Goal: Task Accomplishment & Management: Use online tool/utility

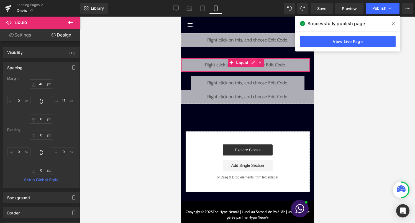
click at [253, 63] on div "Liquid" at bounding box center [245, 65] width 129 height 14
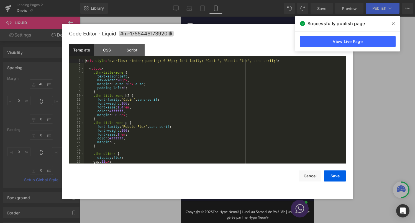
click at [213, 102] on div "< div style = "overflow: hidden; padding: 0 30px; font-family: 'Cabin', 'Roboto…" at bounding box center [214, 115] width 260 height 112
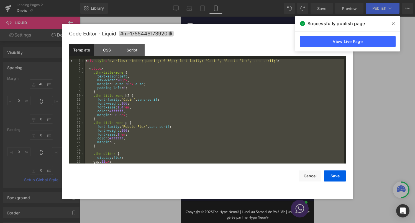
click at [383, 84] on div at bounding box center [207, 111] width 415 height 223
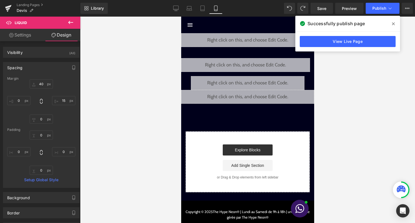
click at [251, 64] on div "Liquid" at bounding box center [245, 65] width 129 height 14
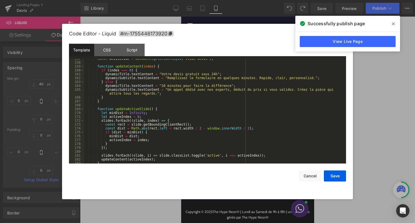
scroll to position [611, 0]
drag, startPoint x: 162, startPoint y: 87, endPoint x: 232, endPoint y: 87, distance: 70.1
click at [232, 87] on div "const devisSlide = document . getElementById ( 'slide-devis' ) ; function updat…" at bounding box center [214, 113] width 260 height 112
click at [297, 90] on div "const devisSlide = document . getElementById ( 'slide-devis' ) ; function updat…" at bounding box center [214, 113] width 260 height 112
drag, startPoint x: 168, startPoint y: 78, endPoint x: 314, endPoint y: 80, distance: 145.7
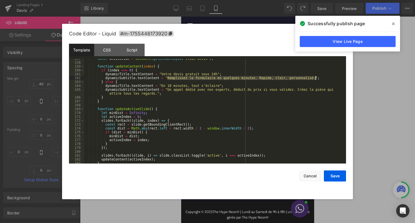
click at [314, 80] on div "const devisSlide = document . getElementById ( 'slide-devis' ) ; function updat…" at bounding box center [214, 113] width 260 height 112
click at [175, 81] on div "const devisSlide = document . getElementById ( 'slide-devis' ) ; function updat…" at bounding box center [214, 113] width 260 height 112
drag, startPoint x: 168, startPoint y: 79, endPoint x: 224, endPoint y: 80, distance: 56.5
click at [224, 80] on div "const devisSlide = document . getElementById ( 'slide-devis' ) ; function updat…" at bounding box center [214, 113] width 260 height 112
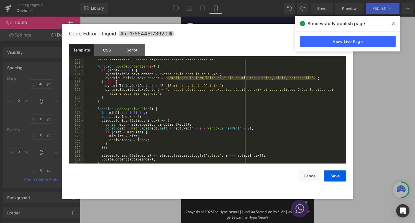
drag, startPoint x: 168, startPoint y: 78, endPoint x: 315, endPoint y: 79, distance: 147.1
click at [315, 79] on div "const devisSlide = document . getElementById ( 'slide-devis' ) ; function updat…" at bounding box center [214, 113] width 260 height 112
click at [257, 78] on div "const devisSlide = document . getElementById ( 'slide-devis' ) ; function updat…" at bounding box center [214, 113] width 260 height 112
click at [316, 79] on div "const devisSlide = document . getElementById ( 'slide-devis' ) ; function updat…" at bounding box center [214, 113] width 260 height 112
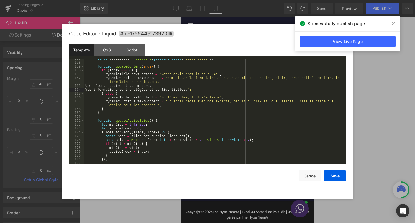
click at [85, 86] on div "const devisSlide = document . getElementById ( 'slide-devis' ) ; function updat…" at bounding box center [214, 113] width 260 height 112
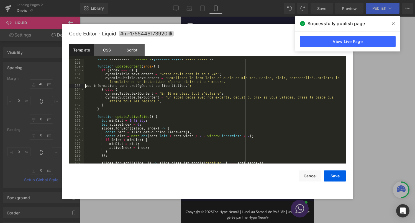
click at [86, 88] on div "const devisSlide = document . getElementById ( 'slide-devis' ) ; function updat…" at bounding box center [214, 113] width 260 height 112
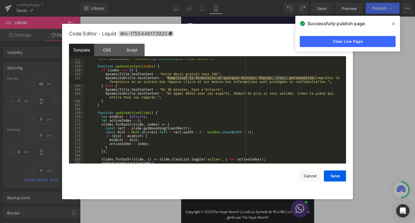
drag, startPoint x: 168, startPoint y: 79, endPoint x: 315, endPoint y: 79, distance: 147.4
click at [315, 79] on div "const devisSlide = document . getElementById ( 'slide-devis' ) ; function updat…" at bounding box center [214, 113] width 260 height 112
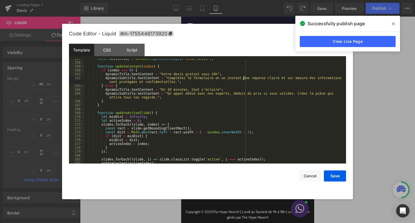
click at [244, 79] on div "const devisSlide = document . getElementById ( 'slide-devis' ) ; function updat…" at bounding box center [214, 113] width 260 height 112
click at [312, 80] on div "const devisSlide = document . getElementById ( 'slide-devis' ) ; function updat…" at bounding box center [214, 113] width 260 height 112
click at [245, 80] on div "const devisSlide = document . getElementById ( 'slide-devis' ) ; function updat…" at bounding box center [214, 113] width 260 height 112
click at [244, 79] on div "const devisSlide = document . getElementById ( 'slide-devis' ) ; function updat…" at bounding box center [214, 113] width 260 height 112
click at [263, 80] on div "const devisSlide = document . getElementById ( 'slide-devis' ) ; function updat…" at bounding box center [214, 113] width 260 height 112
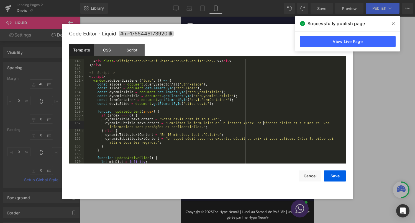
scroll to position [573, 0]
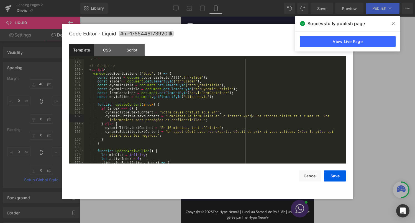
click at [251, 117] on div "</ div > <!-- Script --> < script > window . addEventListener ( 'load' , ( ) =>…" at bounding box center [214, 112] width 260 height 112
click at [311, 118] on div "</ div > <!-- Script --> < script > window . addEventListener ( 'load' , ( ) =>…" at bounding box center [214, 112] width 260 height 112
click at [335, 174] on button "Save" at bounding box center [335, 176] width 22 height 11
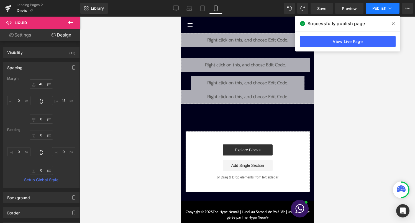
click at [377, 10] on span "Publish" at bounding box center [379, 8] width 14 height 4
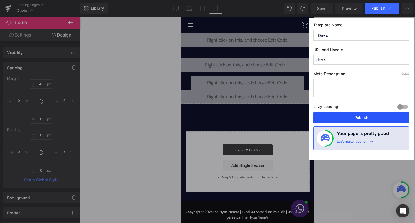
click at [356, 121] on button "Publish" at bounding box center [361, 117] width 96 height 11
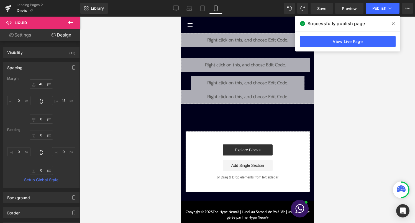
click at [255, 64] on div "Liquid" at bounding box center [245, 65] width 129 height 14
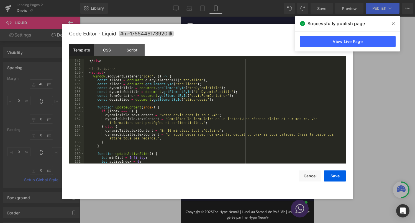
scroll to position [601, 0]
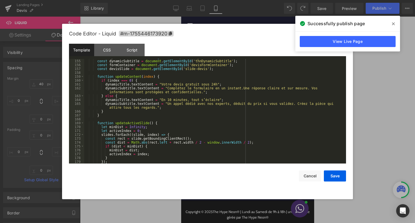
click at [244, 90] on div "const dynamicTitle = document . getElementById ( 'thnDynamicTitle' ) ; const dy…" at bounding box center [214, 111] width 260 height 112
click at [312, 88] on div "const dynamicTitle = document . getElementById ( 'thnDynamicTitle' ) ; const dy…" at bounding box center [214, 111] width 260 height 112
click at [243, 88] on div "const dynamicTitle = document . getElementById ( 'thnDynamicTitle' ) ; const dy…" at bounding box center [214, 111] width 260 height 112
click at [335, 180] on button "Save" at bounding box center [335, 176] width 22 height 11
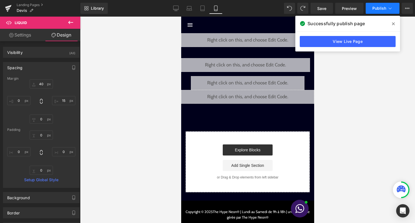
click at [379, 9] on span "Publish" at bounding box center [379, 8] width 14 height 4
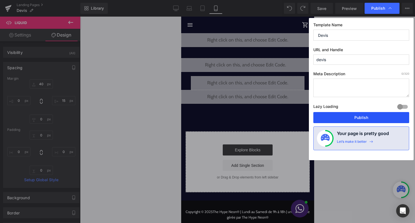
click at [352, 120] on button "Publish" at bounding box center [361, 117] width 96 height 11
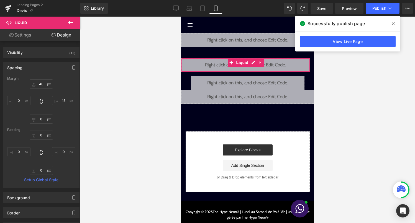
click at [255, 66] on div "Liquid" at bounding box center [245, 65] width 129 height 14
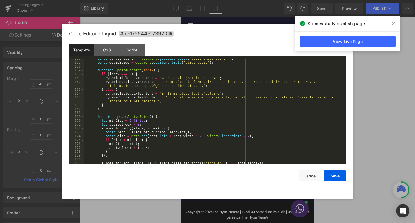
scroll to position [611, 0]
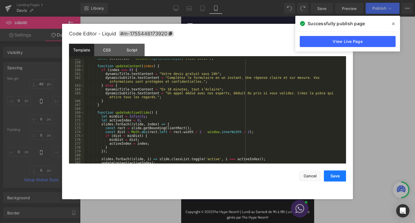
click at [335, 174] on button "Save" at bounding box center [335, 176] width 22 height 11
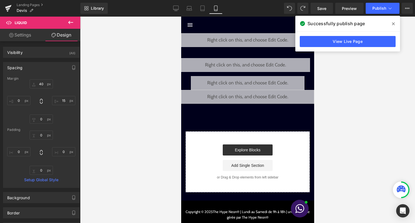
click at [394, 24] on icon at bounding box center [393, 24] width 3 height 4
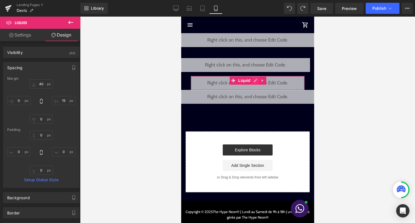
click at [255, 82] on div "Liquid" at bounding box center [248, 83] width 114 height 14
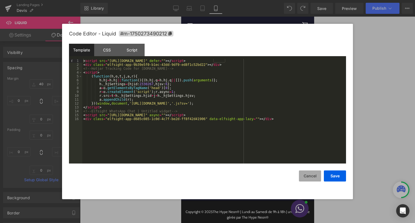
click at [307, 178] on button "Cancel" at bounding box center [310, 176] width 22 height 11
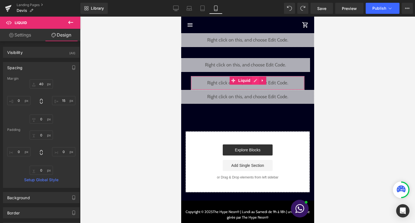
click at [254, 83] on div "Liquid" at bounding box center [248, 83] width 114 height 14
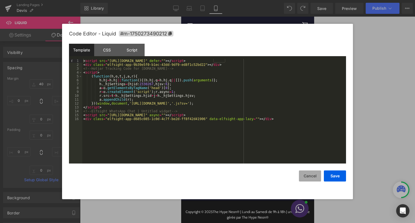
click at [310, 173] on button "Cancel" at bounding box center [310, 176] width 22 height 11
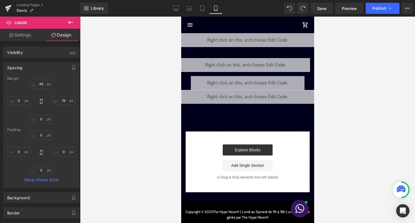
click at [66, 25] on button at bounding box center [70, 23] width 19 height 12
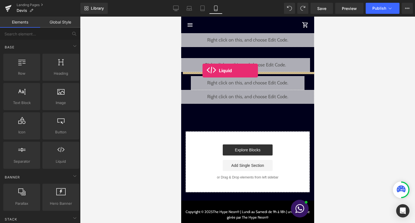
drag, startPoint x: 237, startPoint y: 168, endPoint x: 202, endPoint y: 71, distance: 103.7
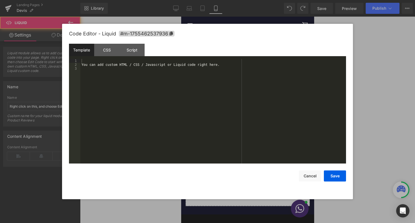
click at [256, 80] on div "Liquid" at bounding box center [247, 79] width 133 height 14
click at [227, 103] on div "You can add custom HTML / CSS / Javascript or Liquid code right here." at bounding box center [213, 115] width 266 height 112
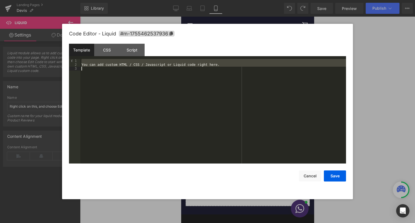
scroll to position [601, 0]
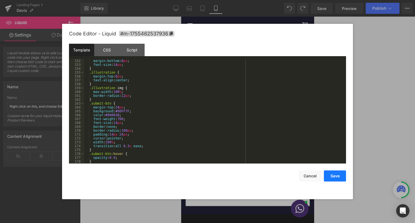
click at [328, 174] on button "Save" at bounding box center [335, 176] width 22 height 11
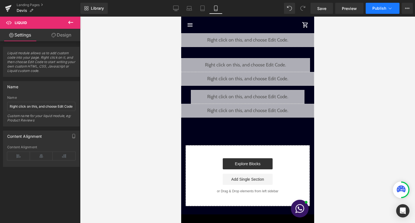
click at [384, 13] on button "Publish" at bounding box center [383, 8] width 34 height 11
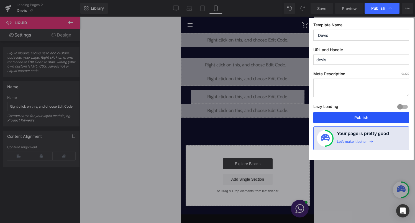
click at [380, 119] on button "Publish" at bounding box center [361, 117] width 96 height 11
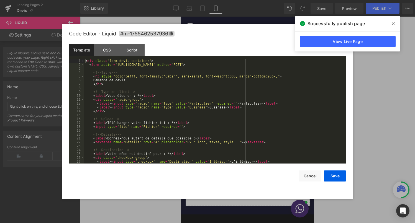
click at [255, 77] on div "Liquid" at bounding box center [247, 79] width 133 height 14
click at [307, 177] on button "Cancel" at bounding box center [310, 176] width 22 height 11
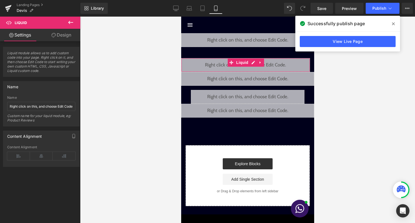
click at [250, 62] on div "Liquid" at bounding box center [245, 65] width 129 height 14
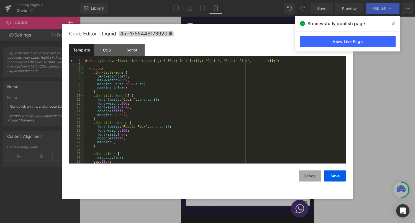
click at [306, 175] on button "Cancel" at bounding box center [310, 176] width 22 height 11
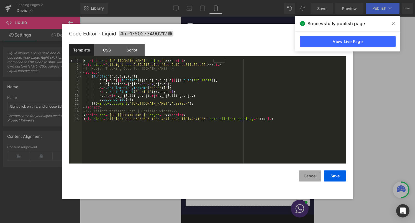
click at [313, 179] on button "Cancel" at bounding box center [310, 176] width 22 height 11
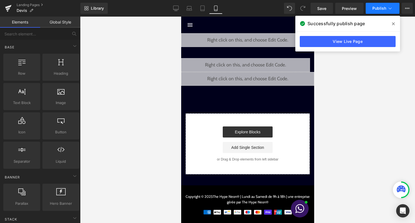
click at [380, 12] on button "Publish" at bounding box center [383, 8] width 34 height 11
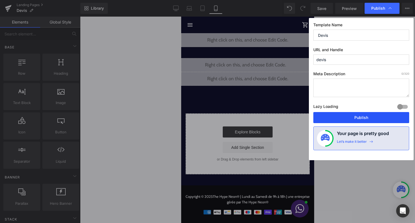
click at [371, 115] on button "Publish" at bounding box center [361, 117] width 96 height 11
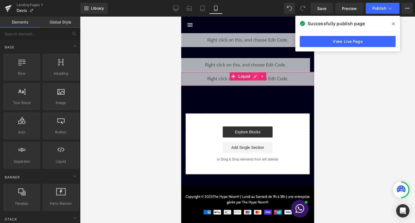
click at [254, 77] on div "Liquid" at bounding box center [247, 79] width 133 height 14
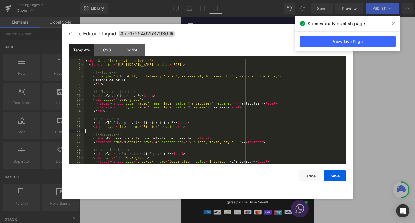
click at [201, 130] on div "< div class = "form-devis-container" > < form action = "https://formspree.io/f/…" at bounding box center [214, 115] width 260 height 112
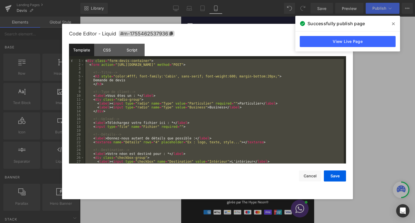
scroll to position [353, 0]
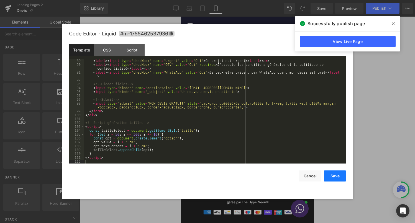
click at [334, 176] on button "Save" at bounding box center [335, 176] width 22 height 11
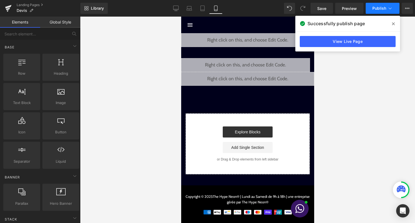
click at [385, 8] on span "Publish" at bounding box center [379, 8] width 14 height 4
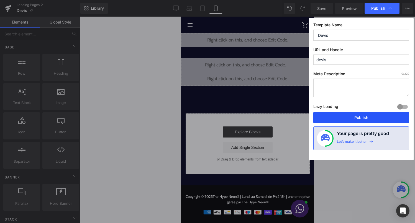
click at [350, 119] on button "Publish" at bounding box center [361, 117] width 96 height 11
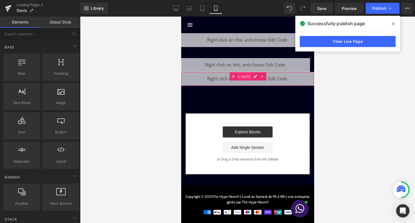
click at [248, 76] on span "Liquid" at bounding box center [244, 76] width 15 height 8
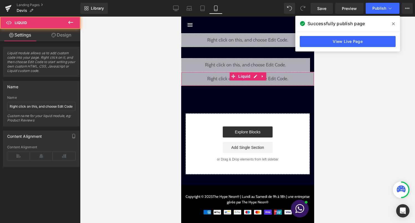
click at [60, 33] on link "Design" at bounding box center [61, 35] width 40 height 12
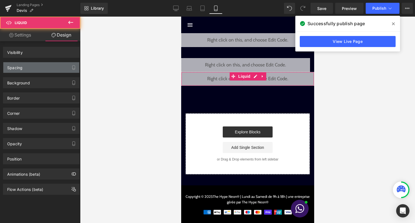
click at [44, 67] on div "Spacing" at bounding box center [41, 67] width 76 height 11
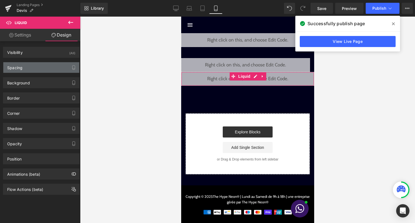
click at [61, 69] on div "Spacing" at bounding box center [41, 67] width 76 height 11
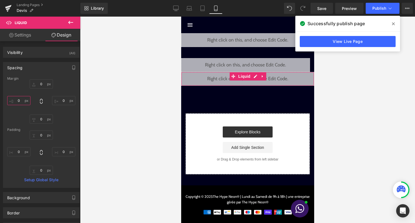
click at [17, 104] on input "0" at bounding box center [18, 100] width 23 height 9
type input "20"
click at [63, 101] on input "0" at bounding box center [63, 100] width 23 height 9
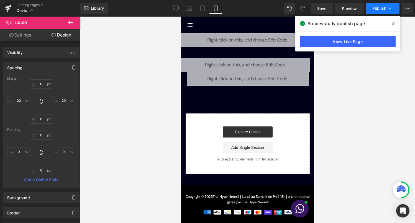
type input "20"
click at [378, 8] on span "Publish" at bounding box center [379, 8] width 14 height 4
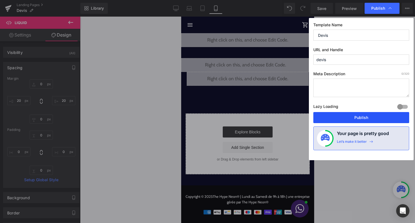
click at [363, 119] on button "Publish" at bounding box center [361, 117] width 96 height 11
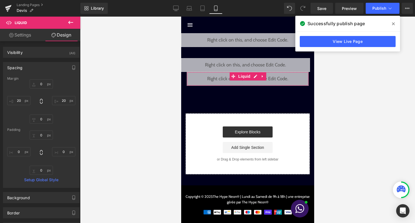
click at [255, 77] on div "Liquid" at bounding box center [247, 79] width 122 height 14
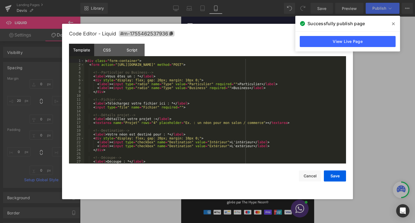
click at [206, 111] on div "< div class = "form-container" > < form action = "https://formspree.io/f/xeozlb…" at bounding box center [214, 115] width 260 height 112
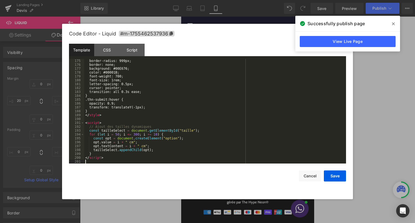
scroll to position [694, 0]
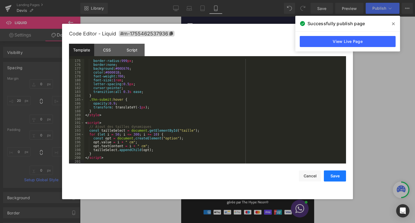
click at [335, 177] on button "Save" at bounding box center [335, 176] width 22 height 11
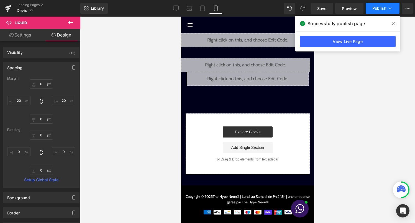
click at [388, 10] on icon at bounding box center [390, 9] width 6 height 6
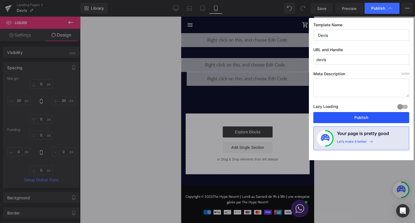
click at [362, 116] on button "Publish" at bounding box center [361, 117] width 96 height 11
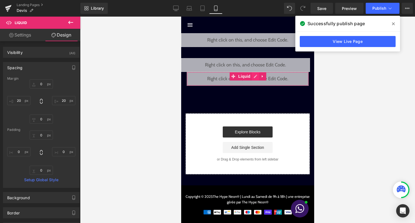
click at [254, 79] on div "Liquid" at bounding box center [247, 79] width 122 height 14
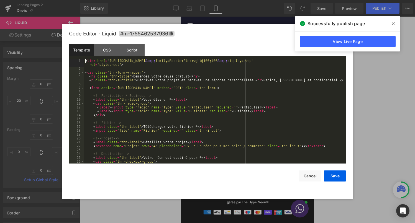
click at [191, 135] on div "< link href = "https://fonts.googleapis.com/css2?family=Cabin:wght@400;600 &amp…" at bounding box center [214, 117] width 260 height 116
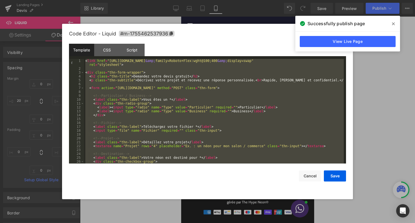
scroll to position [752, 0]
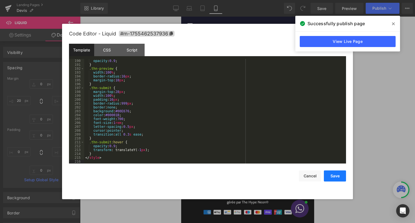
click at [337, 176] on button "Save" at bounding box center [335, 176] width 22 height 11
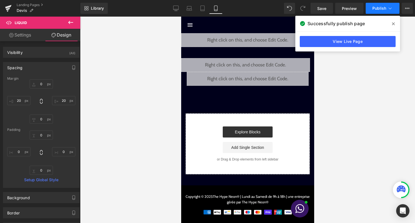
click at [385, 11] on button "Publish" at bounding box center [383, 8] width 34 height 11
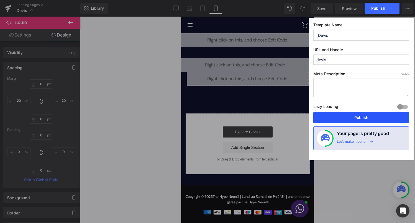
click at [355, 116] on button "Publish" at bounding box center [361, 117] width 96 height 11
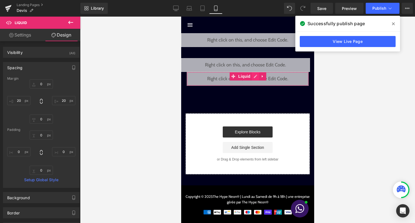
click at [255, 77] on div "Liquid" at bounding box center [247, 79] width 122 height 14
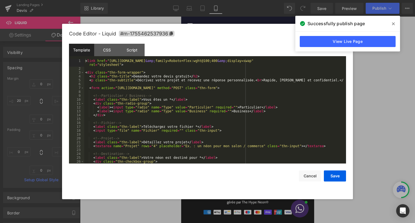
click at [188, 137] on div "< link href = "https://fonts.googleapis.com/css2?family=Cabin:wght@400;600 &amp…" at bounding box center [214, 117] width 260 height 116
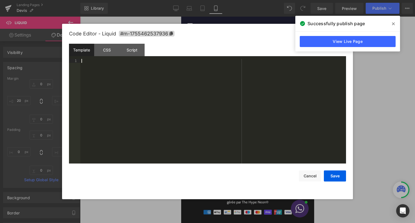
scroll to position [686, 0]
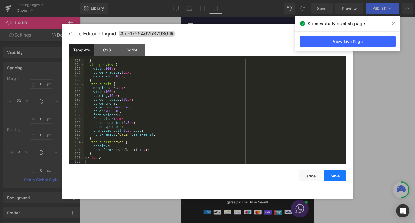
click at [332, 173] on button "Save" at bounding box center [335, 176] width 22 height 11
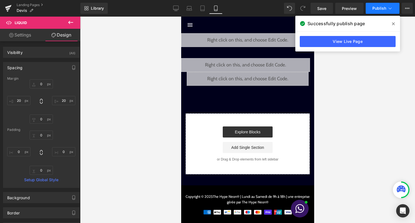
click at [380, 8] on span "Publish" at bounding box center [379, 8] width 14 height 4
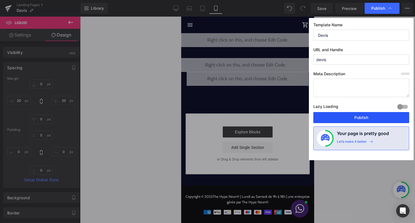
click at [353, 119] on button "Publish" at bounding box center [361, 117] width 96 height 11
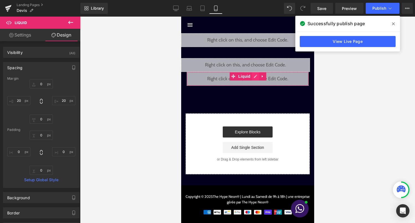
click at [253, 76] on div "Liquid" at bounding box center [247, 79] width 122 height 14
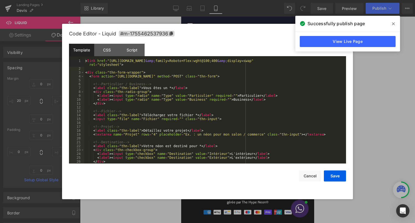
click at [222, 112] on div "< link href = "https://fonts.googleapis.com/css2?family=Cabin:wght@400;600 &amp…" at bounding box center [214, 117] width 260 height 116
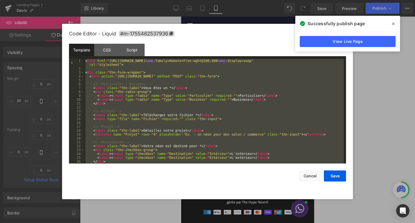
scroll to position [683, 0]
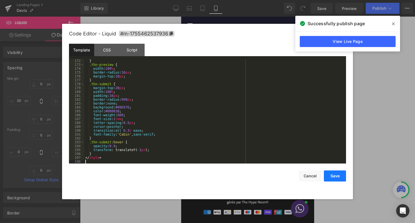
click at [333, 177] on button "Save" at bounding box center [335, 176] width 22 height 11
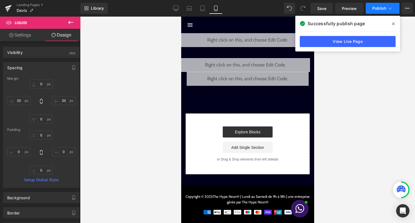
click at [375, 10] on span "Publish" at bounding box center [379, 8] width 14 height 4
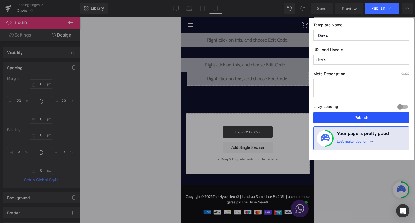
click at [368, 117] on button "Publish" at bounding box center [361, 117] width 96 height 11
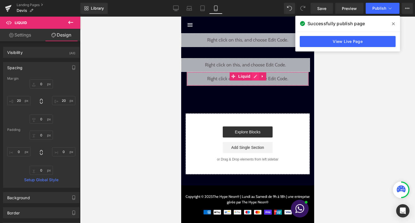
click at [253, 78] on div "Liquid" at bounding box center [247, 79] width 122 height 14
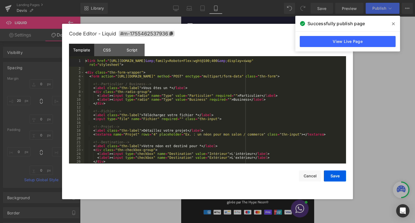
click at [230, 101] on div "< link href = "https://fonts.googleapis.com/css2?family=Cabin:wght@400;600 &amp…" at bounding box center [214, 117] width 260 height 116
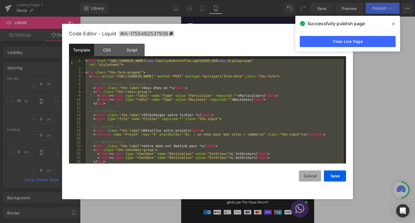
click at [311, 175] on button "Cancel" at bounding box center [310, 176] width 22 height 11
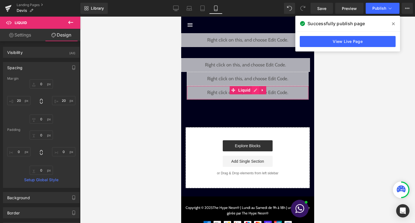
click at [254, 91] on div "Liquid" at bounding box center [247, 93] width 122 height 14
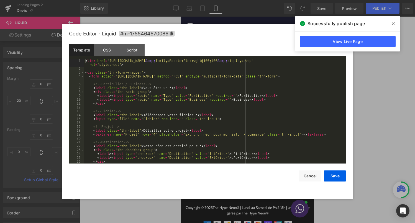
drag, startPoint x: 73, startPoint y: 75, endPoint x: 222, endPoint y: 123, distance: 156.4
click at [222, 123] on div "< link href = "https://fonts.googleapis.com/css2?family=Cabin:wght@400;600 &amp…" at bounding box center [214, 117] width 260 height 116
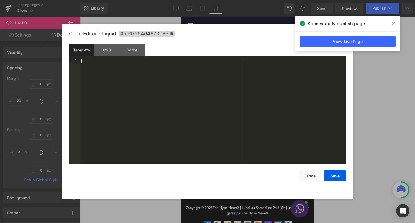
scroll to position [318, 0]
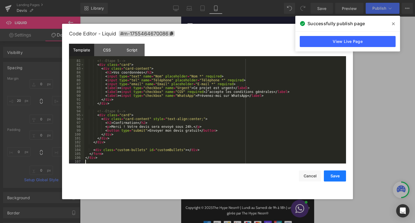
click at [338, 178] on button "Save" at bounding box center [335, 176] width 22 height 11
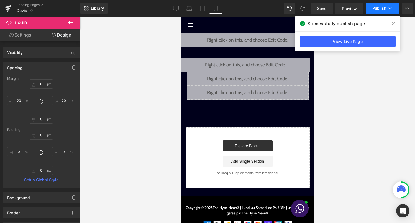
click at [384, 9] on span "Publish" at bounding box center [379, 8] width 14 height 4
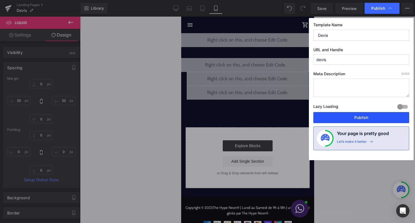
click at [357, 118] on button "Publish" at bounding box center [361, 117] width 96 height 11
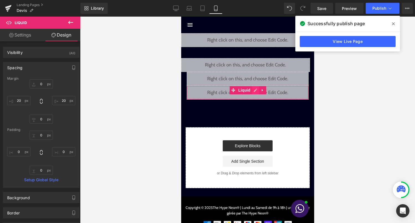
click at [256, 93] on div "Liquid" at bounding box center [247, 93] width 122 height 14
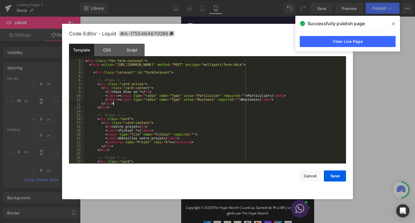
click at [235, 105] on div "< div class = "thn-form-carousel" > < form action = "https://formspree.io/f/mjk…" at bounding box center [214, 115] width 260 height 112
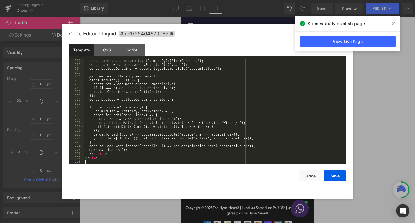
scroll to position [791, 0]
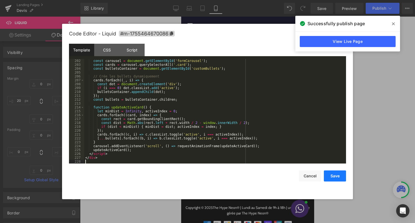
click at [333, 173] on button "Save" at bounding box center [335, 176] width 22 height 11
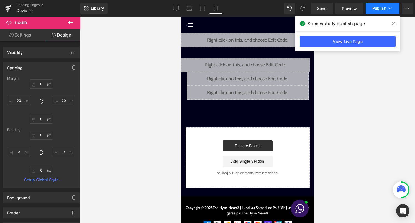
click at [384, 13] on button "Publish" at bounding box center [383, 8] width 34 height 11
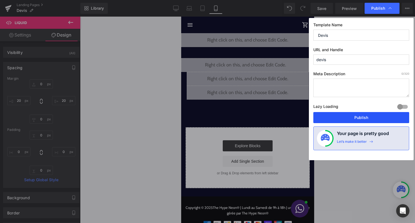
click at [365, 119] on button "Publish" at bounding box center [361, 117] width 96 height 11
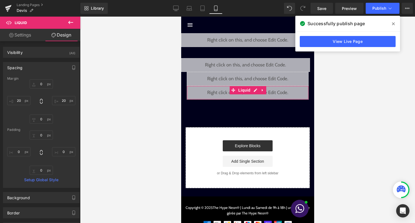
click at [255, 91] on div "Liquid" at bounding box center [247, 93] width 122 height 14
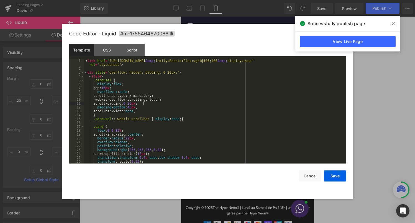
click at [176, 103] on div "< link href = "https://fonts.googleapis.com/css2?family=Cabin:wght@400;600 &amp…" at bounding box center [214, 117] width 260 height 116
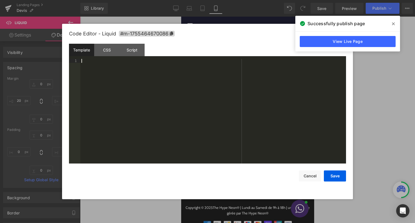
paste textarea
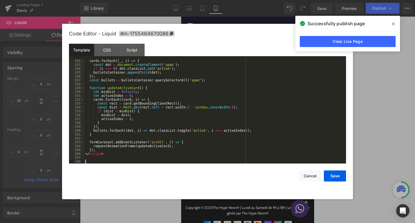
scroll to position [717, 0]
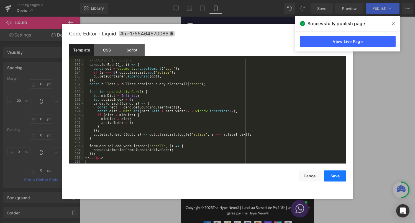
click at [338, 181] on button "Save" at bounding box center [335, 176] width 22 height 11
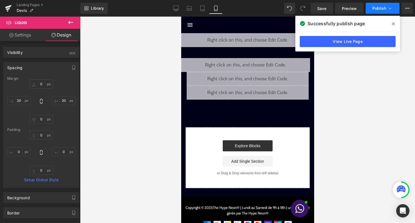
click at [384, 9] on span "Publish" at bounding box center [379, 8] width 14 height 4
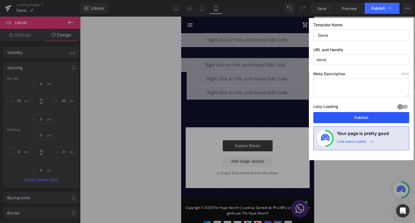
click at [358, 118] on button "Publish" at bounding box center [361, 117] width 96 height 11
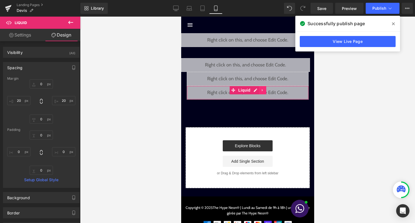
click at [259, 92] on link at bounding box center [262, 90] width 7 height 8
click at [242, 93] on div "Liquid" at bounding box center [247, 93] width 122 height 14
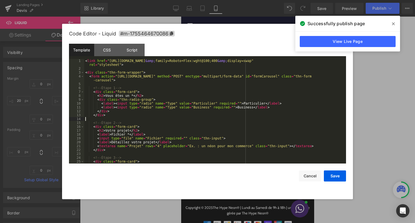
click at [239, 121] on div "< link href = "https://fonts.googleapis.com/css2?family=Cabin:wght@400;600 &amp…" at bounding box center [214, 117] width 260 height 116
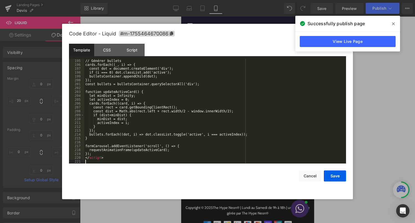
scroll to position [772, 0]
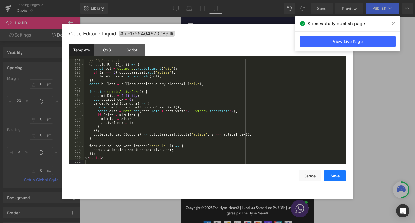
click at [337, 175] on button "Save" at bounding box center [335, 176] width 22 height 11
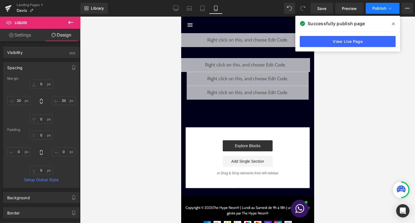
click at [382, 7] on span "Publish" at bounding box center [379, 8] width 14 height 4
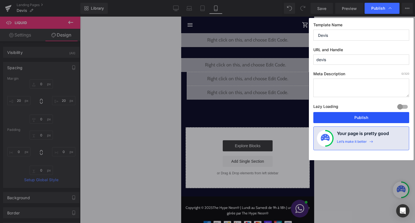
click at [362, 117] on button "Publish" at bounding box center [361, 117] width 96 height 11
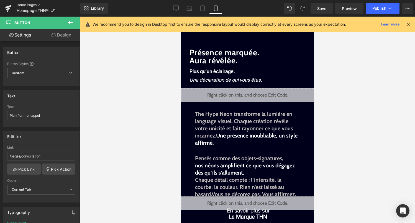
click at [34, 5] on link "Home Pages" at bounding box center [49, 5] width 64 height 4
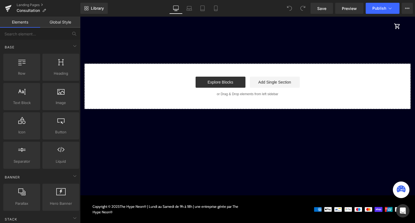
click at [217, 11] on link "Mobile" at bounding box center [215, 8] width 13 height 11
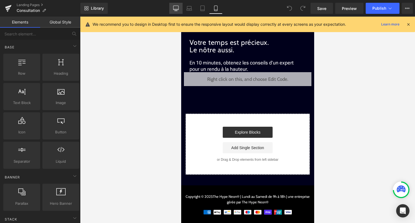
click at [179, 9] on link "Desktop" at bounding box center [175, 8] width 13 height 11
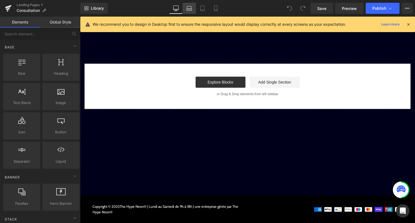
click at [185, 11] on link "Laptop" at bounding box center [189, 8] width 13 height 11
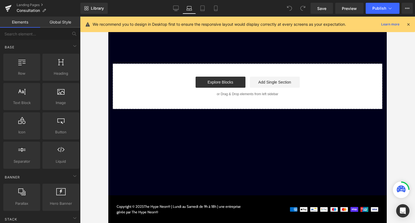
click at [196, 10] on link "Laptop" at bounding box center [189, 8] width 13 height 11
click at [201, 10] on icon at bounding box center [203, 10] width 4 height 0
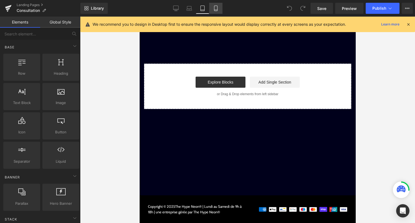
click at [214, 9] on icon at bounding box center [216, 9] width 6 height 6
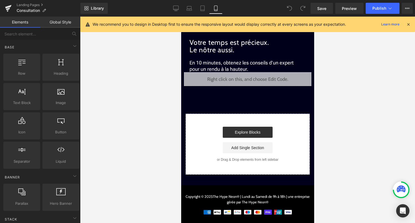
click at [407, 25] on icon at bounding box center [408, 24] width 5 height 5
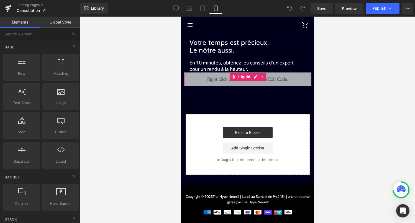
click at [255, 78] on div "Liquid" at bounding box center [247, 80] width 127 height 14
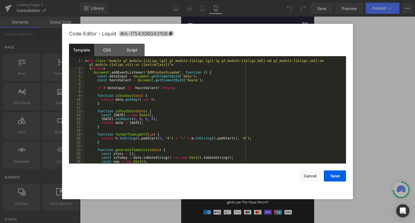
click at [230, 112] on div "< div class = "module gf_module-{{align_lg}} gf_module-{{align_lg}}-lg gf_modul…" at bounding box center [214, 117] width 260 height 116
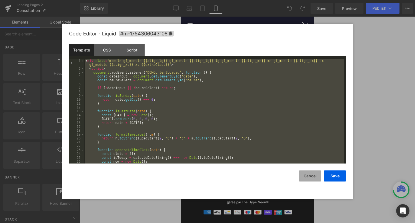
click at [309, 176] on button "Cancel" at bounding box center [310, 176] width 22 height 11
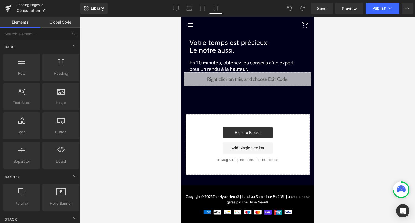
click at [37, 5] on link "Landing Pages" at bounding box center [49, 5] width 64 height 4
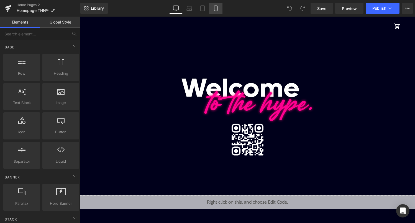
click at [219, 11] on link "Mobile" at bounding box center [215, 8] width 13 height 11
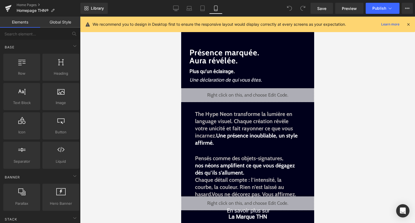
click at [409, 26] on icon at bounding box center [408, 24] width 5 height 5
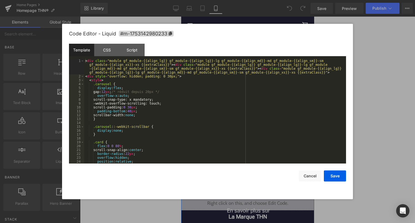
click at [253, 94] on div "Liquid" at bounding box center [247, 95] width 133 height 14
click at [234, 107] on div "< div class = "module gf_module-{{align_lg}} gf_module-{{align_lg}}-lg gf_modul…" at bounding box center [214, 121] width 260 height 124
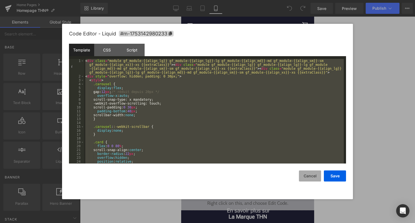
click at [309, 178] on button "Cancel" at bounding box center [310, 176] width 22 height 11
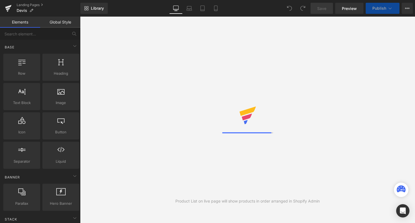
click at [215, 9] on icon at bounding box center [216, 9] width 6 height 6
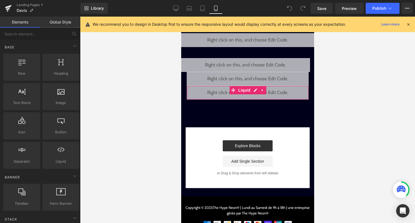
click at [252, 90] on div "Liquid" at bounding box center [247, 93] width 122 height 14
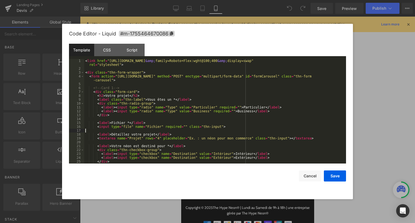
click at [217, 132] on div "< link href = "https://fonts.googleapis.com/css2?family=Cabin:wght@400;600 &amp…" at bounding box center [214, 117] width 260 height 116
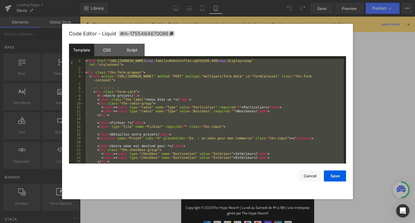
scroll to position [772, 0]
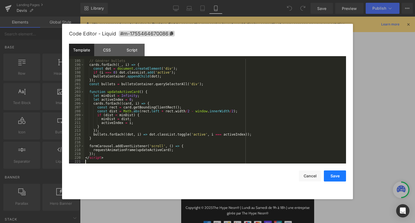
click at [332, 175] on button "Save" at bounding box center [335, 176] width 22 height 11
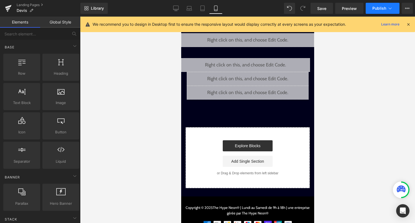
click at [386, 13] on button "Publish" at bounding box center [383, 8] width 34 height 11
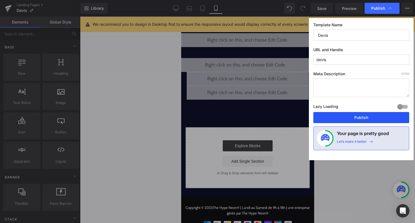
click at [370, 116] on button "Publish" at bounding box center [361, 117] width 96 height 11
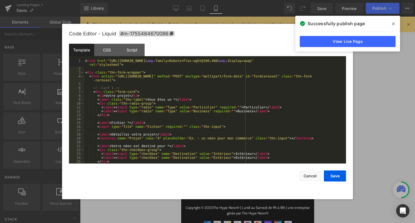
click at [256, 91] on div "Liquid" at bounding box center [247, 93] width 122 height 14
click at [222, 134] on div "< link href = "https://fonts.googleapis.com/css2?family=Cabin:wght@400;600 &amp…" at bounding box center [214, 117] width 260 height 116
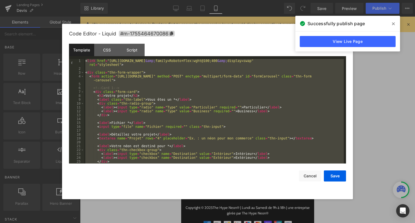
scroll to position [927, 0]
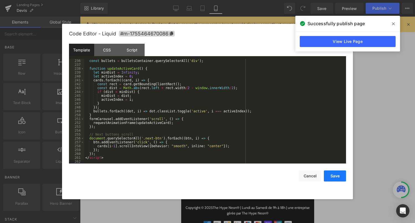
click at [340, 177] on button "Save" at bounding box center [335, 176] width 22 height 11
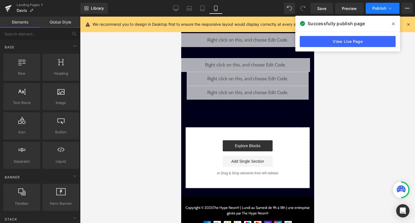
click at [375, 13] on button "Publish" at bounding box center [383, 8] width 34 height 11
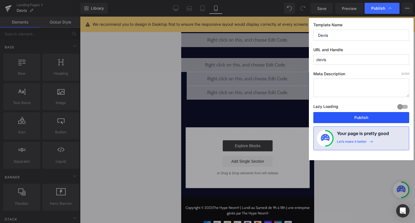
click at [351, 122] on button "Publish" at bounding box center [361, 117] width 96 height 11
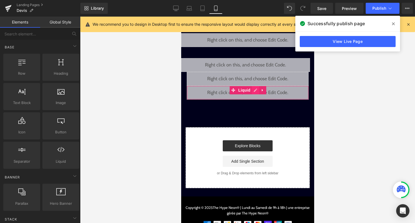
click at [255, 94] on div "Liquid" at bounding box center [247, 93] width 122 height 14
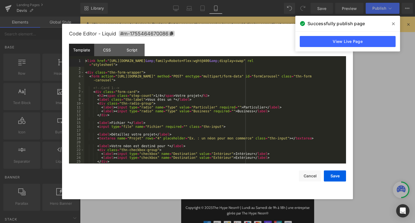
click at [232, 128] on div "< link href = "https://fonts.googleapis.com/css2?family=Cabin:wght@600 &amp; fa…" at bounding box center [214, 117] width 260 height 116
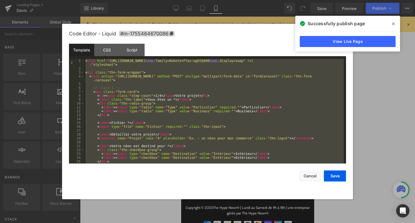
scroll to position [911, 0]
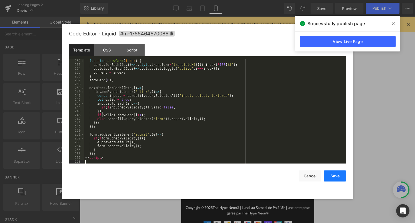
click at [335, 181] on button "Save" at bounding box center [335, 176] width 22 height 11
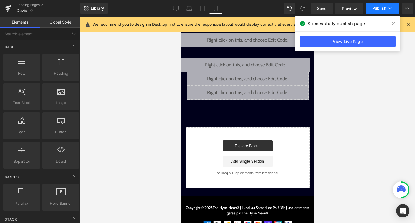
click at [379, 11] on button "Publish" at bounding box center [383, 8] width 34 height 11
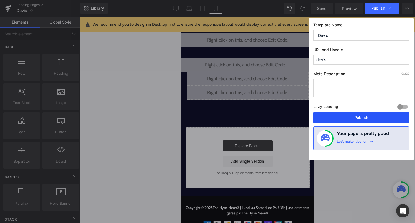
click at [365, 117] on button "Publish" at bounding box center [361, 117] width 96 height 11
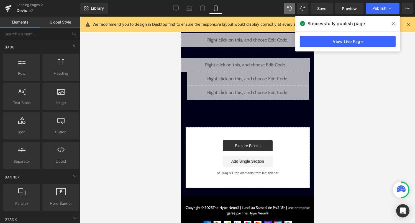
click at [389, 14] on div "Library Mobile Desktop Laptop Tablet Mobile Save Preview Publish Scheduled View…" at bounding box center [247, 8] width 335 height 17
click at [389, 12] on button "Publish" at bounding box center [383, 8] width 34 height 11
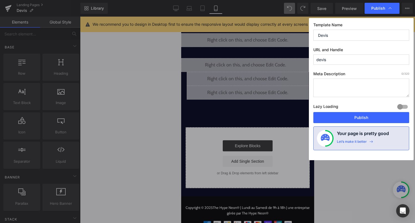
click at [368, 125] on div "Template Name Devis URL and Handle devis Meta Description 0 /320 Lazy Loading B…" at bounding box center [361, 89] width 105 height 142
click at [370, 120] on button "Publish" at bounding box center [361, 117] width 96 height 11
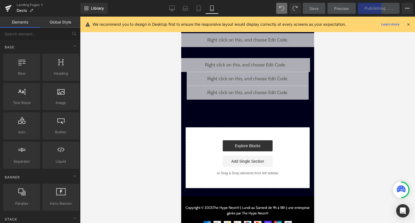
click at [254, 91] on div "Liquid" at bounding box center [247, 93] width 122 height 14
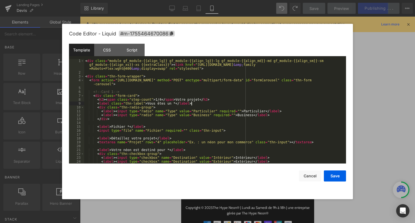
click at [230, 105] on div "< div class = "module gf_module-{{align_lg}} gf_module-{{align_lg}}-lg gf_modul…" at bounding box center [214, 119] width 260 height 120
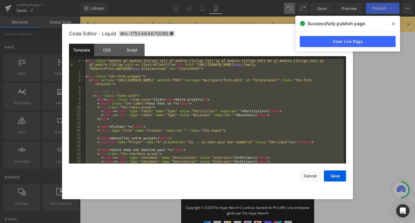
click at [394, 22] on icon at bounding box center [393, 24] width 3 height 4
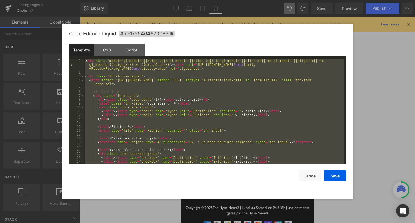
click at [287, 104] on div "< div class = "module gf_module-{{align_lg}} gf_module-{{align_lg}}-lg gf_modul…" at bounding box center [214, 119] width 260 height 120
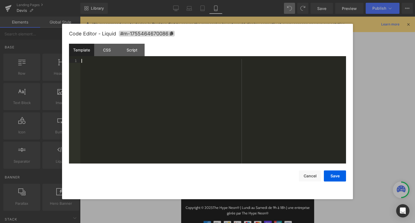
click at [148, 116] on div at bounding box center [213, 115] width 266 height 112
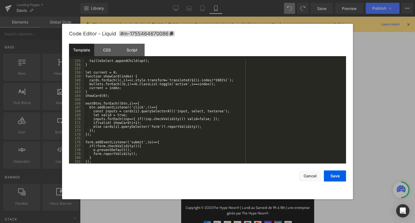
scroll to position [628, 0]
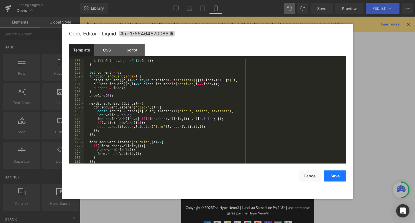
click at [334, 175] on button "Save" at bounding box center [335, 176] width 22 height 11
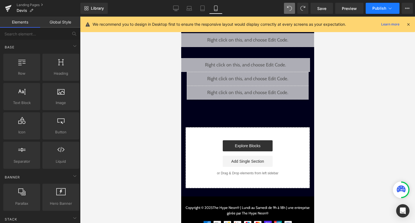
click at [379, 3] on button "Publish" at bounding box center [383, 8] width 34 height 11
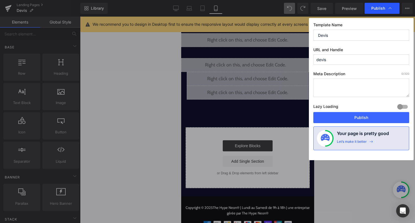
click at [375, 9] on span "Publish" at bounding box center [378, 8] width 14 height 5
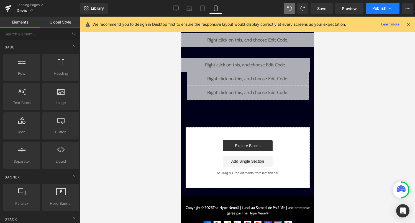
click at [389, 6] on icon at bounding box center [390, 9] width 6 height 6
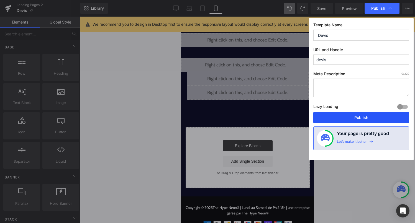
click at [373, 120] on button "Publish" at bounding box center [361, 117] width 96 height 11
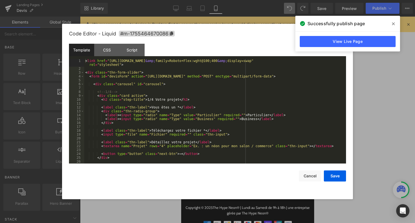
click at [257, 90] on link at bounding box center [255, 90] width 7 height 8
click at [241, 98] on div "< link href = "https://fonts.googleapis.com/css2?family=Cabin:wght@400;600 &amp…" at bounding box center [214, 117] width 260 height 116
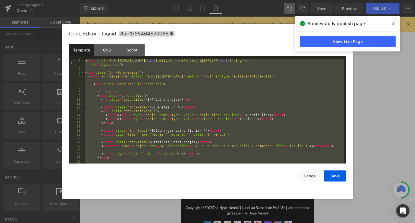
scroll to position [675, 0]
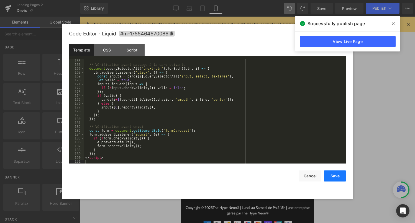
click at [339, 174] on button "Save" at bounding box center [335, 176] width 22 height 11
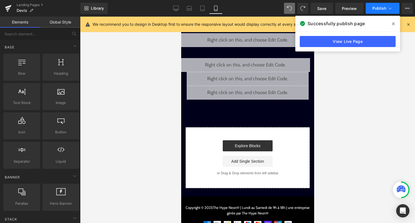
click at [386, 11] on button "Publish" at bounding box center [383, 8] width 34 height 11
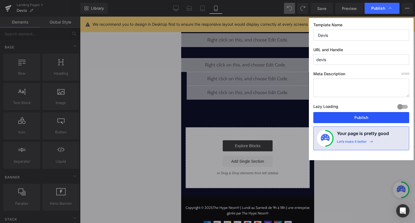
click at [365, 117] on button "Publish" at bounding box center [361, 117] width 96 height 11
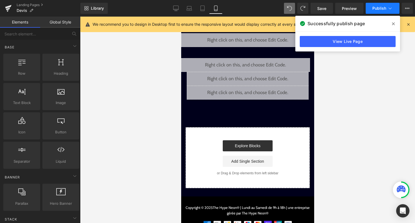
click at [387, 8] on button "Publish" at bounding box center [383, 8] width 34 height 11
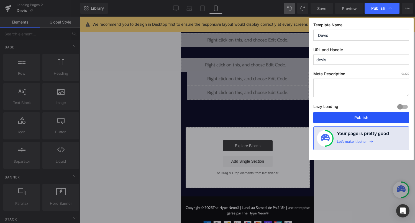
click at [355, 119] on button "Publish" at bounding box center [361, 117] width 96 height 11
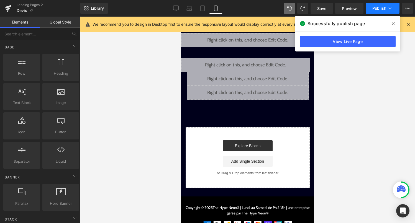
click at [388, 7] on icon at bounding box center [390, 9] width 6 height 6
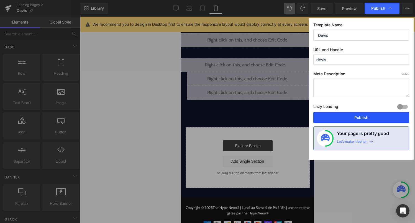
click at [364, 118] on button "Publish" at bounding box center [361, 117] width 96 height 11
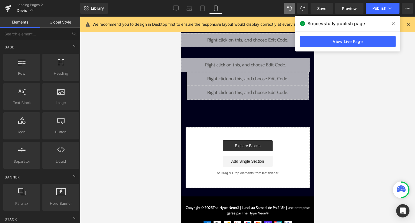
click at [253, 92] on div "Liquid" at bounding box center [247, 93] width 122 height 14
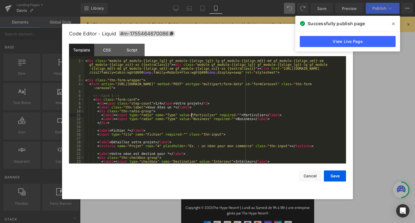
click at [191, 114] on div "< div class = "module gf_module-{{align_lg}} gf_module-{{align_lg}}-lg gf_modul…" at bounding box center [214, 121] width 260 height 124
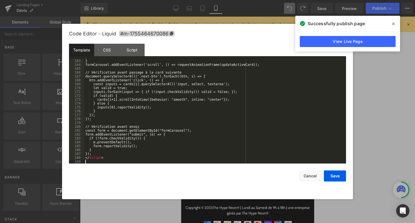
scroll to position [667, 0]
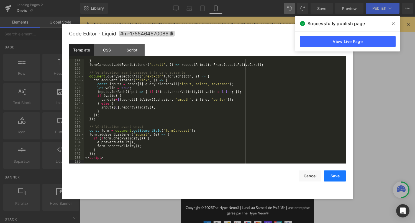
click at [342, 174] on button "Save" at bounding box center [335, 176] width 22 height 11
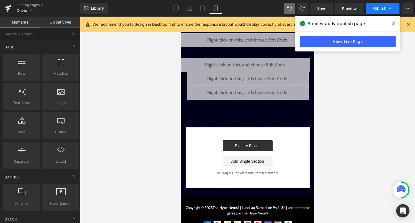
click at [381, 13] on button "Publish" at bounding box center [383, 8] width 34 height 11
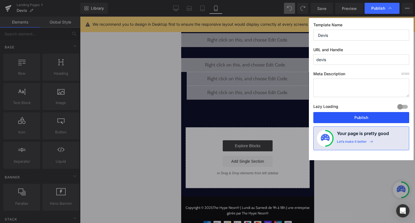
click at [369, 115] on button "Publish" at bounding box center [361, 117] width 96 height 11
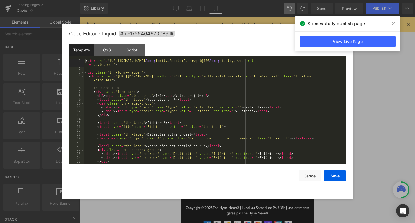
click at [253, 91] on icon at bounding box center [253, 90] width 3 height 3
click at [221, 112] on div "< link href = "https://fonts.googleapis.com/css2?family=Cabin:wght@600 &amp; fa…" at bounding box center [214, 117] width 260 height 116
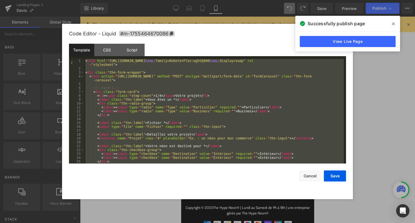
scroll to position [1039, 0]
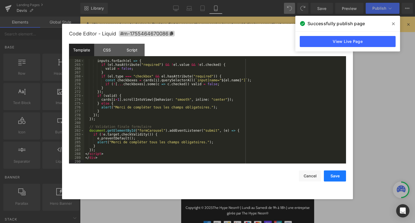
click at [333, 176] on button "Save" at bounding box center [335, 176] width 22 height 11
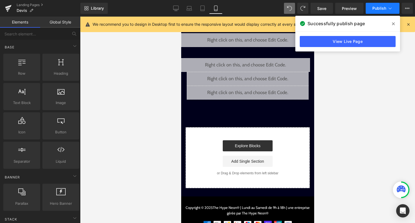
click at [388, 8] on icon at bounding box center [390, 9] width 6 height 6
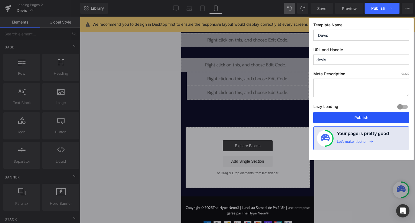
click at [363, 117] on button "Publish" at bounding box center [361, 117] width 96 height 11
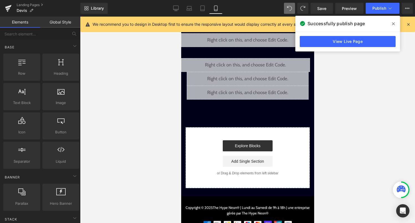
click at [255, 89] on icon at bounding box center [253, 90] width 3 height 3
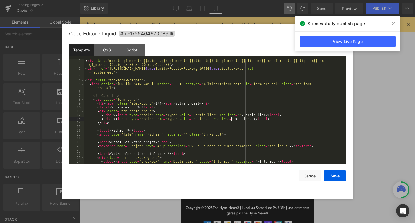
click at [232, 120] on div "< div class = "module gf_module-{{align_lg}} gf_module-{{align_lg}}-lg gf_modul…" at bounding box center [214, 117] width 260 height 116
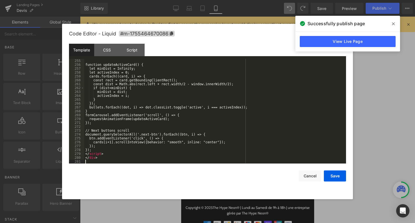
scroll to position [1004, 0]
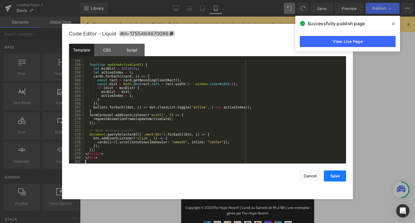
click at [329, 177] on button "Save" at bounding box center [335, 176] width 22 height 11
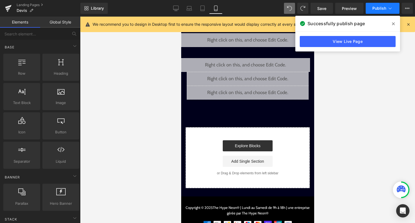
click at [387, 9] on icon at bounding box center [390, 9] width 6 height 6
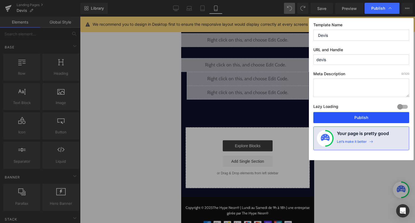
click at [375, 117] on button "Publish" at bounding box center [361, 117] width 96 height 11
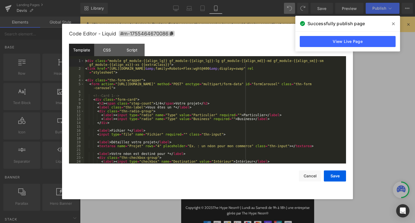
click at [254, 91] on div "Liquid" at bounding box center [247, 93] width 122 height 14
click at [182, 158] on div "< div class = "module gf_module-{{align_lg}} gf_module-{{align_lg}}-lg gf_modul…" at bounding box center [214, 117] width 260 height 116
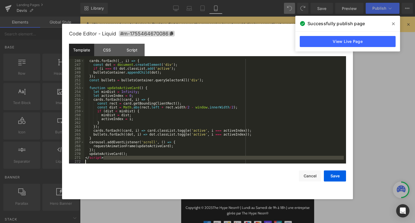
scroll to position [966, 0]
click at [334, 173] on button "Save" at bounding box center [335, 176] width 22 height 11
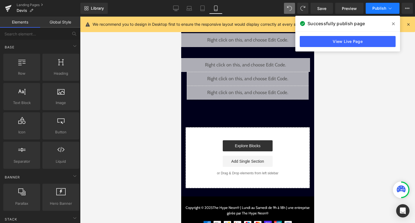
click at [388, 12] on button "Publish" at bounding box center [383, 8] width 34 height 11
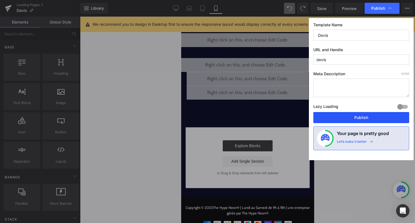
click at [383, 115] on button "Publish" at bounding box center [361, 117] width 96 height 11
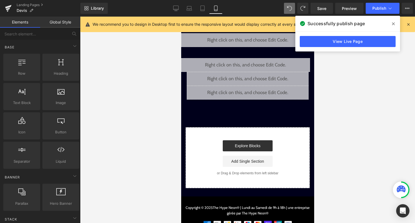
click at [254, 93] on div "Liquid" at bounding box center [247, 93] width 122 height 14
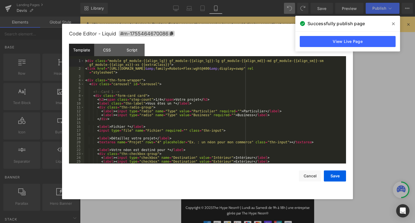
click at [236, 109] on div "< div class = "module gf_module-{{align_lg}} gf_module-{{align_lg}}-lg gf_modul…" at bounding box center [214, 117] width 260 height 116
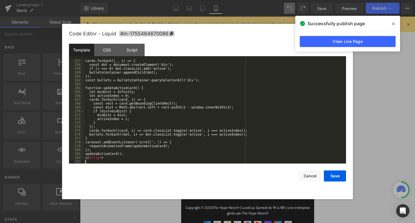
scroll to position [1008, 0]
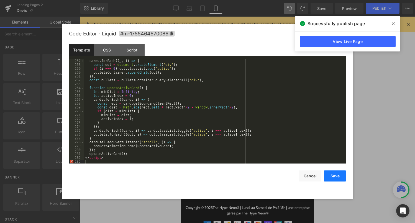
click at [328, 171] on button "Save" at bounding box center [335, 176] width 22 height 11
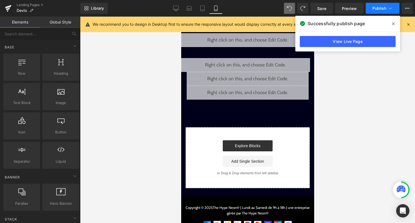
click at [373, 9] on span "Publish" at bounding box center [379, 8] width 14 height 4
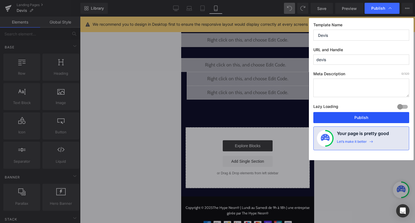
click at [344, 116] on button "Publish" at bounding box center [361, 117] width 96 height 11
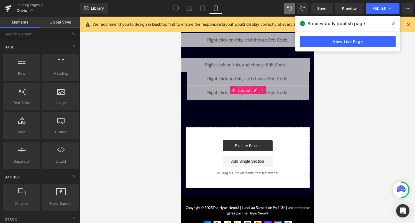
click at [247, 92] on span "Liquid" at bounding box center [244, 90] width 15 height 8
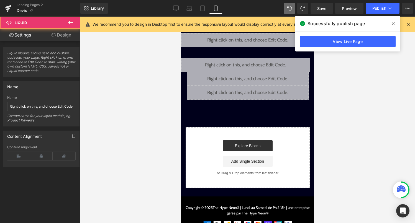
click at [68, 37] on link "Design" at bounding box center [61, 35] width 40 height 12
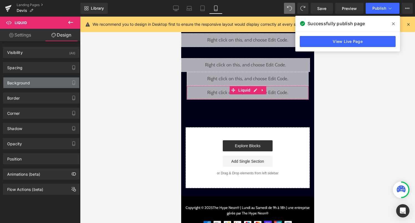
click at [50, 83] on div "Background" at bounding box center [41, 83] width 76 height 11
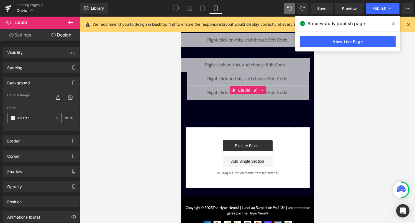
click at [56, 119] on icon at bounding box center [57, 118] width 4 height 4
type input "none"
type input "0"
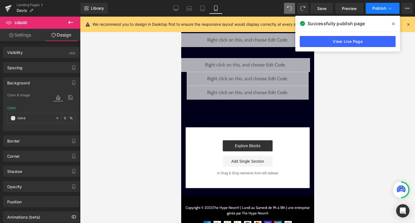
click at [381, 14] on button "Publish" at bounding box center [383, 8] width 34 height 11
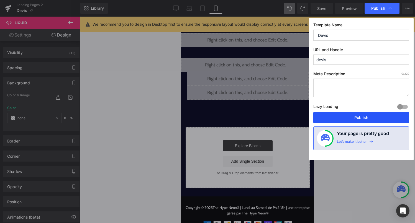
click at [367, 116] on button "Publish" at bounding box center [361, 117] width 96 height 11
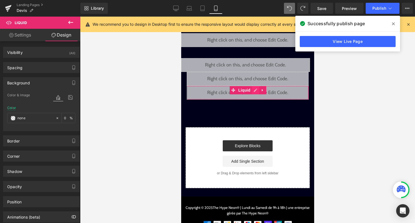
drag, startPoint x: 259, startPoint y: 91, endPoint x: 254, endPoint y: 94, distance: 5.6
click at [254, 94] on ul "Liquid" at bounding box center [247, 90] width 37 height 8
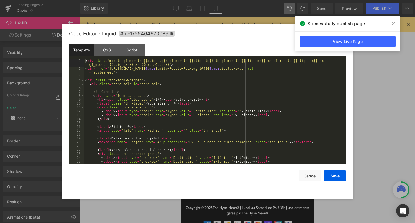
click at [254, 94] on div "Liquid" at bounding box center [247, 93] width 122 height 14
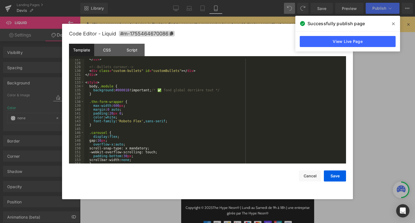
scroll to position [504, 0]
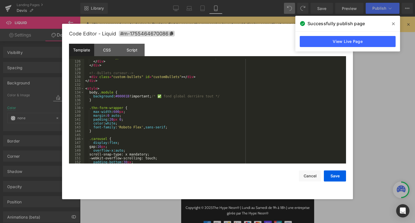
click at [108, 89] on div "< button type = "submit" class = "thn-submit" > MON DEVIS GRATUIT </ button > <…" at bounding box center [214, 112] width 260 height 112
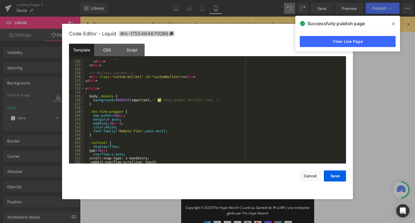
click at [393, 159] on div at bounding box center [207, 111] width 415 height 223
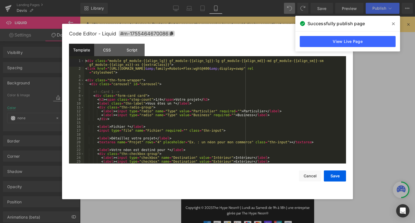
click at [252, 91] on div "Liquid" at bounding box center [247, 93] width 122 height 14
click at [235, 113] on div "< div class = "module gf_module-{{align_lg}} gf_module-{{align_lg}}-lg gf_modul…" at bounding box center [214, 117] width 260 height 116
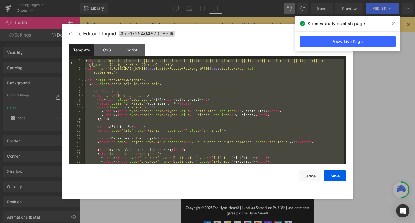
scroll to position [997, 0]
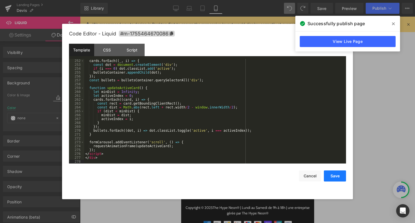
click at [338, 175] on button "Save" at bounding box center [335, 176] width 22 height 11
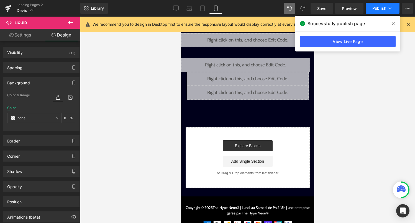
click at [386, 13] on button "Publish" at bounding box center [383, 8] width 34 height 11
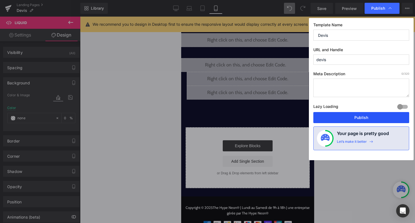
click at [368, 119] on button "Publish" at bounding box center [361, 117] width 96 height 11
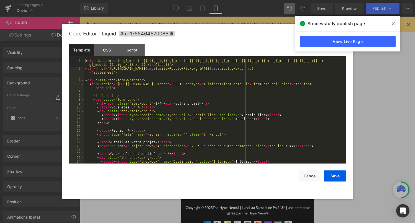
click at [254, 92] on div "Liquid" at bounding box center [247, 93] width 122 height 14
click at [236, 127] on div "< div class = "module gf_module-{{align_lg}} gf_module-{{align_lg}}-lg gf_modul…" at bounding box center [214, 117] width 260 height 116
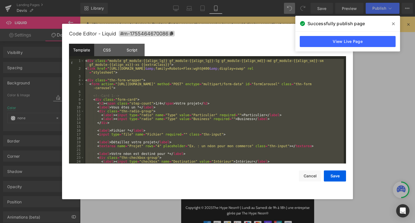
scroll to position [915, 0]
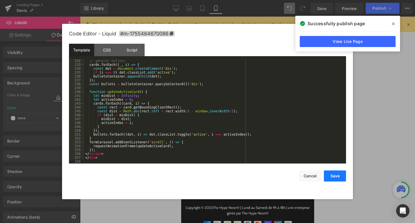
click at [341, 179] on button "Save" at bounding box center [335, 176] width 22 height 11
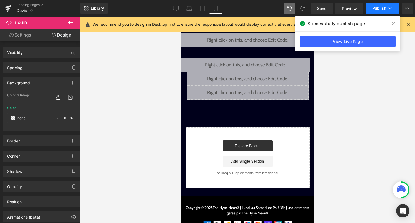
click at [390, 11] on icon at bounding box center [390, 9] width 6 height 6
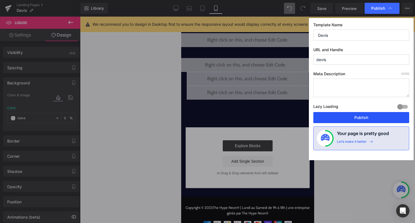
click at [371, 112] on button "Publish" at bounding box center [361, 117] width 96 height 11
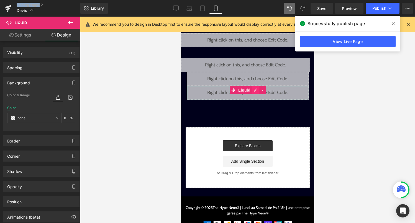
click at [257, 90] on div "Liquid" at bounding box center [247, 93] width 122 height 14
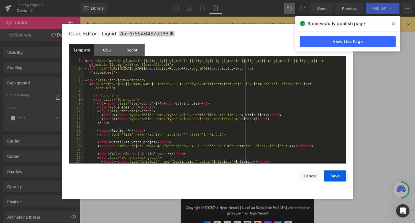
click at [250, 122] on div "< div class = "module gf_module-{{align_lg}} gf_module-{{align_lg}}-lg gf_modul…" at bounding box center [214, 117] width 260 height 116
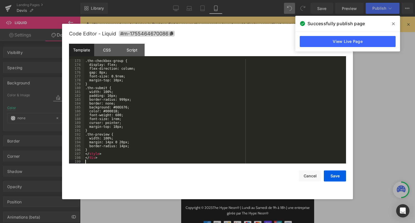
scroll to position [686, 0]
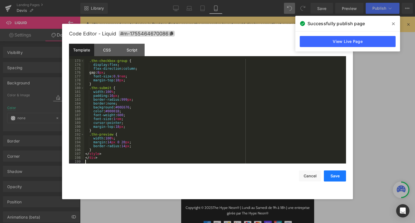
click at [332, 177] on button "Save" at bounding box center [335, 176] width 22 height 11
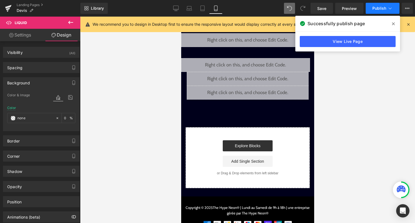
click at [386, 13] on button "Publish" at bounding box center [383, 8] width 34 height 11
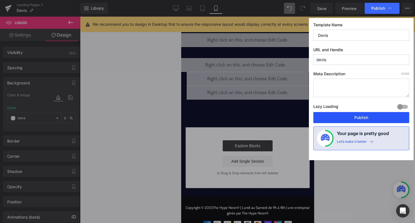
click at [370, 116] on button "Publish" at bounding box center [361, 117] width 96 height 11
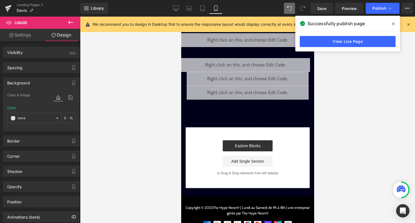
click at [392, 21] on span at bounding box center [393, 23] width 9 height 9
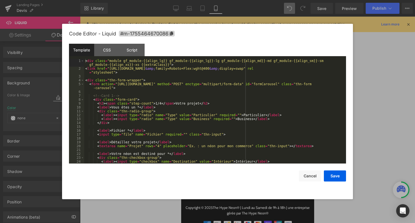
click at [252, 91] on div "Liquid" at bounding box center [247, 93] width 122 height 14
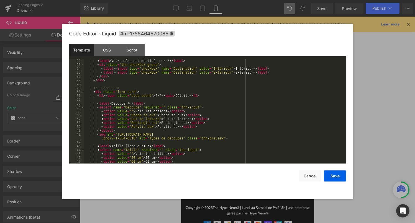
scroll to position [126, 0]
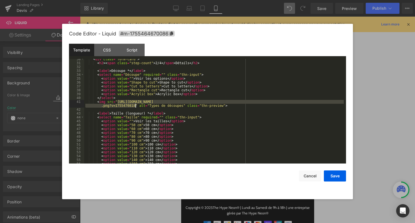
drag, startPoint x: 117, startPoint y: 102, endPoint x: 135, endPoint y: 107, distance: 17.9
click at [135, 107] on div "< div class = "form-card" > < h2 > < span class = "step-count" > 2/4 </ span > …" at bounding box center [214, 113] width 260 height 112
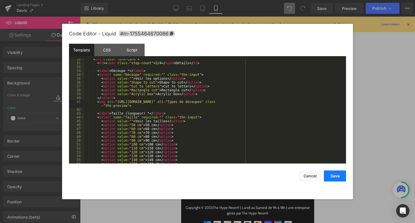
click at [338, 177] on button "Save" at bounding box center [335, 176] width 22 height 11
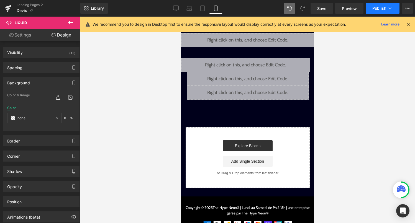
click at [384, 12] on button "Publish" at bounding box center [383, 8] width 34 height 11
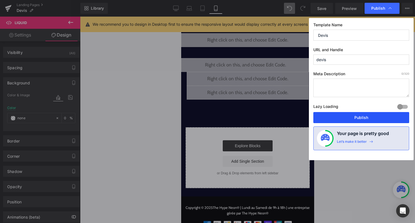
click at [363, 119] on button "Publish" at bounding box center [361, 117] width 96 height 11
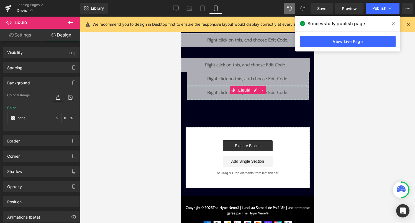
click at [255, 91] on div "Liquid" at bounding box center [247, 93] width 122 height 14
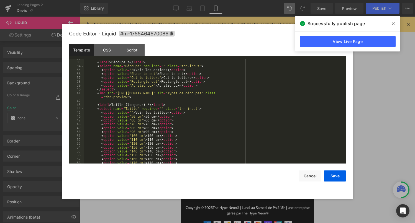
scroll to position [134, 0]
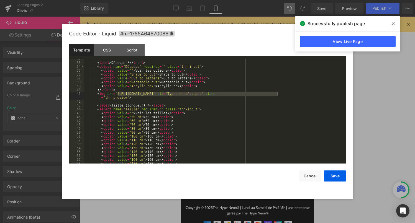
drag, startPoint x: 118, startPoint y: 94, endPoint x: 277, endPoint y: 95, distance: 159.3
click at [277, 95] on div "< label > Découpe * </ label > < select name = "Découpe" required = "" class = …" at bounding box center [214, 113] width 260 height 112
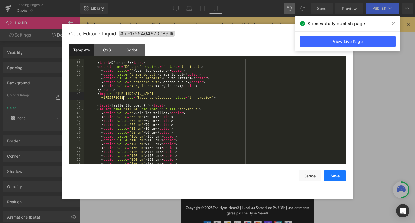
click at [339, 175] on button "Save" at bounding box center [335, 176] width 22 height 11
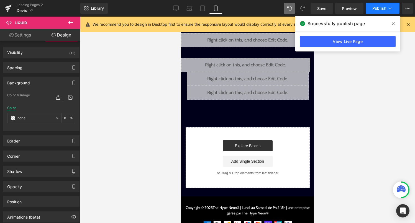
click at [385, 10] on span "Publish" at bounding box center [379, 8] width 14 height 4
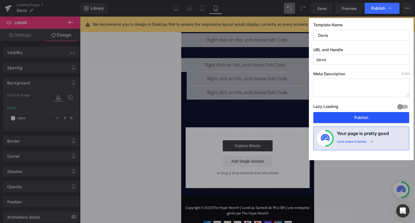
click at [364, 117] on button "Publish" at bounding box center [361, 117] width 96 height 11
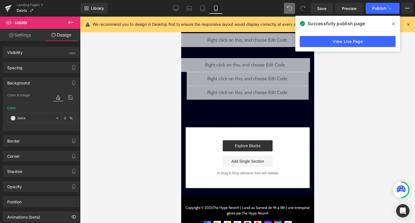
click at [254, 92] on div "Liquid" at bounding box center [247, 93] width 122 height 14
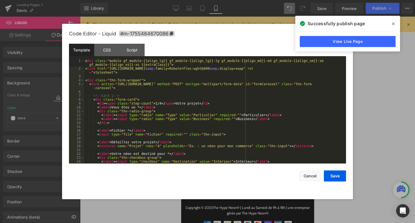
click at [213, 135] on div "< div class = "module gf_module-{{align_lg}} gf_module-{{align_lg}}-lg gf_modul…" at bounding box center [214, 117] width 260 height 116
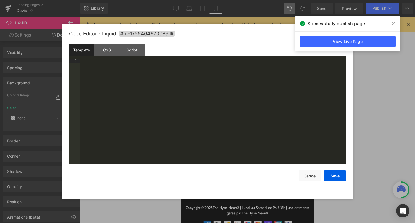
scroll to position [714, 0]
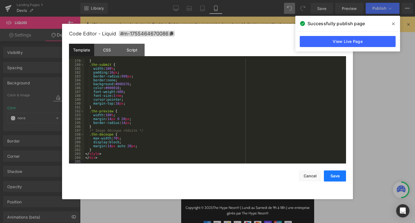
click at [330, 174] on button "Save" at bounding box center [335, 176] width 22 height 11
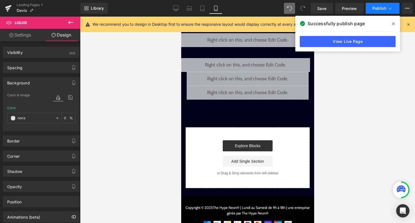
click at [388, 8] on icon at bounding box center [390, 9] width 6 height 6
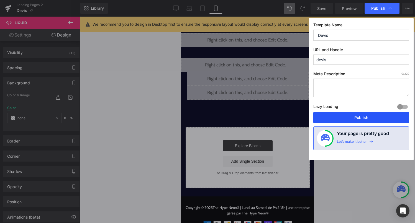
click at [378, 116] on button "Publish" at bounding box center [361, 117] width 96 height 11
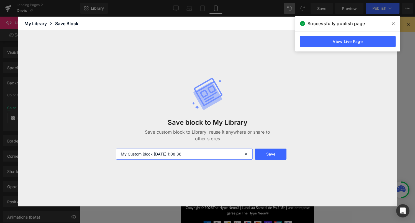
drag, startPoint x: 198, startPoint y: 156, endPoint x: 120, endPoint y: 156, distance: 77.6
click at [120, 156] on input "My Custom Block 2025-08-18 1:08:36" at bounding box center [184, 154] width 137 height 11
click at [140, 154] on input "Formulaire devis OK Formspree" at bounding box center [184, 154] width 137 height 11
type input "Formulaire classique devis OK Formspree"
click at [276, 154] on button "Save" at bounding box center [271, 154] width 32 height 11
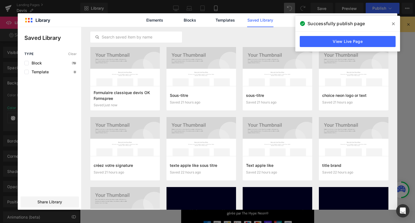
click at [393, 24] on icon at bounding box center [393, 23] width 3 height 3
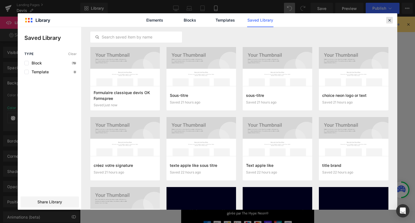
click at [388, 18] on icon at bounding box center [389, 20] width 5 height 5
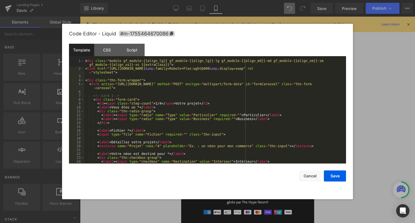
click at [256, 77] on div "Liquid" at bounding box center [247, 79] width 122 height 14
click at [206, 124] on div "< div class = "module gf_module-{{align_lg}} gf_module-{{align_lg}}-lg gf_modul…" at bounding box center [214, 117] width 260 height 116
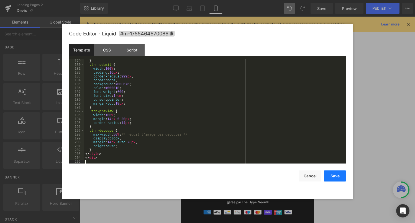
click at [336, 176] on button "Save" at bounding box center [335, 176] width 22 height 11
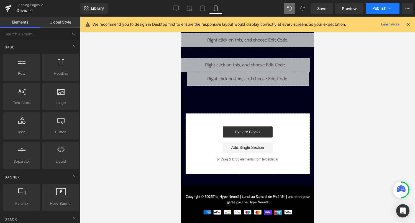
click at [390, 7] on icon at bounding box center [390, 9] width 6 height 6
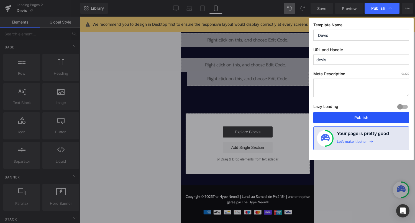
click at [355, 121] on button "Publish" at bounding box center [361, 117] width 96 height 11
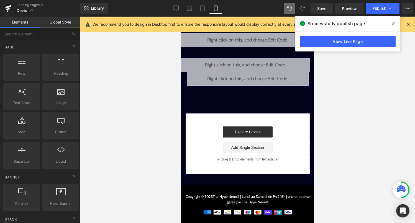
click at [255, 77] on div "Liquid" at bounding box center [247, 79] width 122 height 14
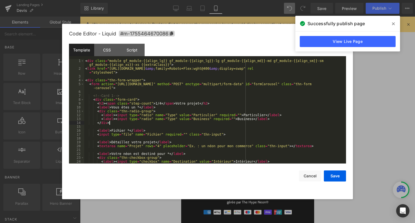
click at [186, 121] on div "< div class = "module gf_module-{{align_lg}} gf_module-{{align_lg}}-lg gf_modul…" at bounding box center [214, 117] width 260 height 116
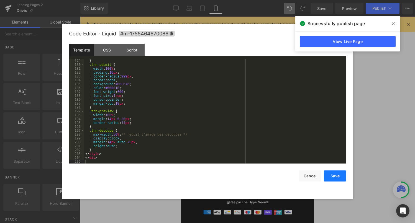
click at [333, 178] on button "Save" at bounding box center [335, 176] width 22 height 11
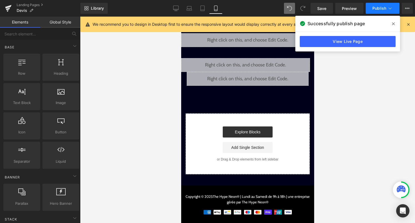
click at [383, 12] on button "Publish" at bounding box center [383, 8] width 34 height 11
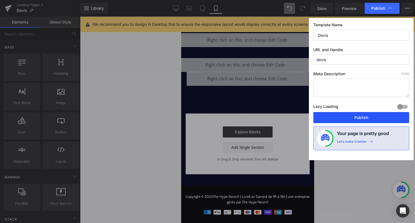
click at [368, 114] on button "Publish" at bounding box center [361, 117] width 96 height 11
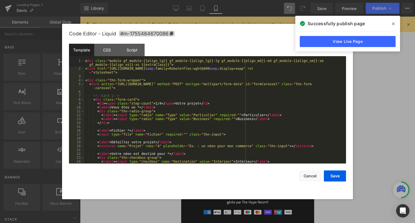
click at [258, 77] on div "Liquid" at bounding box center [247, 79] width 122 height 14
click at [221, 105] on div "< div class = "module gf_module-{{align_lg}} gf_module-{{align_lg}}-lg gf_modul…" at bounding box center [214, 117] width 260 height 116
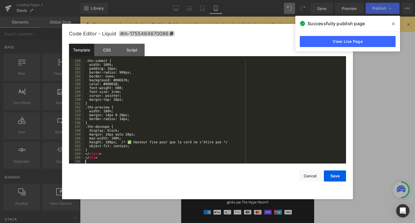
scroll to position [717, 0]
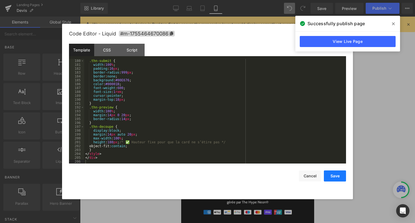
click at [333, 174] on button "Save" at bounding box center [335, 176] width 22 height 11
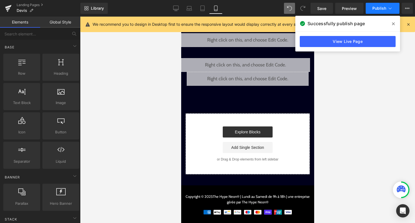
click at [388, 6] on icon at bounding box center [390, 9] width 6 height 6
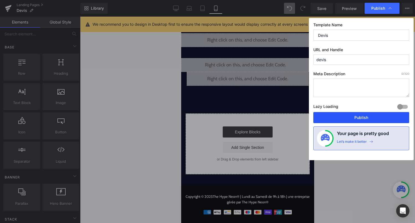
click at [355, 119] on button "Publish" at bounding box center [361, 117] width 96 height 11
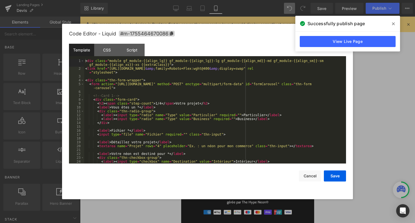
click at [255, 78] on div "Liquid" at bounding box center [247, 79] width 122 height 14
click at [242, 99] on div "< div class = "module gf_module-{{align_lg}} gf_module-{{align_lg}}-lg gf_modul…" at bounding box center [214, 117] width 260 height 116
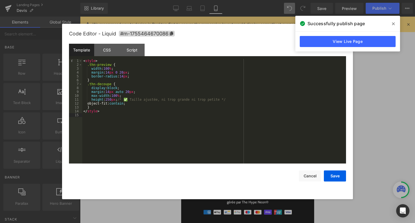
click at [179, 122] on div "< style > .thn-preview { width : 100 % ; margin : 14 px 0 20 px ; border-radius…" at bounding box center [214, 115] width 264 height 112
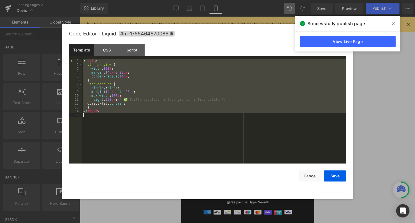
scroll to position [729, 0]
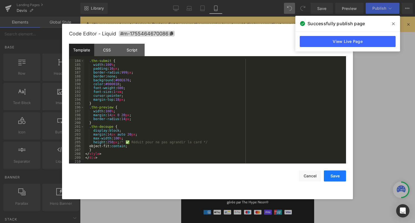
click at [338, 177] on button "Save" at bounding box center [335, 176] width 22 height 11
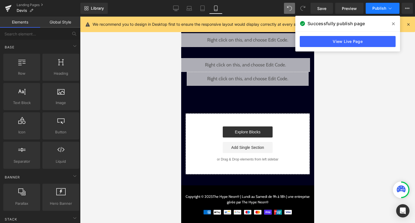
click at [377, 10] on span "Publish" at bounding box center [379, 8] width 14 height 4
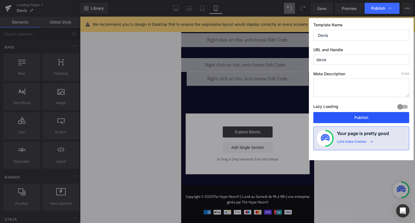
click at [357, 117] on button "Publish" at bounding box center [361, 117] width 96 height 11
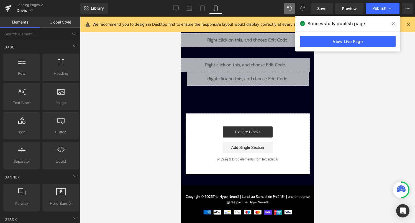
click at [256, 78] on div "Liquid" at bounding box center [247, 79] width 122 height 14
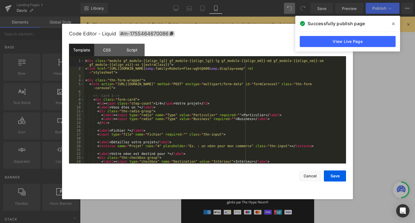
click at [215, 126] on div "< div class = "module gf_module-{{align_lg}} gf_module-{{align_lg}}-lg gf_modul…" at bounding box center [214, 117] width 260 height 116
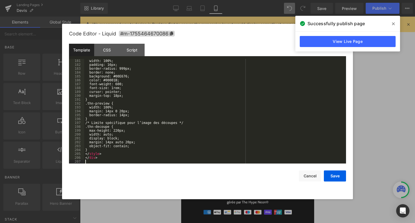
scroll to position [721, 0]
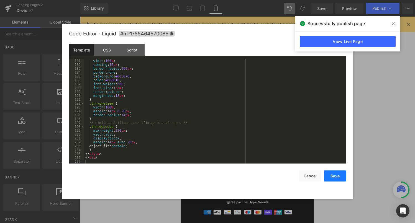
click at [334, 174] on button "Save" at bounding box center [335, 176] width 22 height 11
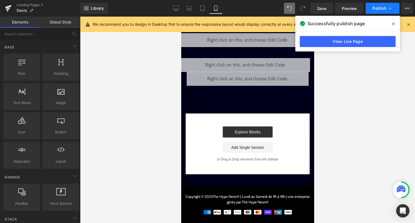
click at [379, 8] on span "Publish" at bounding box center [379, 8] width 14 height 4
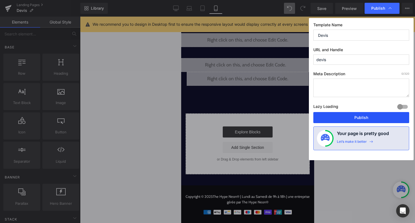
click at [364, 115] on button "Publish" at bounding box center [361, 117] width 96 height 11
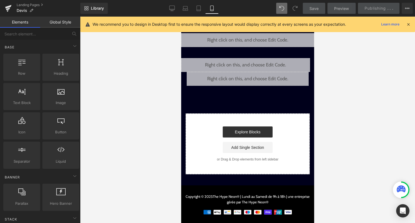
click at [408, 25] on icon at bounding box center [408, 24] width 5 height 5
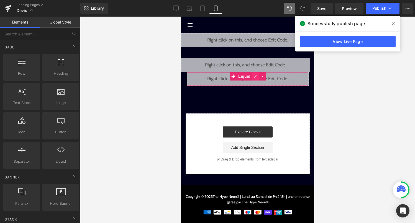
click at [254, 79] on div "Liquid" at bounding box center [247, 79] width 122 height 14
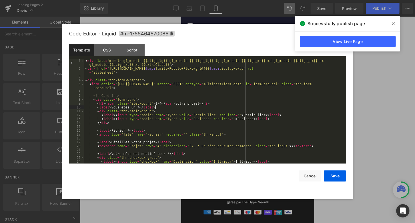
click at [230, 108] on div "< div class = "module gf_module-{{align_lg}} gf_module-{{align_lg}}-lg gf_modul…" at bounding box center [214, 117] width 260 height 116
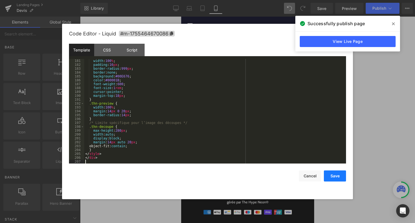
click at [343, 179] on button "Save" at bounding box center [335, 176] width 22 height 11
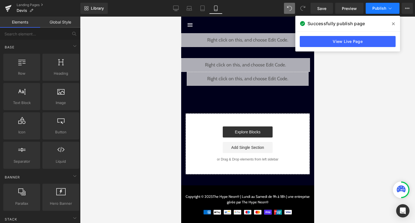
click at [378, 11] on span "Publish" at bounding box center [379, 8] width 14 height 4
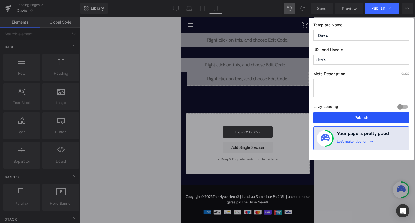
click at [361, 121] on button "Publish" at bounding box center [361, 117] width 96 height 11
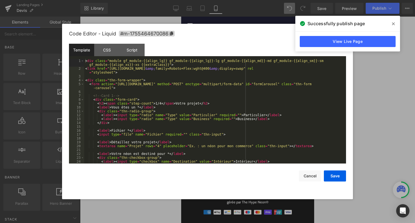
click at [255, 78] on div "Liquid" at bounding box center [247, 79] width 122 height 14
click at [231, 128] on div "< div class = "module gf_module-{{align_lg}} gf_module-{{align_lg}}-lg gf_modul…" at bounding box center [214, 117] width 260 height 116
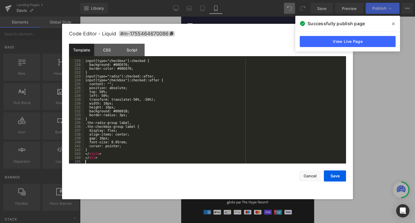
scroll to position [865, 0]
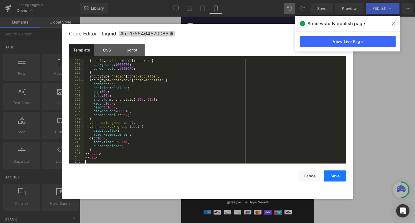
click at [336, 176] on button "Save" at bounding box center [335, 176] width 22 height 11
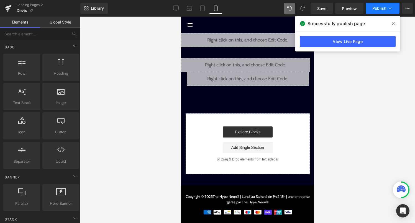
click at [386, 11] on button "Publish" at bounding box center [383, 8] width 34 height 11
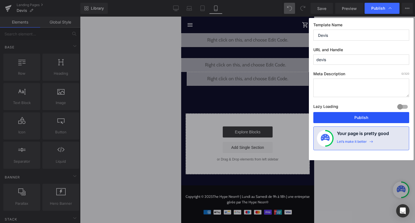
click at [359, 115] on button "Publish" at bounding box center [361, 117] width 96 height 11
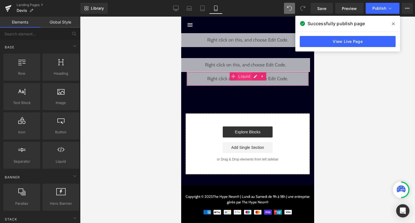
click at [251, 79] on span "Liquid" at bounding box center [244, 76] width 15 height 8
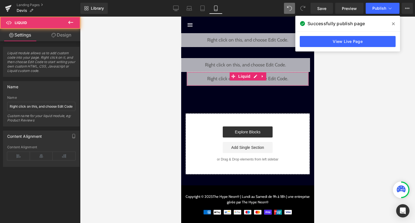
click at [252, 78] on div "Liquid" at bounding box center [247, 79] width 122 height 14
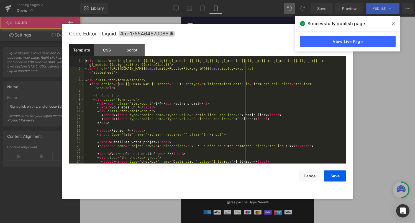
click at [214, 112] on div "< div class = "module gf_module-{{align_lg}} gf_module-{{align_lg}}-lg gf_modul…" at bounding box center [214, 117] width 260 height 116
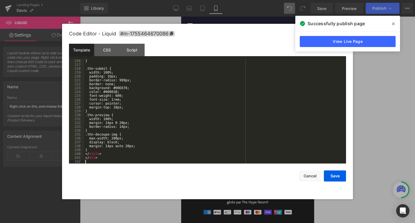
scroll to position [857, 0]
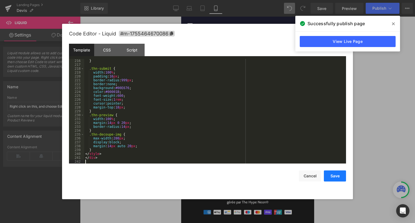
click at [327, 179] on button "Save" at bounding box center [335, 176] width 22 height 11
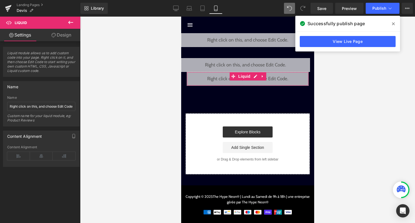
click at [256, 77] on div "Liquid" at bounding box center [247, 79] width 122 height 14
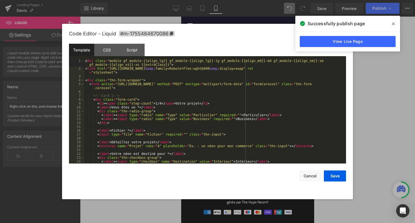
click at [204, 127] on div "< div class = "module gf_module-{{align_lg}} gf_module-{{align_lg}}-lg gf_modul…" at bounding box center [214, 117] width 260 height 116
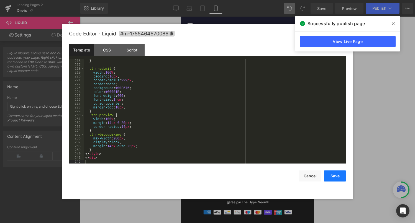
click at [332, 172] on button "Save" at bounding box center [335, 176] width 22 height 11
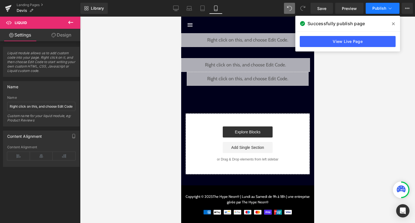
click at [381, 4] on button "Publish" at bounding box center [383, 8] width 34 height 11
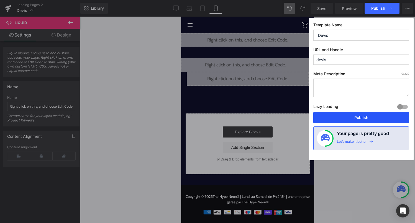
click at [351, 118] on button "Publish" at bounding box center [361, 117] width 96 height 11
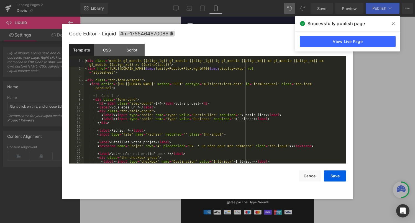
click at [255, 76] on div "Liquid" at bounding box center [247, 79] width 122 height 14
click at [235, 115] on div "< div class = "module gf_module-{{align_lg}} gf_module-{{align_lg}}-lg gf_modul…" at bounding box center [214, 117] width 260 height 116
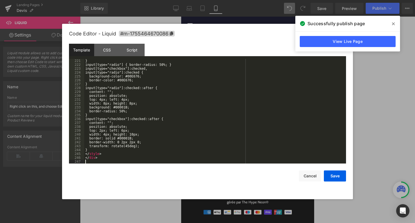
scroll to position [873, 0]
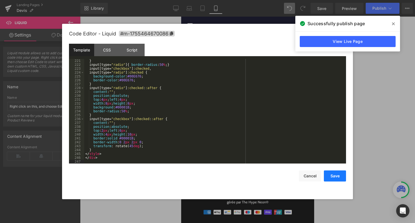
click at [339, 175] on button "Save" at bounding box center [335, 176] width 22 height 11
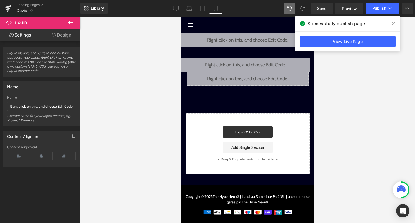
click at [388, 15] on div "Library Mobile Desktop Laptop Tablet Mobile Save Preview Publish Scheduled View…" at bounding box center [247, 8] width 335 height 17
click at [388, 12] on button "Publish" at bounding box center [383, 8] width 34 height 11
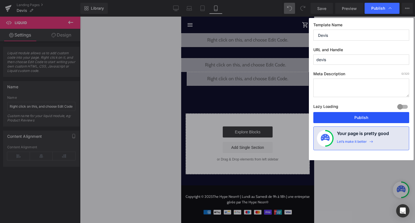
click at [359, 120] on button "Publish" at bounding box center [361, 117] width 96 height 11
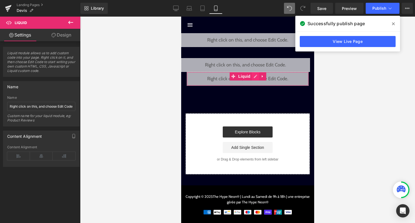
click at [253, 76] on div "Liquid" at bounding box center [247, 79] width 122 height 14
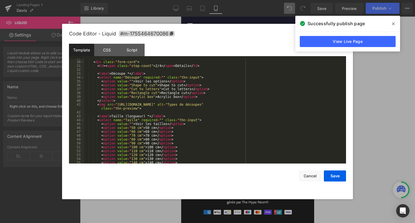
scroll to position [123, 0]
click at [160, 86] on div "<!-- Card 2 --> < div class = "form-card" > < h2 > < span class = "step-count" …" at bounding box center [214, 112] width 260 height 112
click at [163, 89] on div "<!-- Card 2 --> < div class = "form-card" > < h2 > < span class = "step-count" …" at bounding box center [214, 112] width 260 height 112
click at [162, 93] on div "<!-- Card 2 --> < div class = "form-card" > < h2 > < span class = "step-count" …" at bounding box center [214, 112] width 260 height 112
click at [158, 98] on div "<!-- Card 2 --> < div class = "form-card" > < h2 > < span class = "step-count" …" at bounding box center [214, 112] width 260 height 112
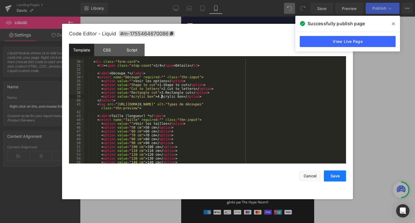
click at [335, 178] on button "Save" at bounding box center [335, 176] width 22 height 11
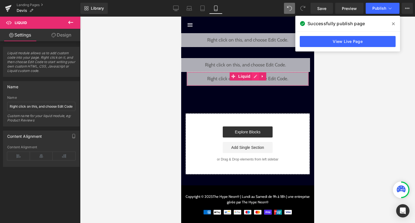
click at [255, 75] on div "Liquid" at bounding box center [247, 79] width 122 height 14
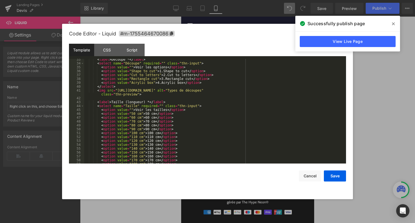
scroll to position [137, 0]
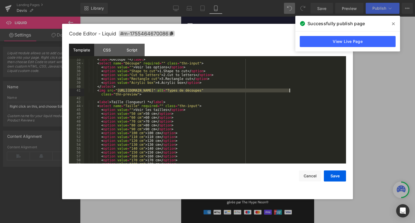
drag, startPoint x: 118, startPoint y: 91, endPoint x: 290, endPoint y: 91, distance: 172.0
click at [290, 91] on div "< label > Découpe * </ label > < select name = "Découpe" required = "" class = …" at bounding box center [214, 114] width 260 height 112
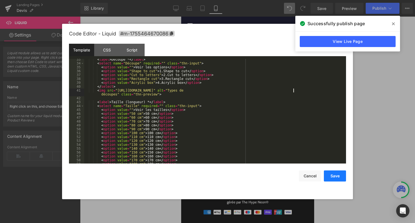
click at [340, 180] on button "Save" at bounding box center [335, 176] width 22 height 11
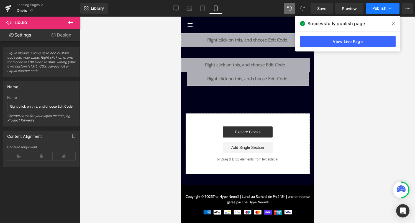
click at [387, 8] on icon at bounding box center [390, 9] width 6 height 6
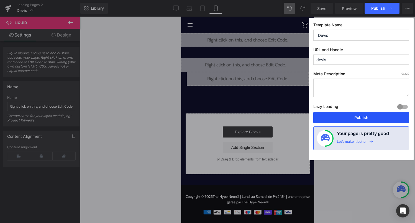
click at [371, 118] on button "Publish" at bounding box center [361, 117] width 96 height 11
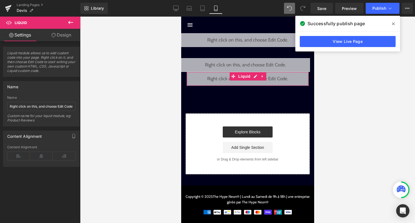
click at [255, 77] on div "Liquid" at bounding box center [247, 79] width 122 height 14
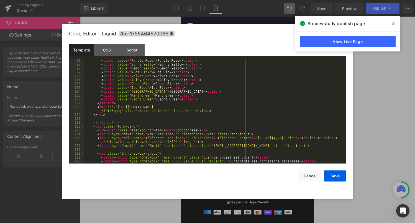
scroll to position [388, 0]
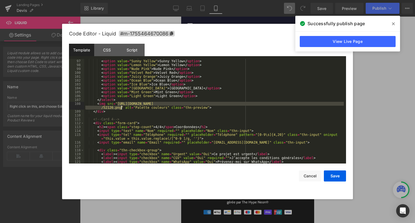
drag, startPoint x: 117, startPoint y: 104, endPoint x: 121, endPoint y: 109, distance: 6.5
click at [121, 109] on div "< option value = "Purple Rose" > Purple Rose </ option > < option value = "Sunn…" at bounding box center [214, 111] width 260 height 112
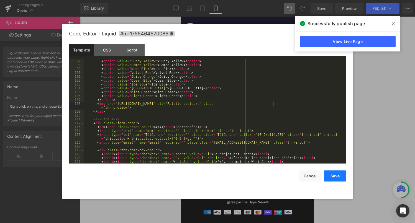
click at [331, 176] on button "Save" at bounding box center [335, 176] width 22 height 11
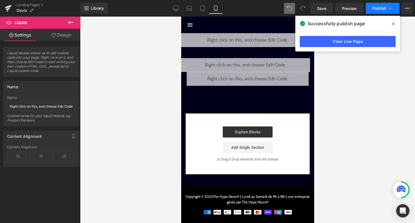
click at [383, 11] on button "Publish" at bounding box center [383, 8] width 34 height 11
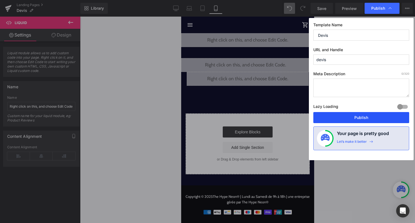
click at [357, 120] on button "Publish" at bounding box center [361, 117] width 96 height 11
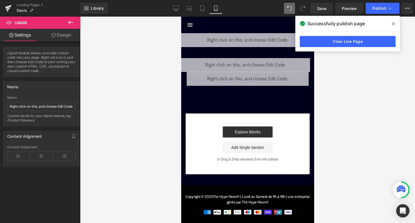
click at [256, 78] on div "Liquid" at bounding box center [247, 79] width 122 height 14
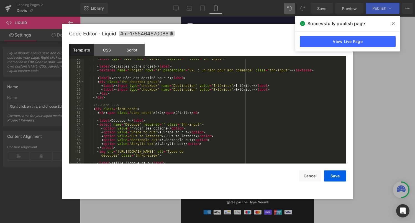
scroll to position [78, 0]
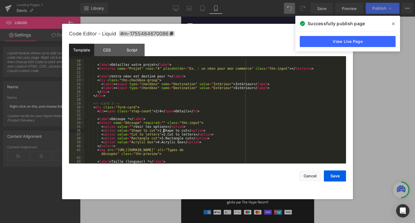
click at [163, 131] on div "< label > Détaillez votre projet </ label > < textarea name = "Projet" rows = "…" at bounding box center [214, 115] width 260 height 112
click at [167, 135] on div "< label > Détaillez votre projet </ label > < textarea name = "Projet" rows = "…" at bounding box center [214, 115] width 260 height 112
click at [164, 139] on div "< label > Détaillez votre projet </ label > < textarea name = "Projet" rows = "…" at bounding box center [214, 115] width 260 height 112
click at [160, 144] on div "< label > Détaillez votre projet </ label > < textarea name = "Projet" rows = "…" at bounding box center [214, 115] width 260 height 112
click at [334, 175] on button "Save" at bounding box center [335, 176] width 22 height 11
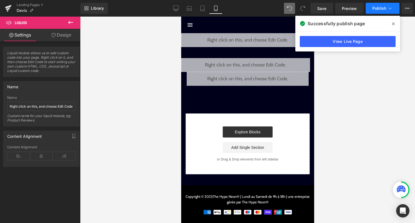
click at [383, 9] on span "Publish" at bounding box center [379, 8] width 14 height 4
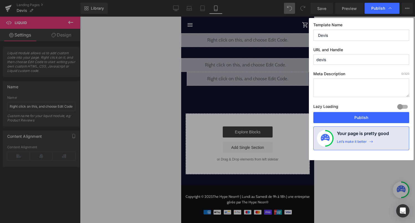
click at [365, 112] on div "Lazy Loading Build Upgrade plan to unlock" at bounding box center [361, 107] width 96 height 9
click at [364, 115] on button "Publish" at bounding box center [361, 117] width 96 height 11
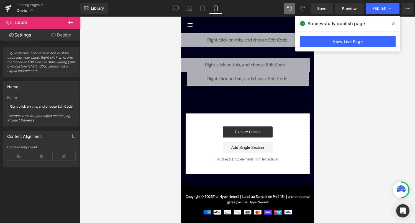
click at [256, 77] on div "Liquid" at bounding box center [247, 79] width 122 height 14
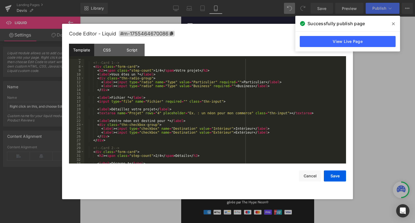
scroll to position [106, 0]
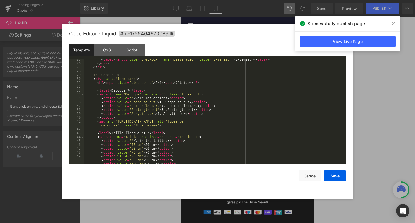
click at [165, 112] on div "< label > < input type = "checkbox" name = "Destination" value = "Extérieur" > …" at bounding box center [214, 114] width 260 height 112
click at [336, 177] on button "Save" at bounding box center [335, 176] width 22 height 11
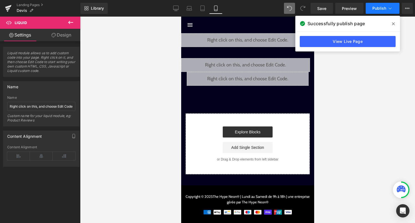
click at [379, 11] on button "Publish" at bounding box center [383, 8] width 34 height 11
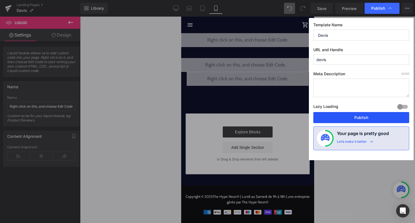
click at [363, 117] on button "Publish" at bounding box center [361, 117] width 96 height 11
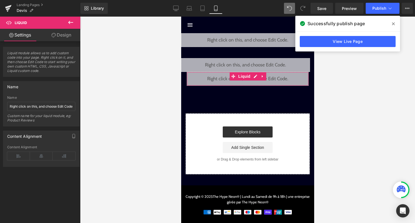
click at [255, 76] on div "Liquid" at bounding box center [247, 79] width 122 height 14
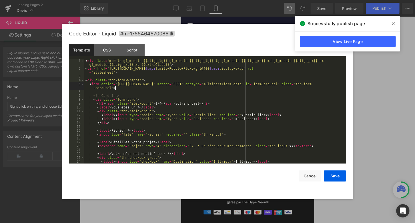
click at [235, 90] on div "< div class = "module gf_module-{{align_lg}} gf_module-{{align_lg}}-lg gf_modul…" at bounding box center [214, 117] width 260 height 116
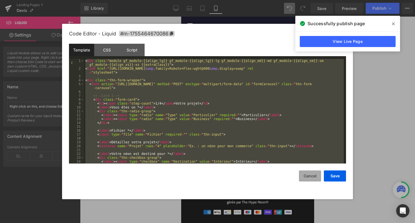
click at [308, 177] on button "Cancel" at bounding box center [310, 176] width 22 height 11
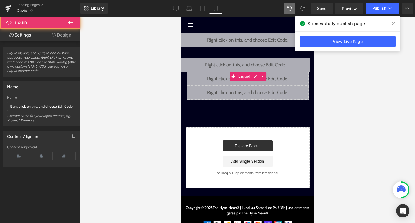
click at [238, 82] on div "Liquid" at bounding box center [247, 79] width 122 height 14
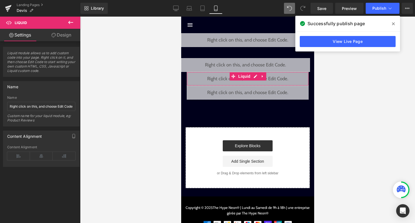
click at [67, 32] on link "Design" at bounding box center [61, 35] width 40 height 12
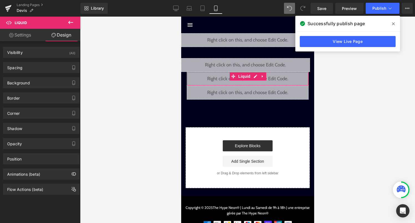
click at [69, 54] on div "(All)" at bounding box center [72, 51] width 6 height 9
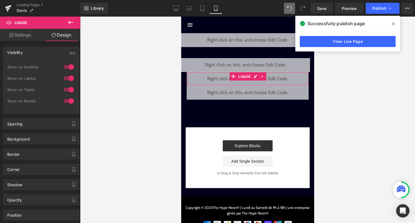
click at [67, 102] on div at bounding box center [68, 101] width 13 height 9
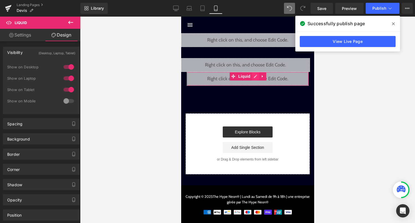
click at [255, 77] on div "Liquid" at bounding box center [247, 79] width 122 height 14
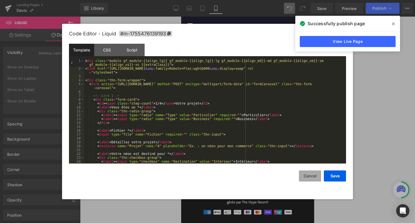
click at [314, 178] on button "Cancel" at bounding box center [310, 176] width 22 height 11
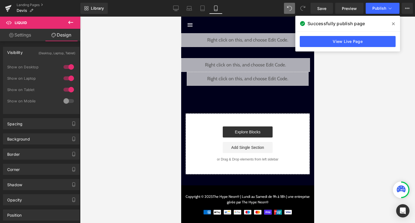
click at [247, 82] on div "Liquid" at bounding box center [247, 79] width 122 height 14
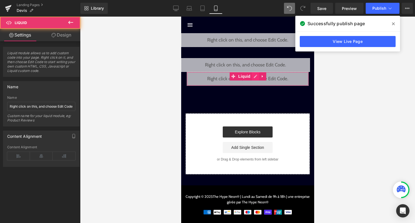
click at [253, 76] on div "Liquid" at bounding box center [247, 79] width 122 height 14
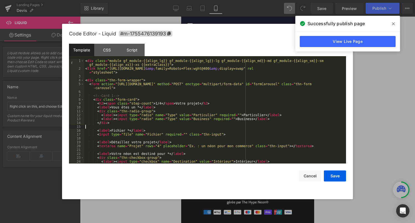
click at [199, 129] on div "< div class = "module gf_module-{{align_lg}} gf_module-{{align_lg}}-lg gf_modul…" at bounding box center [214, 117] width 260 height 116
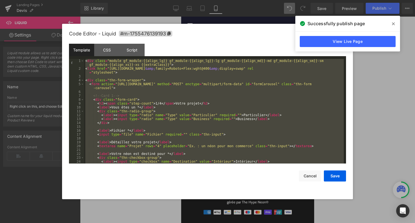
scroll to position [962, 0]
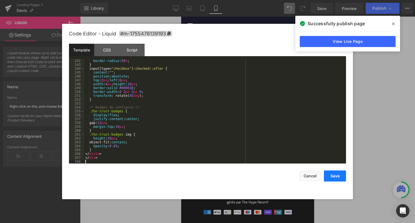
click at [332, 173] on button "Save" at bounding box center [335, 176] width 22 height 11
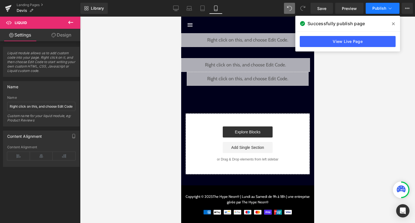
click at [388, 7] on icon at bounding box center [390, 9] width 6 height 6
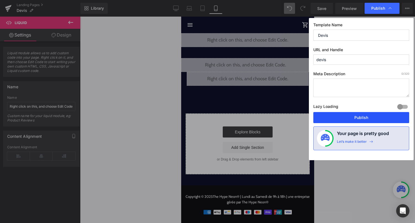
click at [355, 119] on button "Publish" at bounding box center [361, 117] width 96 height 11
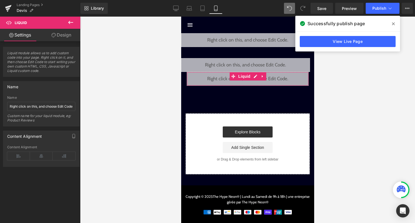
click at [255, 76] on div "Liquid" at bounding box center [247, 79] width 122 height 14
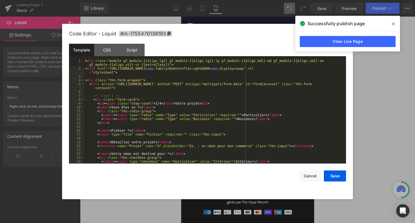
click at [221, 111] on div "< div class = "module gf_module-{{align_lg}} gf_module-{{align_lg}}-lg gf_modul…" at bounding box center [214, 117] width 260 height 116
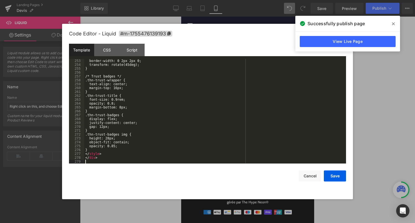
scroll to position [1004, 0]
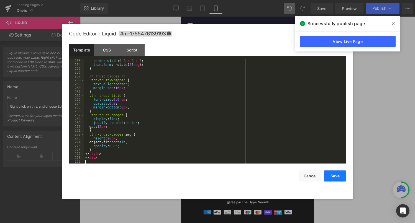
click at [330, 180] on button "Save" at bounding box center [335, 176] width 22 height 11
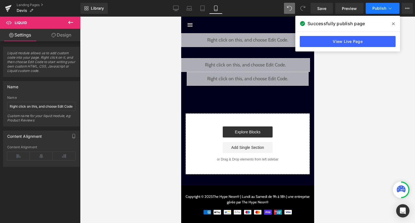
click at [389, 9] on icon at bounding box center [390, 9] width 6 height 6
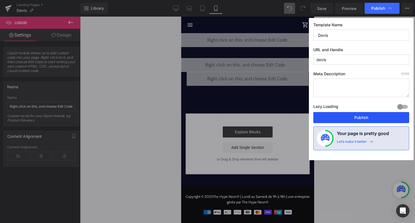
click at [352, 114] on button "Publish" at bounding box center [361, 117] width 96 height 11
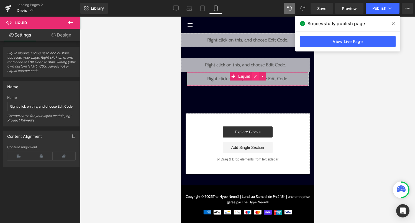
click at [255, 79] on div "Liquid" at bounding box center [247, 79] width 122 height 14
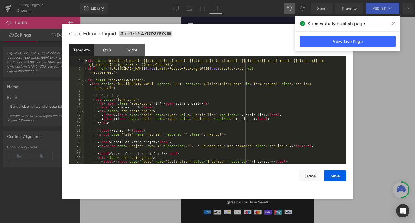
click at [218, 124] on div "< div class = "module gf_module-{{align_lg}} gf_module-{{align_lg}}-lg gf_modul…" at bounding box center [214, 117] width 260 height 116
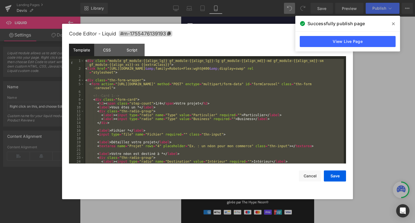
scroll to position [1020, 0]
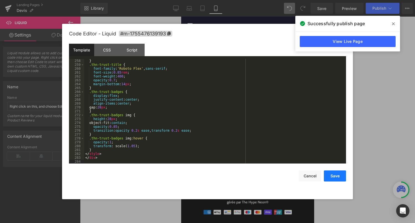
click at [334, 173] on button "Save" at bounding box center [335, 176] width 22 height 11
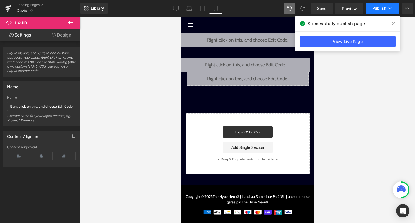
click at [388, 11] on icon at bounding box center [390, 9] width 6 height 6
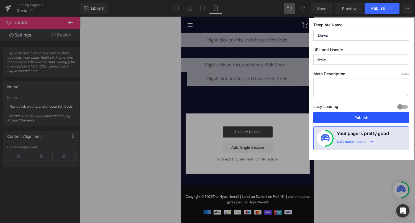
click at [366, 112] on button "Publish" at bounding box center [361, 117] width 96 height 11
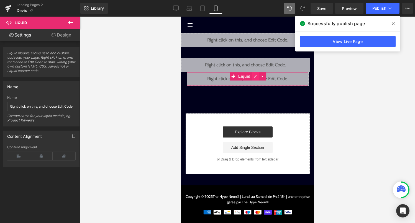
click at [253, 76] on div "Liquid" at bounding box center [247, 79] width 122 height 14
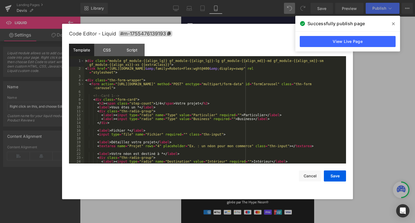
click at [234, 118] on div "< div class = "module gf_module-{{align_lg}} gf_module-{{align_lg}}-lg gf_modul…" at bounding box center [214, 117] width 260 height 116
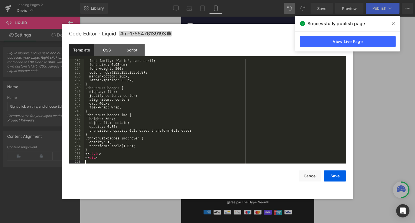
scroll to position [919, 0]
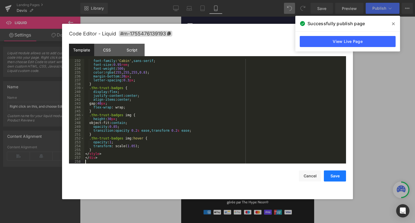
click at [333, 175] on button "Save" at bounding box center [335, 176] width 22 height 11
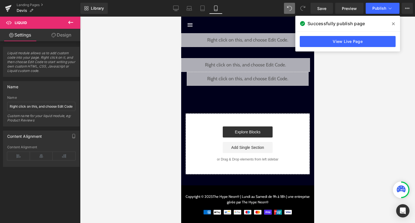
click at [370, 14] on div "Library Mobile Desktop Laptop Tablet Mobile Save Preview Publish Scheduled View…" at bounding box center [247, 8] width 335 height 17
click at [375, 10] on span "Publish" at bounding box center [379, 8] width 14 height 4
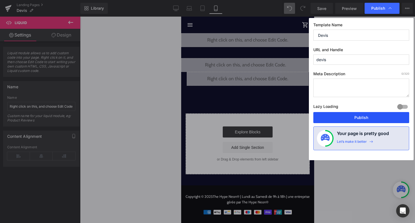
click at [359, 117] on button "Publish" at bounding box center [361, 117] width 96 height 11
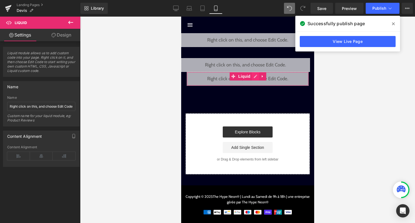
click at [255, 79] on div "Liquid" at bounding box center [247, 79] width 122 height 14
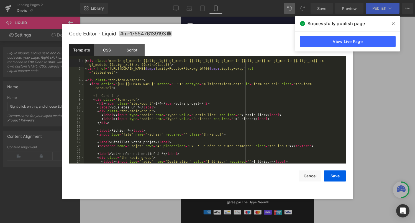
click at [235, 107] on div "< div class = "module gf_module-{{align_lg}} gf_module-{{align_lg}}-lg gf_modul…" at bounding box center [214, 117] width 260 height 116
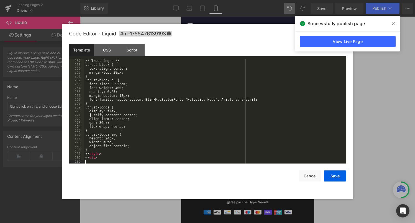
scroll to position [1016, 0]
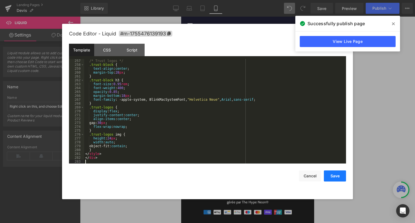
click at [338, 174] on button "Save" at bounding box center [335, 176] width 22 height 11
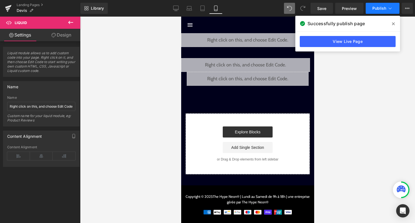
click at [381, 12] on button "Publish" at bounding box center [383, 8] width 34 height 11
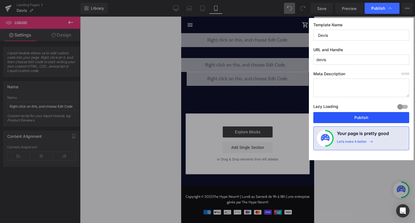
click at [356, 120] on button "Publish" at bounding box center [361, 117] width 96 height 11
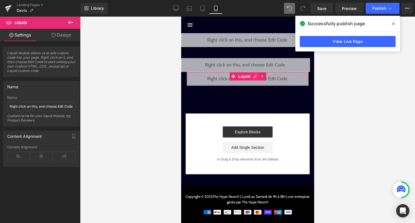
click at [256, 79] on div "Liquid" at bounding box center [247, 79] width 122 height 14
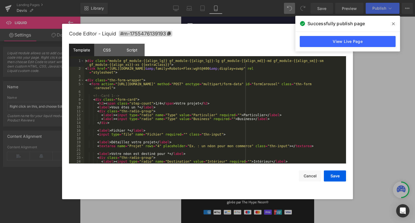
click at [236, 99] on div "< div class = "module gf_module-{{align_lg}} gf_module-{{align_lg}}-lg gf_modul…" at bounding box center [214, 117] width 260 height 116
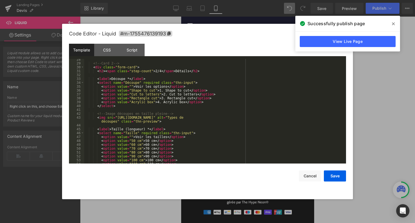
scroll to position [109, 0]
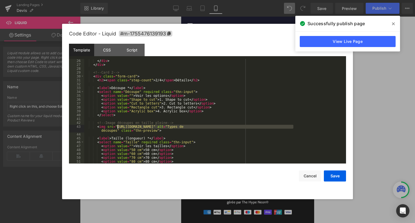
drag, startPoint x: 293, startPoint y: 127, endPoint x: 117, endPoint y: 127, distance: 175.3
click at [117, 127] on div "</ div > </ div > <!-- Card 2 --> < div class = "form-card" > < h2 > < span cla…" at bounding box center [214, 115] width 260 height 112
click at [337, 177] on button "Save" at bounding box center [335, 176] width 22 height 11
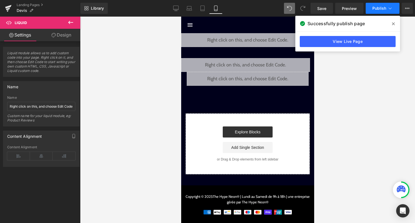
click at [387, 9] on button "Publish" at bounding box center [383, 8] width 34 height 11
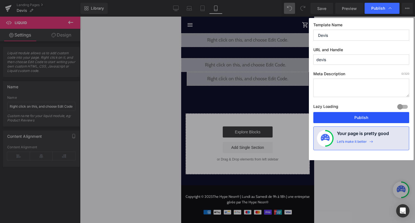
click at [357, 115] on button "Publish" at bounding box center [361, 117] width 96 height 11
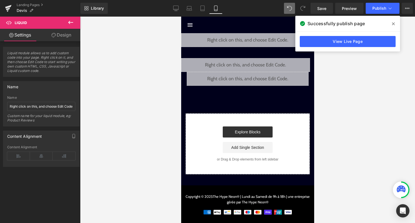
click at [254, 76] on icon at bounding box center [253, 76] width 3 height 3
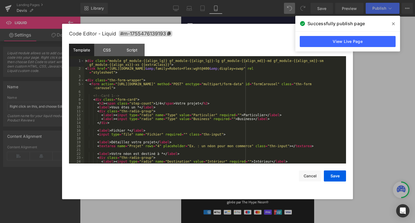
click at [258, 133] on div "< div class = "module gf_module-{{align_lg}} gf_module-{{align_lg}}-lg gf_modul…" at bounding box center [214, 117] width 260 height 116
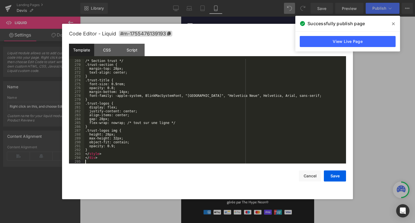
scroll to position [1066, 0]
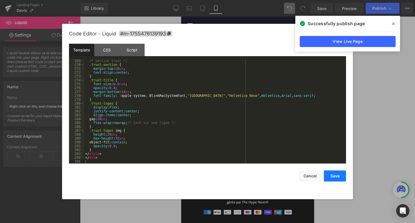
click at [333, 178] on button "Save" at bounding box center [335, 176] width 22 height 11
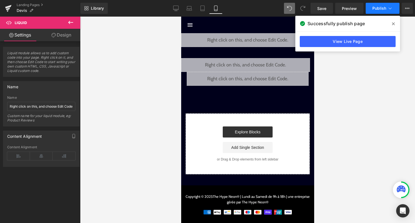
click at [383, 8] on span "Publish" at bounding box center [379, 8] width 14 height 4
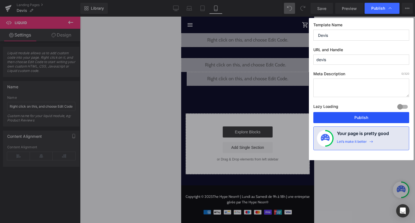
click at [382, 119] on button "Publish" at bounding box center [361, 117] width 96 height 11
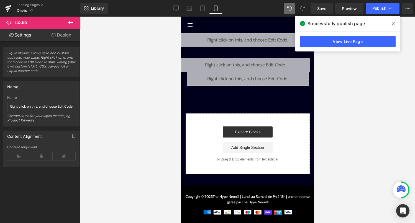
click at [255, 75] on icon at bounding box center [253, 76] width 3 height 3
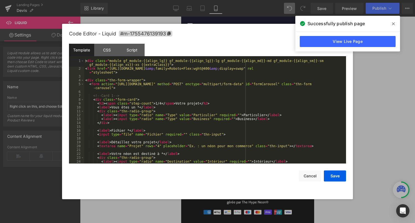
click at [238, 100] on div "< div class = "module gf_module-{{align_lg}} gf_module-{{align_lg}}-lg gf_modul…" at bounding box center [214, 117] width 260 height 116
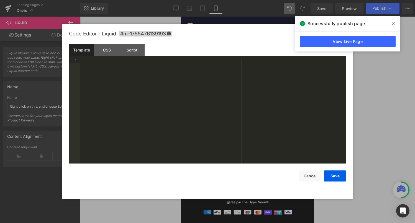
scroll to position [1070, 0]
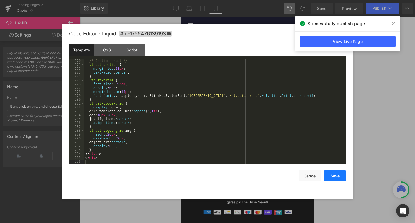
click at [341, 176] on button "Save" at bounding box center [335, 176] width 22 height 11
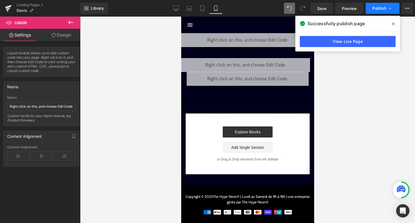
click at [388, 9] on icon at bounding box center [390, 9] width 6 height 6
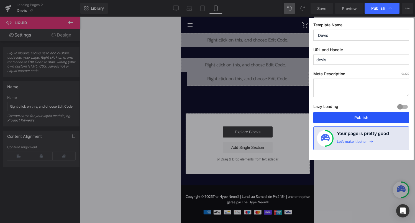
click at [381, 116] on button "Publish" at bounding box center [361, 117] width 96 height 11
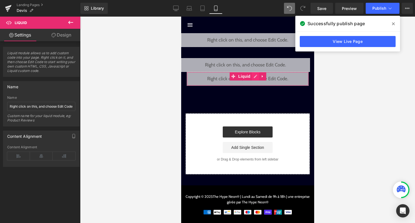
click at [252, 77] on div "Liquid" at bounding box center [247, 79] width 122 height 14
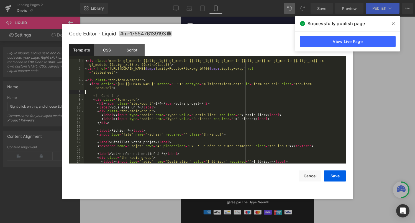
click at [241, 93] on div "< div class = "module gf_module-{{align_lg}} gf_module-{{align_lg}}-lg gf_modul…" at bounding box center [214, 117] width 260 height 116
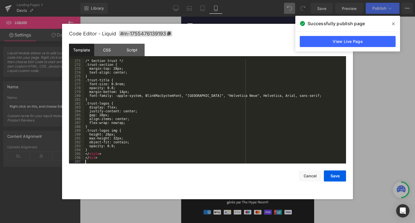
scroll to position [1074, 0]
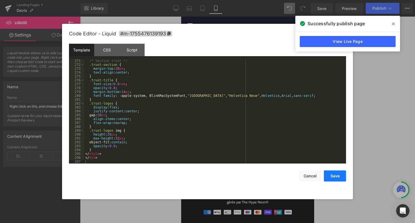
click at [339, 172] on button "Save" at bounding box center [335, 176] width 22 height 11
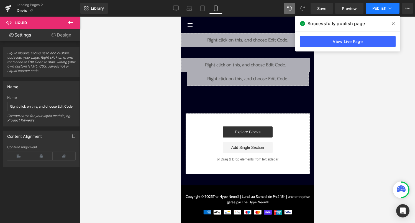
click at [371, 10] on button "Publish" at bounding box center [383, 8] width 34 height 11
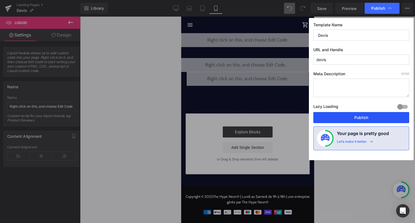
click at [361, 117] on button "Publish" at bounding box center [361, 117] width 96 height 11
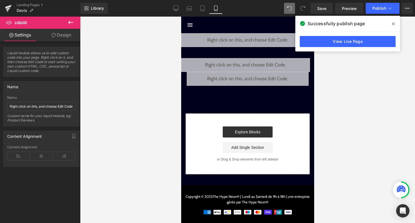
click at [254, 77] on div "Liquid" at bounding box center [247, 79] width 122 height 14
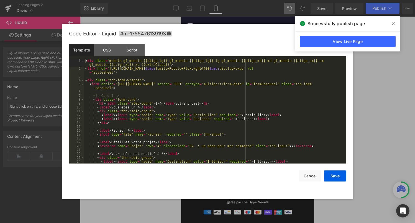
click at [254, 84] on div "< div class = "module gf_module-{{align_lg}} gf_module-{{align_lg}}-lg gf_modul…" at bounding box center [214, 117] width 260 height 116
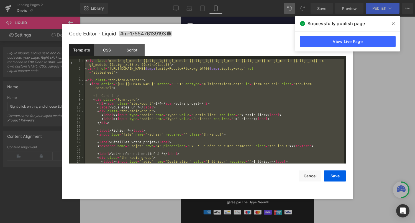
scroll to position [1086, 0]
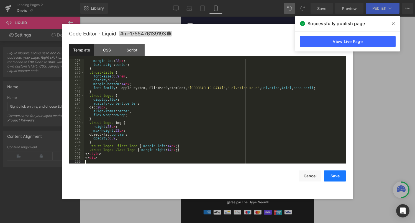
click at [335, 175] on button "Save" at bounding box center [335, 176] width 22 height 11
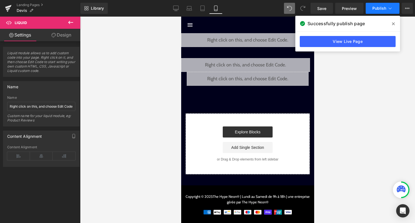
click at [380, 8] on span "Publish" at bounding box center [379, 8] width 14 height 4
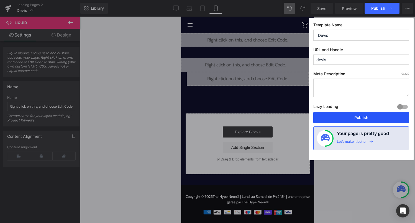
click at [365, 117] on button "Publish" at bounding box center [361, 117] width 96 height 11
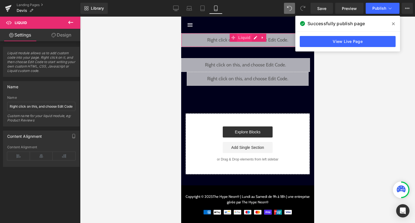
click at [247, 38] on span "Liquid" at bounding box center [244, 38] width 15 height 8
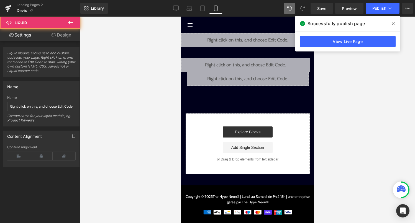
click at [71, 35] on link "Design" at bounding box center [61, 35] width 40 height 12
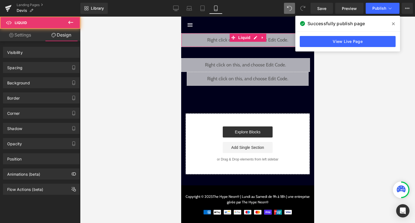
click at [197, 65] on div "Liquid" at bounding box center [245, 65] width 129 height 14
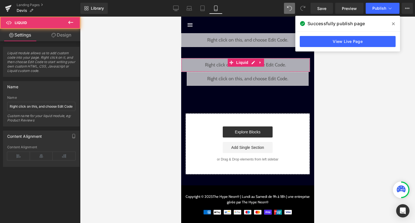
click at [233, 67] on div "Liquid" at bounding box center [245, 65] width 129 height 14
click at [238, 63] on span "Liquid" at bounding box center [242, 63] width 15 height 8
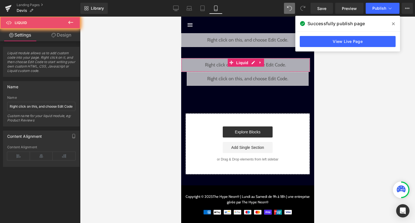
click at [61, 33] on link "Design" at bounding box center [61, 35] width 40 height 12
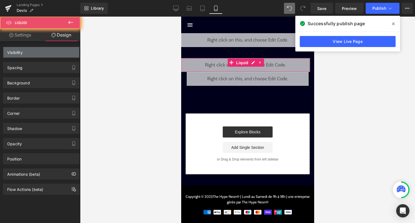
click at [63, 52] on div "Visibility" at bounding box center [41, 52] width 76 height 11
click at [70, 53] on div "Visibility" at bounding box center [41, 52] width 76 height 11
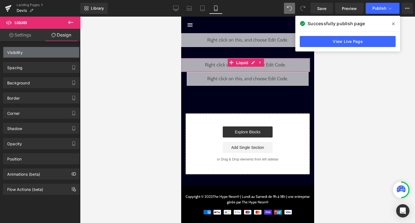
click at [59, 53] on div "Visibility" at bounding box center [41, 52] width 76 height 11
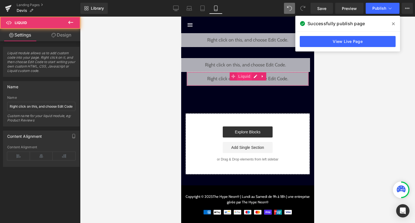
click at [243, 81] on div "Liquid" at bounding box center [247, 79] width 122 height 14
click at [244, 78] on span "Liquid" at bounding box center [244, 76] width 15 height 8
click at [66, 38] on link "Design" at bounding box center [61, 35] width 40 height 12
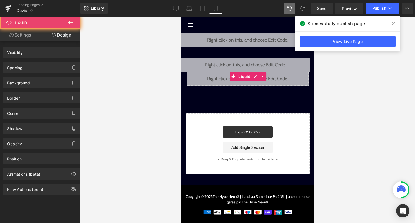
click at [52, 49] on div "Visibility" at bounding box center [41, 52] width 76 height 11
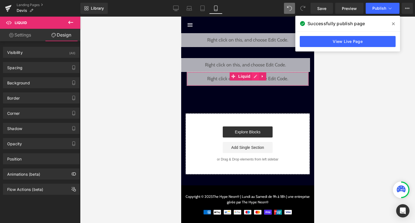
click at [258, 77] on link at bounding box center [255, 76] width 7 height 8
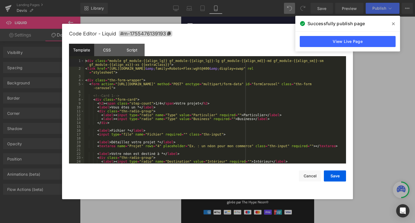
click at [249, 92] on div "< div class = "module gf_module-{{align_lg}} gf_module-{{align_lg}}-lg gf_modul…" at bounding box center [214, 117] width 260 height 116
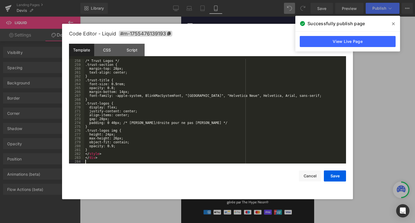
scroll to position [1028, 0]
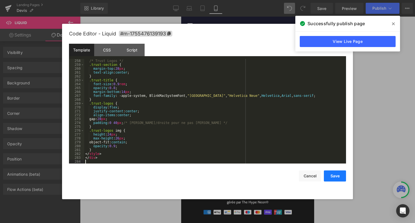
click at [342, 175] on button "Save" at bounding box center [335, 176] width 22 height 11
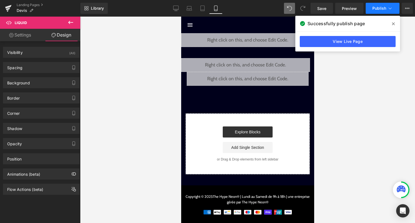
click at [381, 8] on span "Publish" at bounding box center [379, 8] width 14 height 4
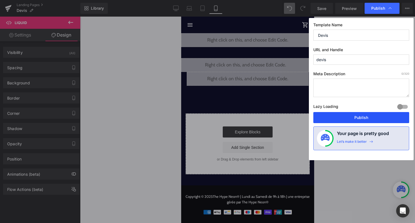
click at [360, 115] on button "Publish" at bounding box center [361, 117] width 96 height 11
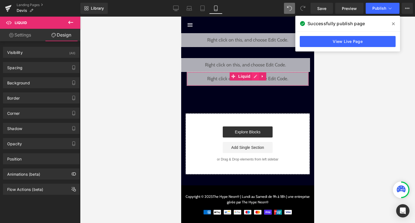
click at [255, 78] on div "Liquid" at bounding box center [247, 79] width 122 height 14
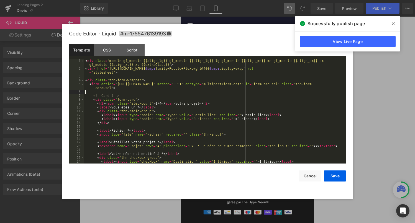
click at [252, 93] on div "< div class = "module gf_module-{{align_lg}} gf_module-{{align_lg}}-lg gf_modul…" at bounding box center [214, 117] width 260 height 116
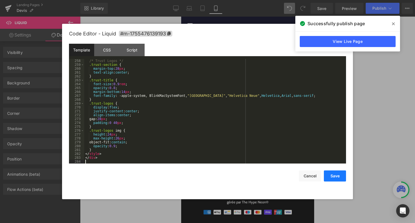
click at [342, 174] on button "Save" at bounding box center [335, 176] width 22 height 11
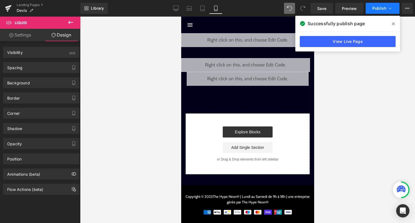
click at [375, 6] on span "Publish" at bounding box center [379, 8] width 14 height 4
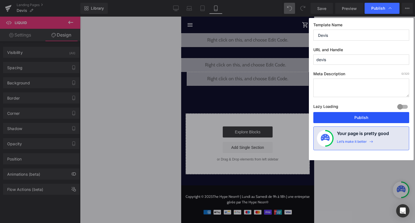
click at [351, 117] on button "Publish" at bounding box center [361, 117] width 96 height 11
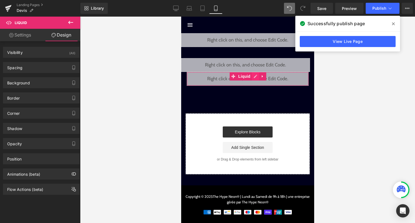
click at [253, 76] on div "Liquid" at bounding box center [247, 79] width 122 height 14
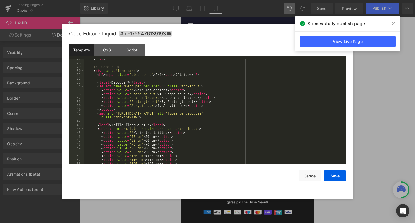
scroll to position [117, 0]
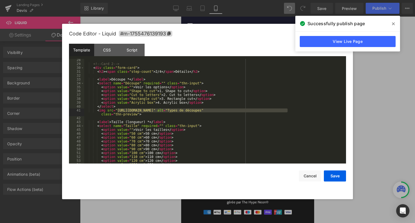
drag, startPoint x: 117, startPoint y: 111, endPoint x: 288, endPoint y: 112, distance: 170.9
click at [288, 112] on div "<!-- Card 2 --> < div class = "form-card" > < h2 > < span class = "step-count" …" at bounding box center [214, 114] width 260 height 112
click at [340, 180] on button "Save" at bounding box center [335, 176] width 22 height 11
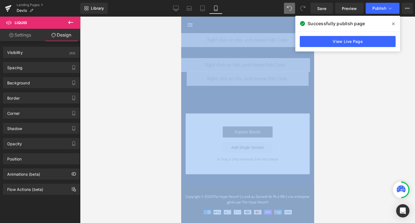
click at [340, 180] on div at bounding box center [247, 120] width 335 height 207
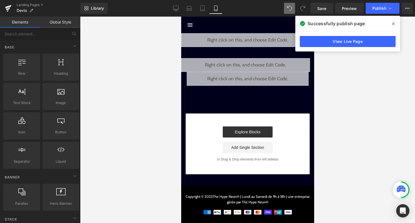
click at [338, 157] on div at bounding box center [247, 120] width 335 height 207
click at [385, 13] on button "Publish" at bounding box center [383, 8] width 34 height 11
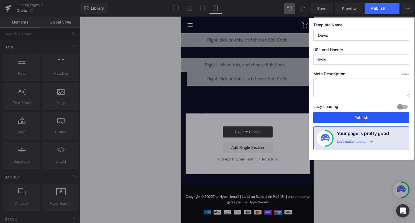
click at [378, 119] on button "Publish" at bounding box center [361, 117] width 96 height 11
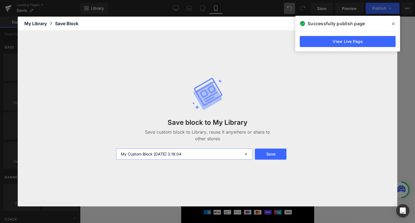
drag, startPoint x: 193, startPoint y: 151, endPoint x: 111, endPoint y: 142, distance: 82.4
click at [111, 142] on div "Save block to My Library Save custom block to Library, reuse it anywhere or sha…" at bounding box center [207, 118] width 379 height 176
type input "Formulaire devis slider approuvé"
click at [268, 155] on button "Save" at bounding box center [271, 154] width 32 height 11
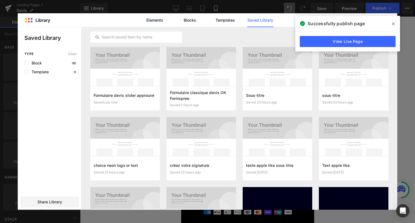
click at [393, 24] on icon at bounding box center [393, 23] width 3 height 3
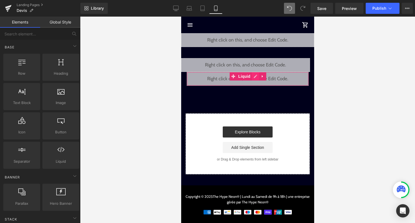
click at [255, 76] on div "Liquid" at bounding box center [247, 79] width 122 height 14
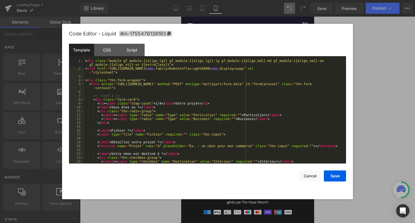
click at [226, 123] on div "< div class = "module gf_module-{{align_lg}} gf_module-{{align_lg}}-lg gf_modul…" at bounding box center [214, 117] width 260 height 116
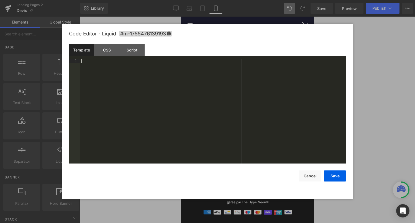
scroll to position [1047, 0]
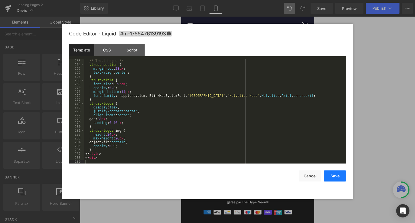
click at [335, 174] on button "Save" at bounding box center [335, 176] width 22 height 11
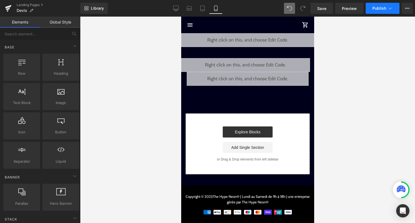
click at [381, 10] on span "Publish" at bounding box center [379, 8] width 14 height 4
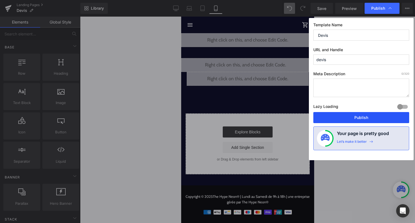
click at [360, 114] on button "Publish" at bounding box center [361, 117] width 96 height 11
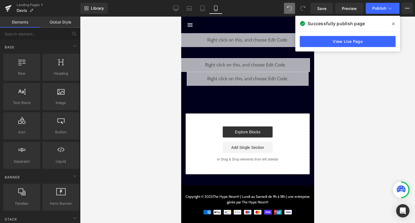
click at [253, 77] on div "Liquid" at bounding box center [247, 79] width 122 height 14
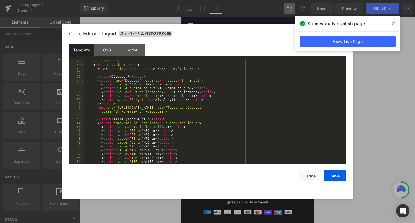
scroll to position [127, 0]
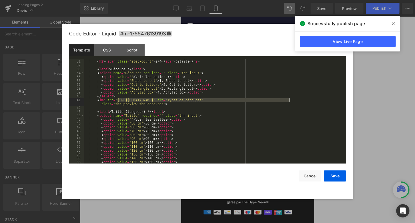
drag, startPoint x: 118, startPoint y: 100, endPoint x: 289, endPoint y: 99, distance: 170.9
click at [289, 99] on div "< div class = "form-card" > < h2 > < span class = "step-count" > 2/4 </ span > …" at bounding box center [214, 112] width 260 height 112
click at [338, 173] on button "Save" at bounding box center [335, 176] width 22 height 11
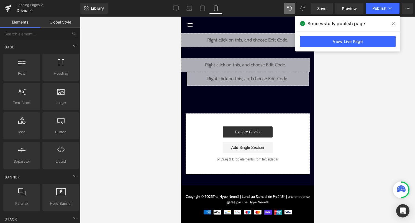
click at [393, 23] on icon at bounding box center [393, 23] width 3 height 3
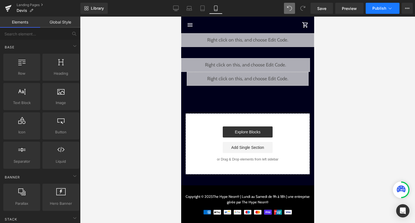
click at [391, 11] on button "Publish" at bounding box center [383, 8] width 34 height 11
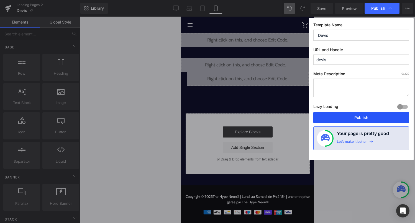
click at [368, 113] on button "Publish" at bounding box center [361, 117] width 96 height 11
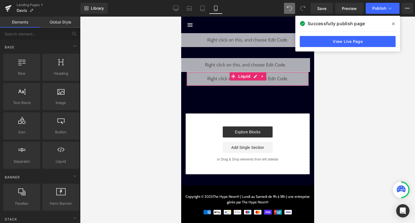
click at [254, 77] on div "Liquid" at bounding box center [247, 79] width 122 height 14
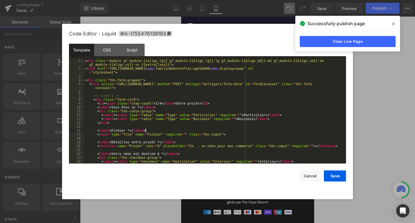
click at [228, 130] on div "< div class = "module gf_module-{{align_lg}} gf_module-{{align_lg}}-lg gf_modul…" at bounding box center [214, 117] width 260 height 116
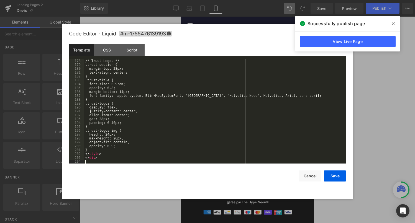
scroll to position [710, 0]
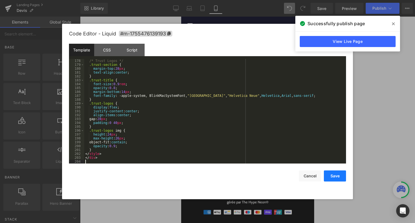
click at [340, 176] on button "Save" at bounding box center [335, 176] width 22 height 11
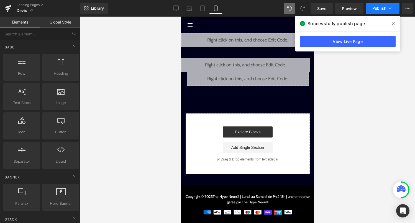
click at [383, 12] on button "Publish" at bounding box center [383, 8] width 34 height 11
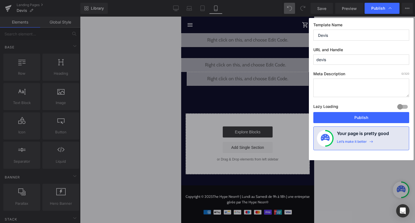
click at [376, 112] on div "Lazy Loading Build Upgrade plan to unlock" at bounding box center [361, 107] width 96 height 9
click at [375, 115] on button "Publish" at bounding box center [361, 117] width 96 height 11
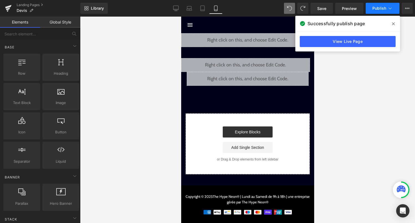
click at [375, 6] on span "Publish" at bounding box center [379, 8] width 14 height 4
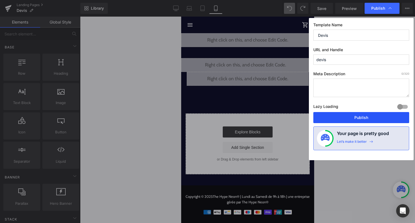
click at [354, 115] on button "Publish" at bounding box center [361, 117] width 96 height 11
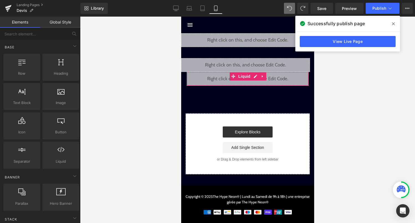
click at [254, 76] on div "Liquid" at bounding box center [247, 79] width 122 height 14
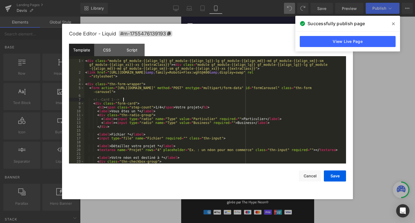
click at [223, 98] on div "< div class = "module gf_module-{{align_lg}} gf_module-{{align_lg}}-lg gf_modul…" at bounding box center [214, 119] width 260 height 120
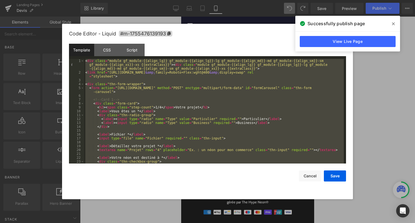
scroll to position [368, 0]
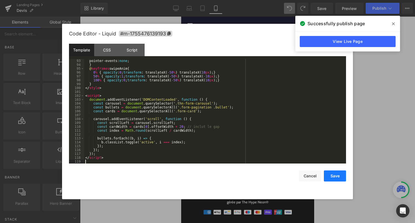
click at [330, 177] on button "Save" at bounding box center [335, 176] width 22 height 11
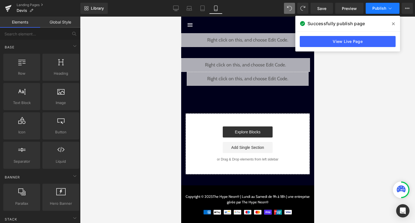
click at [381, 7] on span "Publish" at bounding box center [379, 8] width 14 height 4
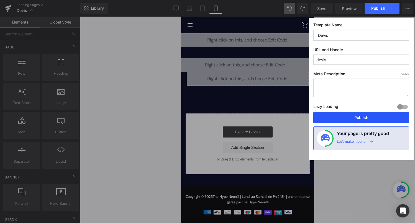
click at [353, 117] on button "Publish" at bounding box center [361, 117] width 96 height 11
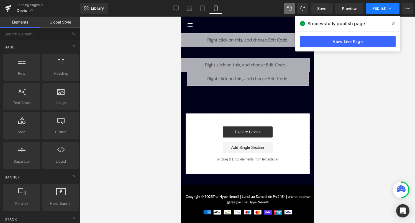
click at [377, 10] on span "Publish" at bounding box center [379, 8] width 14 height 4
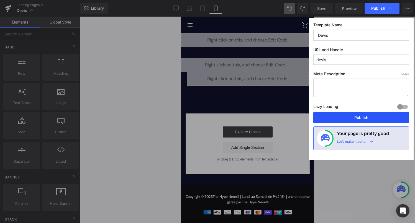
click at [345, 116] on button "Publish" at bounding box center [361, 117] width 96 height 11
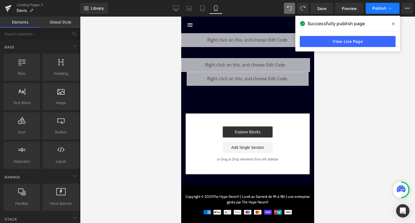
click at [389, 8] on icon at bounding box center [390, 8] width 3 height 2
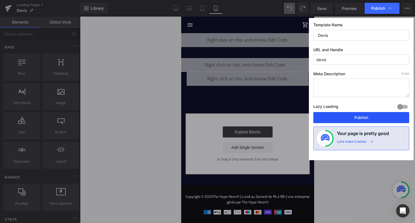
click at [350, 118] on button "Publish" at bounding box center [361, 117] width 96 height 11
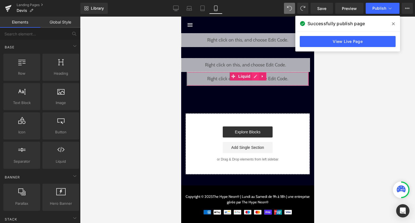
click at [253, 79] on div "Liquid" at bounding box center [247, 79] width 122 height 14
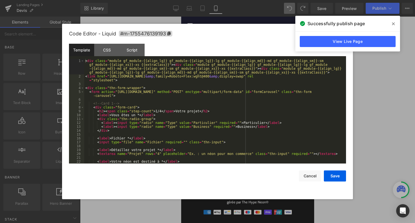
click at [248, 90] on div "< div class = "module gf_module-{{align_lg}} gf_module-{{align_lg}}-lg gf_modul…" at bounding box center [214, 121] width 260 height 124
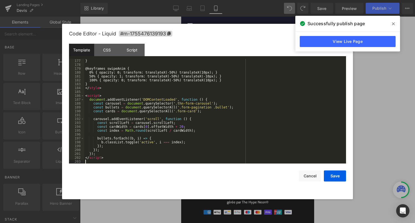
scroll to position [706, 0]
click at [332, 176] on button "Save" at bounding box center [335, 176] width 22 height 11
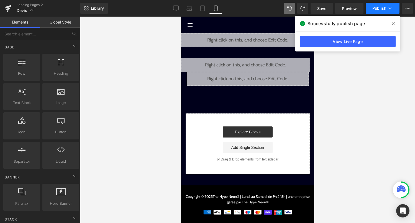
click at [381, 8] on span "Publish" at bounding box center [379, 8] width 14 height 4
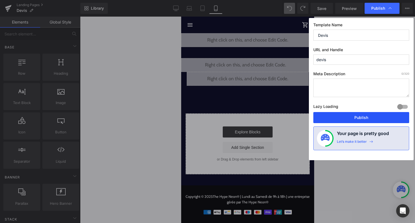
click at [368, 122] on button "Publish" at bounding box center [361, 117] width 96 height 11
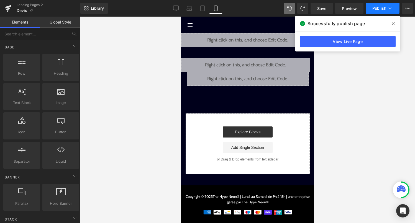
click at [378, 11] on button "Publish" at bounding box center [383, 8] width 34 height 11
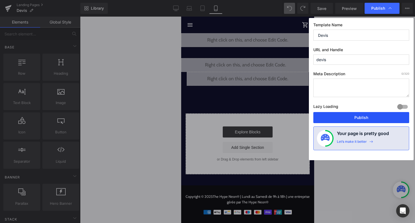
click at [354, 116] on button "Publish" at bounding box center [361, 117] width 96 height 11
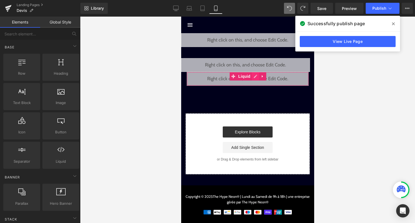
click at [255, 77] on div "Liquid" at bounding box center [247, 79] width 122 height 14
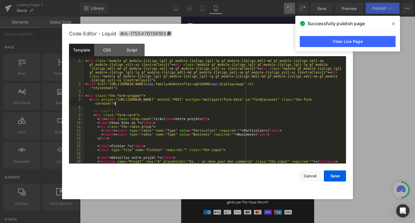
click at [226, 103] on div "< div class = "module gf_module-{{align_lg}} gf_module-{{align_lg}}-lg gf_modul…" at bounding box center [214, 125] width 260 height 132
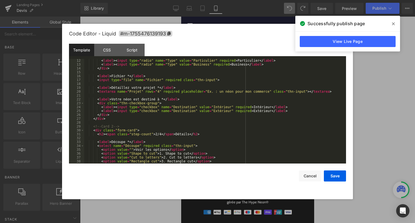
scroll to position [77, 0]
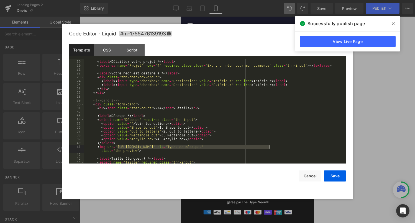
drag, startPoint x: 118, startPoint y: 147, endPoint x: 275, endPoint y: 146, distance: 156.5
click at [275, 146] on div "< label > Détaillez votre projet * </ label > < textarea name = "Projet" rows =…" at bounding box center [214, 112] width 260 height 112
click at [340, 181] on button "Save" at bounding box center [335, 176] width 22 height 11
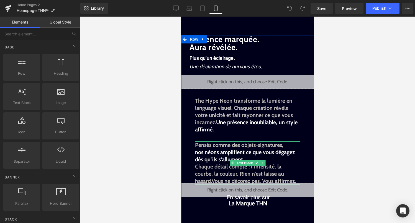
scroll to position [14, 0]
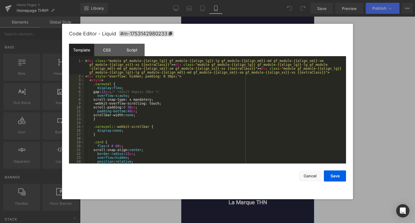
click at [253, 80] on div "Liquid" at bounding box center [247, 81] width 133 height 14
click at [232, 116] on div "< div class = "module gf_module-{{align_lg}} gf_module-{{align_lg}}-lg gf_modul…" at bounding box center [214, 121] width 260 height 124
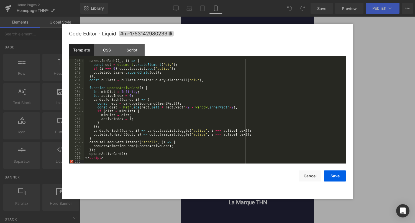
scroll to position [962, 0]
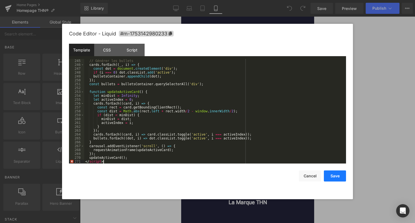
click at [335, 178] on button "Save" at bounding box center [335, 176] width 22 height 11
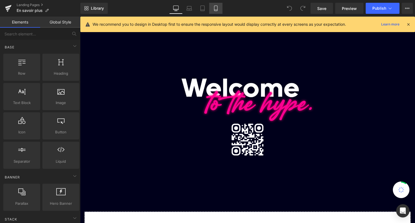
click at [215, 9] on icon at bounding box center [216, 9] width 6 height 6
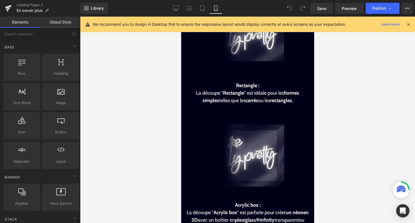
scroll to position [538, 0]
click at [258, 155] on img at bounding box center [247, 155] width 144 height 103
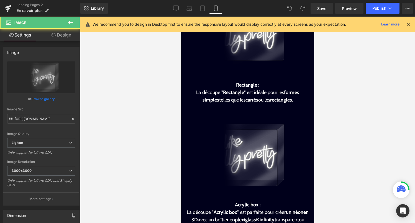
click at [324, 154] on div at bounding box center [247, 120] width 335 height 207
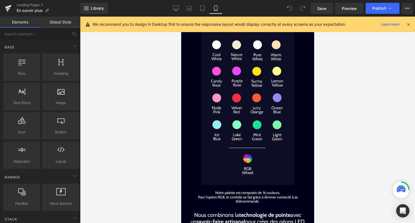
scroll to position [925, 0]
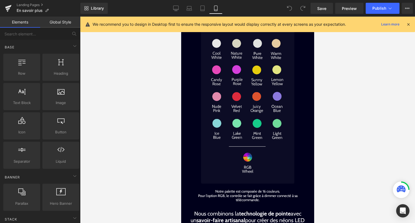
click at [256, 151] on img at bounding box center [248, 104] width 94 height 160
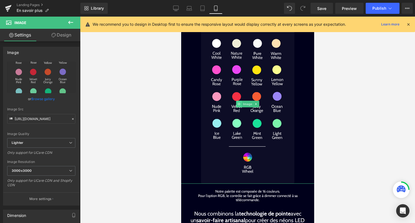
click at [241, 101] on span at bounding box center [239, 104] width 6 height 7
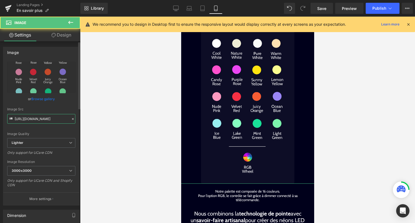
click at [52, 119] on input "[URL][DOMAIN_NAME]" at bounding box center [41, 119] width 68 height 10
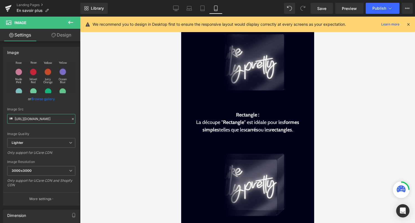
scroll to position [510, 0]
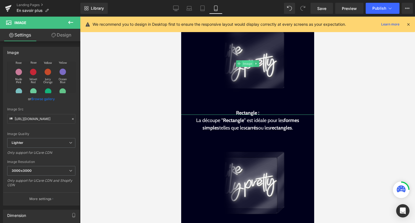
click at [249, 60] on span "Image" at bounding box center [248, 63] width 12 height 7
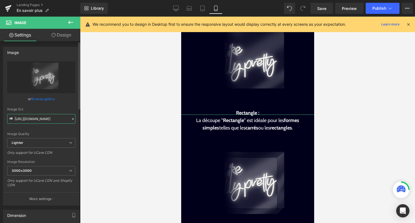
click at [60, 117] on input "https://ucarecdn.com/59bd12e1-424a-4aef-8551-db45a916d381/-/format/auto/-/previ…" at bounding box center [41, 119] width 68 height 10
click at [56, 120] on input "https://ucarecdn.com/59bd12e1-424a-4aef-8551-db45a916d381/-/format/auto/-/previ…" at bounding box center [41, 119] width 68 height 10
click at [254, 180] on link at bounding box center [256, 183] width 6 height 7
click at [243, 180] on span "Image" at bounding box center [239, 183] width 12 height 7
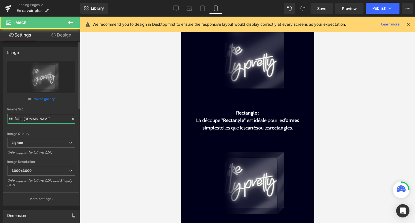
click at [49, 121] on input "https://ucarecdn.com/ba135c59-5ce9-4ad9-b28e-0bf3a3dd5f92/-/format/auto/-/previ…" at bounding box center [41, 119] width 68 height 10
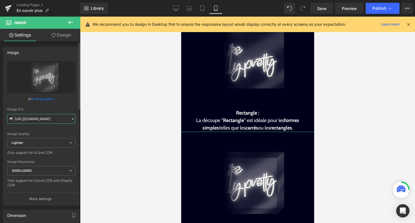
click at [50, 121] on input "https://ucarecdn.com/ba135c59-5ce9-4ad9-b28e-0bf3a3dd5f92/-/format/auto/-/previ…" at bounding box center [41, 119] width 68 height 10
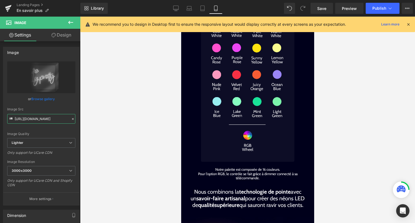
scroll to position [942, 0]
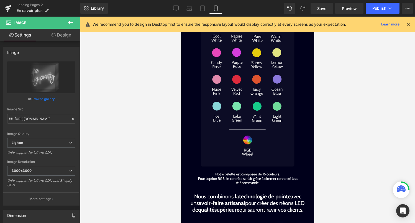
click at [265, 126] on img at bounding box center [248, 87] width 94 height 160
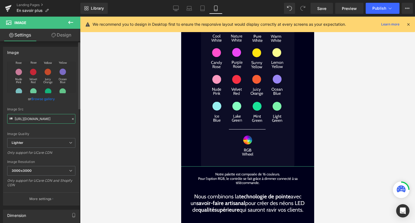
click at [59, 120] on input "https://ucarecdn.com/e7b1c31e-0466-4732-96b5-26035212b402/-/format/auto/-/previ…" at bounding box center [41, 119] width 68 height 10
click at [52, 120] on input "https://ucarecdn.com/e7b1c31e-0466-4732-96b5-26035212b402/-/format/auto/-/previ…" at bounding box center [41, 119] width 68 height 10
click at [248, 84] on span "Image" at bounding box center [248, 87] width 12 height 7
click at [249, 84] on span "Image" at bounding box center [248, 87] width 12 height 7
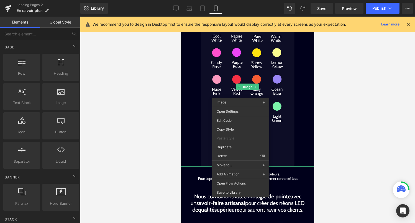
click at [149, 133] on div at bounding box center [247, 120] width 335 height 207
click at [33, 2] on div "Landing Pages En savoir plus" at bounding box center [40, 8] width 80 height 17
click at [33, 5] on link "Landing Pages" at bounding box center [49, 5] width 64 height 4
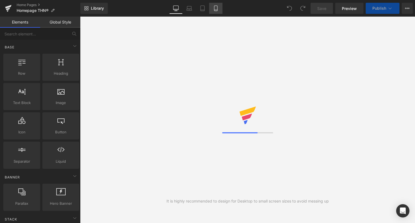
click at [214, 6] on icon at bounding box center [215, 8] width 3 height 5
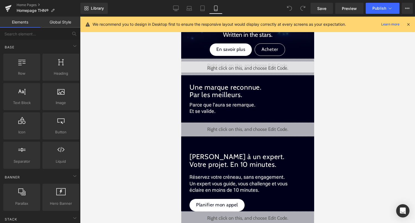
scroll to position [482, 0]
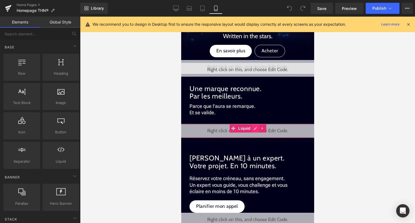
click at [256, 130] on div "Liquid" at bounding box center [247, 131] width 138 height 14
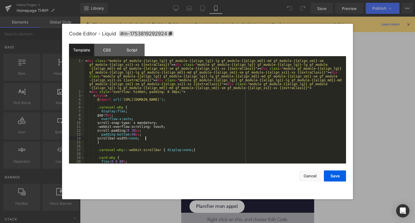
click at [245, 140] on div "< div class = "module gf_module-{{align_lg}} gf_module-{{align_lg}}-lg gf_modul…" at bounding box center [214, 129] width 260 height 140
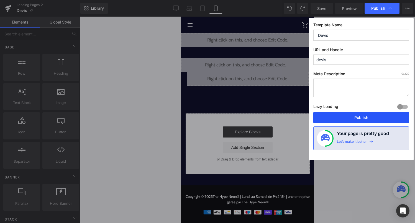
scroll to position [77, 0]
click at [377, 118] on button "Publish" at bounding box center [361, 117] width 96 height 11
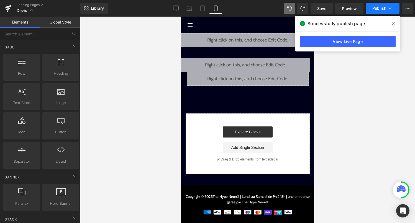
click at [392, 11] on icon at bounding box center [390, 9] width 6 height 6
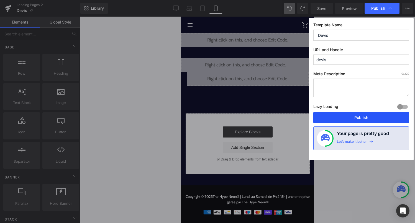
click at [371, 119] on button "Publish" at bounding box center [361, 117] width 96 height 11
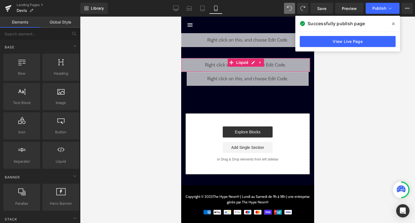
click at [253, 64] on div "Liquid" at bounding box center [245, 65] width 129 height 14
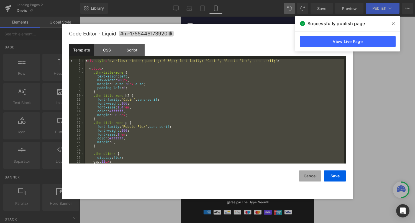
click at [308, 177] on button "Cancel" at bounding box center [310, 176] width 22 height 11
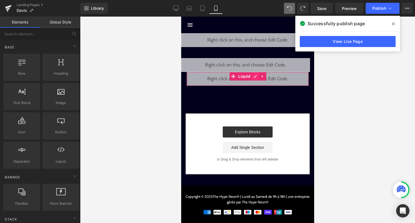
click at [256, 79] on div "Liquid" at bounding box center [247, 79] width 122 height 14
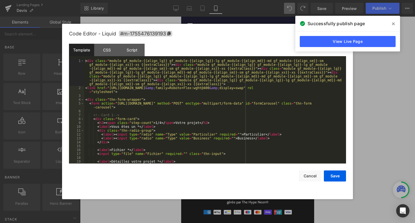
drag, startPoint x: 75, startPoint y: 63, endPoint x: 241, endPoint y: 97, distance: 168.8
click at [241, 97] on div "< div class = "module gf_module-{{align_lg}} gf_module-{{align_lg}}-lg gf_modul…" at bounding box center [214, 127] width 260 height 136
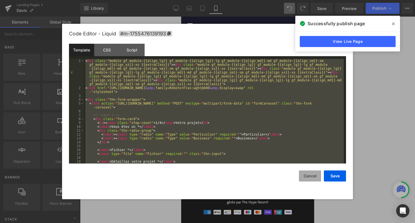
click at [311, 178] on button "Cancel" at bounding box center [310, 176] width 22 height 11
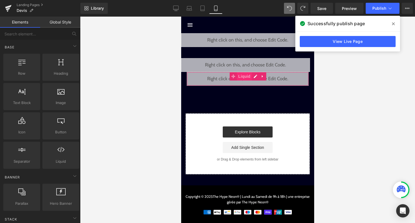
click at [241, 78] on span "Liquid" at bounding box center [244, 76] width 15 height 8
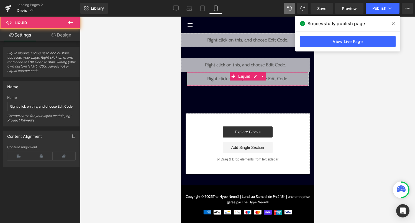
click at [73, 36] on link "Design" at bounding box center [61, 35] width 40 height 12
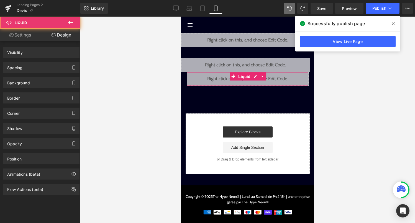
click at [66, 68] on div "Spacing" at bounding box center [41, 67] width 76 height 11
click at [43, 52] on div "Visibility" at bounding box center [41, 52] width 76 height 11
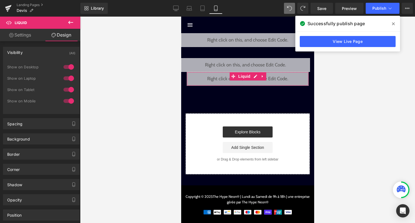
click at [66, 102] on div at bounding box center [68, 101] width 13 height 9
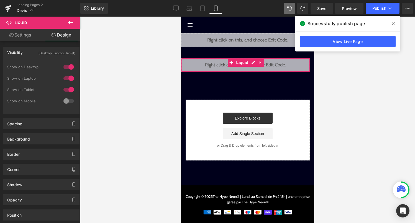
click at [254, 67] on div "Liquid" at bounding box center [245, 65] width 129 height 14
click at [252, 62] on div "Liquid" at bounding box center [245, 65] width 129 height 14
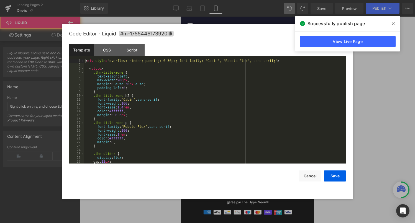
click at [232, 109] on div "< div style = "overflow: hidden; padding: 0 30px; font-family: 'Cabin', 'Roboto…" at bounding box center [214, 115] width 260 height 112
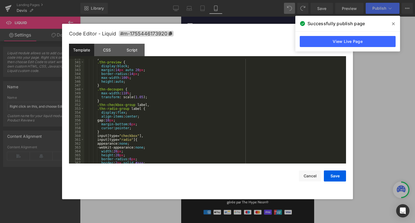
scroll to position [1324, 0]
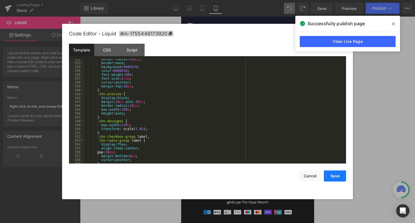
click at [334, 177] on button "Save" at bounding box center [335, 176] width 22 height 11
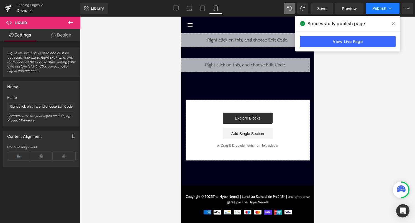
click at [387, 12] on button "Publish" at bounding box center [383, 8] width 34 height 11
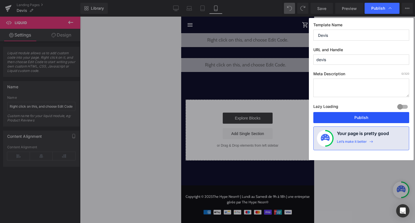
click at [365, 118] on button "Publish" at bounding box center [361, 117] width 96 height 11
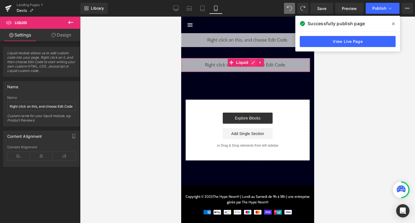
click at [253, 64] on div "Liquid" at bounding box center [245, 65] width 129 height 14
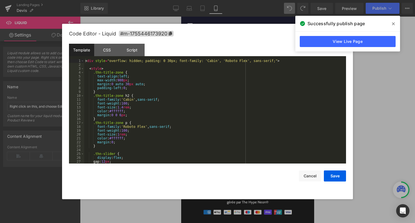
click at [215, 106] on div "< div style = "overflow: hidden; padding: 0 30px; font-family: 'Cabin', 'Roboto…" at bounding box center [214, 115] width 260 height 112
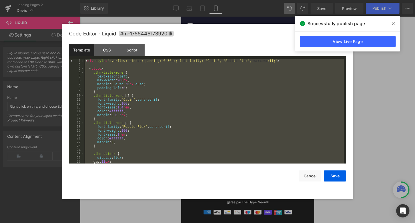
scroll to position [1493, 0]
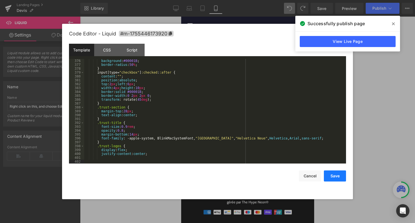
click at [340, 178] on button "Save" at bounding box center [335, 176] width 22 height 11
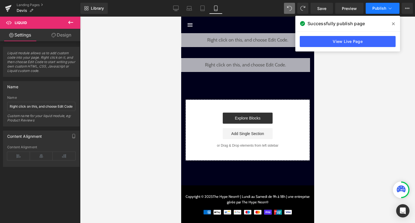
click at [385, 13] on button "Publish" at bounding box center [383, 8] width 34 height 11
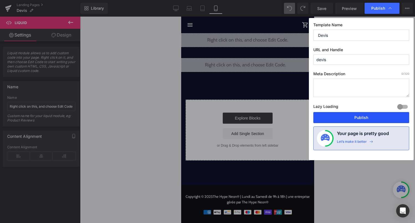
click at [363, 119] on button "Publish" at bounding box center [361, 117] width 96 height 11
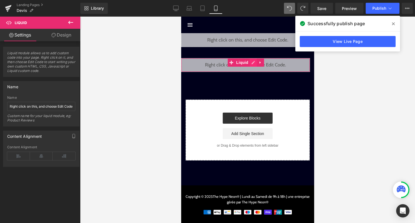
click at [252, 63] on div "Liquid" at bounding box center [245, 65] width 129 height 14
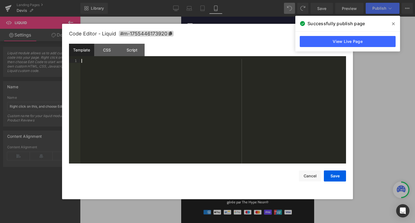
scroll to position [659, 0]
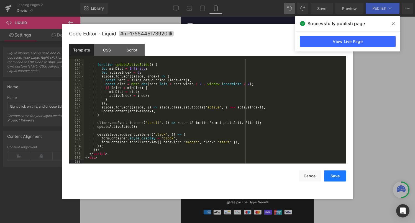
click at [337, 177] on button "Save" at bounding box center [335, 176] width 22 height 11
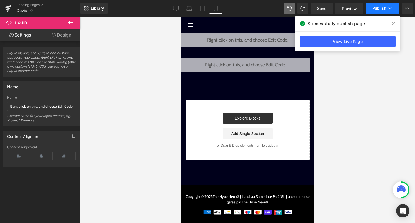
click at [377, 9] on span "Publish" at bounding box center [379, 8] width 14 height 4
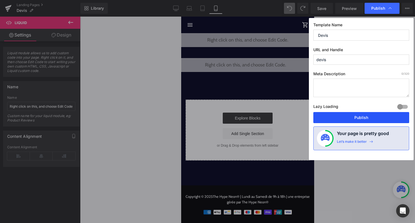
click at [344, 115] on button "Publish" at bounding box center [361, 117] width 96 height 11
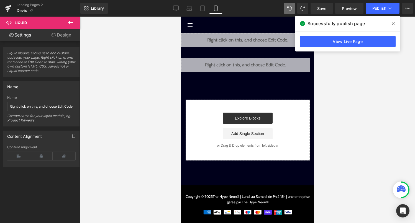
click at [378, 2] on div "Library Mobile Desktop Laptop Tablet Mobile Save Preview Publish Scheduled View…" at bounding box center [247, 8] width 335 height 17
click at [378, 9] on span "Publish" at bounding box center [379, 8] width 14 height 4
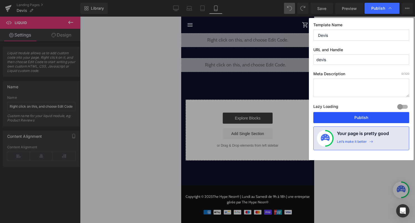
click at [335, 115] on button "Publish" at bounding box center [361, 117] width 96 height 11
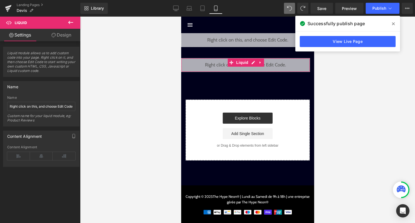
click at [254, 63] on div "Liquid" at bounding box center [245, 65] width 129 height 14
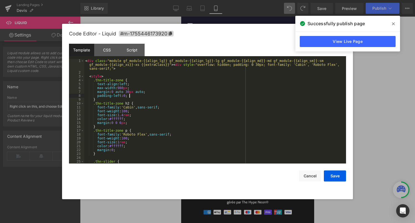
click at [236, 94] on div "< div class = "module gf_module-{{align_lg}} gf_module-{{align_lg}}-lg gf_modul…" at bounding box center [214, 119] width 260 height 120
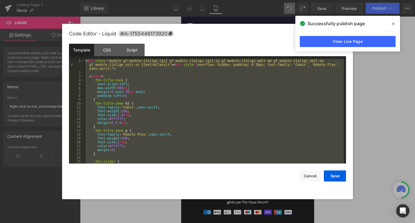
scroll to position [1764, 0]
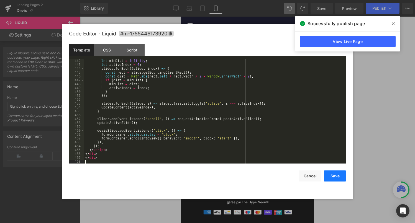
click at [334, 176] on button "Save" at bounding box center [335, 176] width 22 height 11
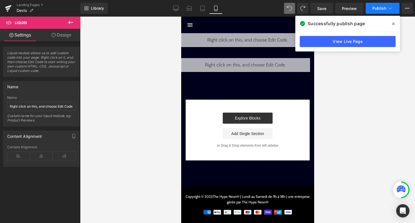
click at [378, 9] on span "Publish" at bounding box center [379, 8] width 14 height 4
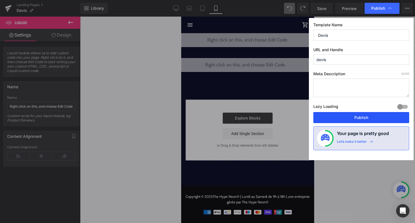
click at [354, 121] on button "Publish" at bounding box center [361, 117] width 96 height 11
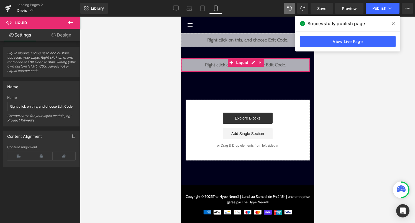
click at [67, 33] on link "Design" at bounding box center [61, 35] width 40 height 12
click at [202, 11] on icon at bounding box center [203, 8] width 4 height 5
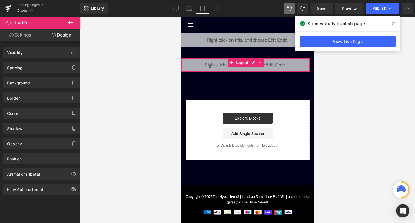
click at [205, 8] on icon at bounding box center [203, 9] width 6 height 6
click at [244, 11] on div "Library Tablet Desktop Laptop Tablet Mobile Save Preview Publish Scheduled View…" at bounding box center [247, 8] width 335 height 11
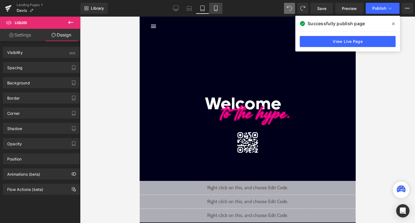
click at [212, 10] on link "Mobile" at bounding box center [215, 8] width 13 height 11
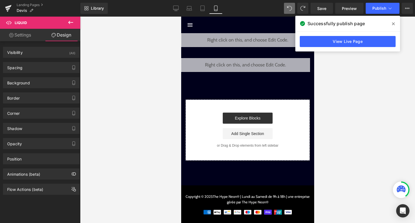
scroll to position [0, 0]
click at [254, 65] on div "Liquid" at bounding box center [245, 65] width 129 height 14
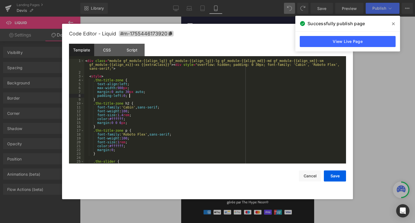
click at [233, 97] on div "< div class = "module gf_module-{{align_lg}} gf_module-{{align_lg}}-lg gf_modul…" at bounding box center [214, 119] width 260 height 120
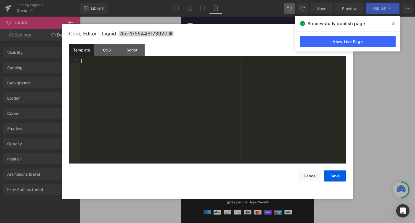
scroll to position [652, 0]
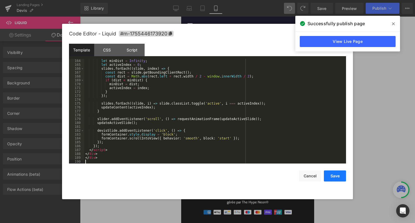
click at [338, 177] on button "Save" at bounding box center [335, 176] width 22 height 11
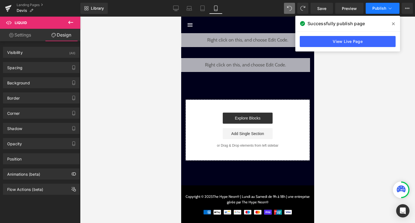
click at [384, 9] on span "Publish" at bounding box center [379, 8] width 14 height 4
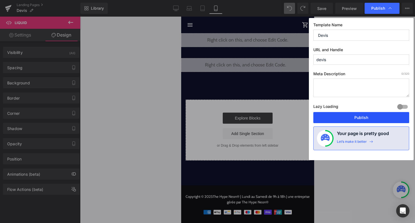
click at [353, 123] on button "Publish" at bounding box center [361, 117] width 96 height 11
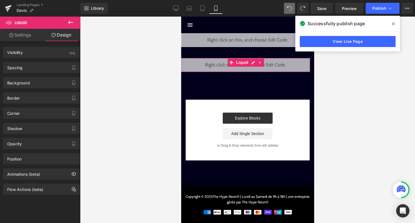
click at [253, 64] on div "Liquid" at bounding box center [245, 65] width 129 height 14
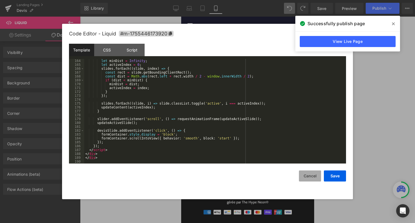
click at [308, 180] on button "Cancel" at bounding box center [310, 176] width 22 height 11
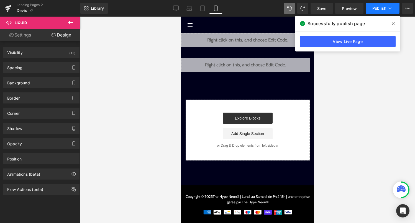
click at [373, 11] on span "Publish" at bounding box center [379, 8] width 14 height 4
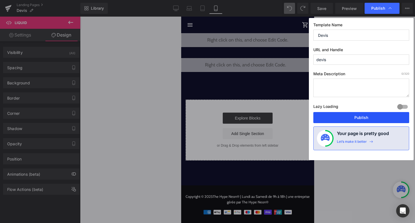
click at [331, 118] on button "Publish" at bounding box center [361, 117] width 96 height 11
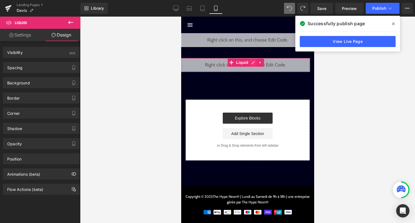
click at [253, 63] on div "Liquid" at bounding box center [245, 65] width 129 height 14
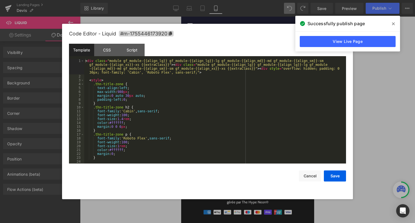
click at [205, 107] on div "< div class = "module gf_module-{{align_lg}} gf_module-{{align_lg}}-lg gf_modul…" at bounding box center [214, 121] width 260 height 124
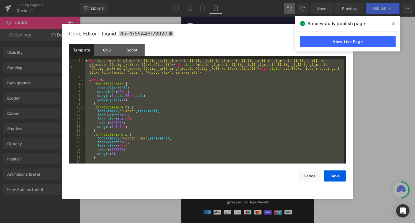
scroll to position [776, 0]
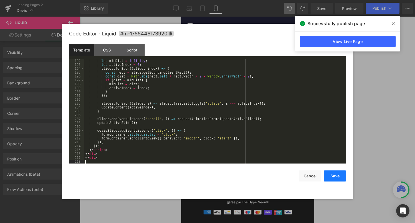
click at [331, 174] on button "Save" at bounding box center [335, 176] width 22 height 11
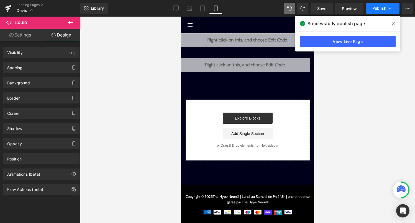
click at [385, 11] on button "Publish" at bounding box center [383, 8] width 34 height 11
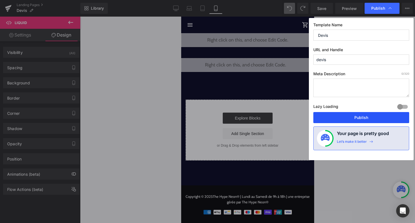
click at [358, 114] on button "Publish" at bounding box center [361, 117] width 96 height 11
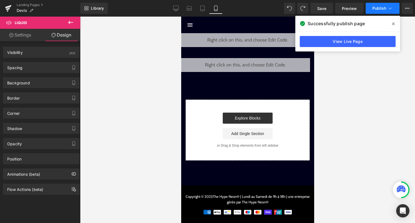
click at [382, 8] on span "Publish" at bounding box center [379, 8] width 14 height 4
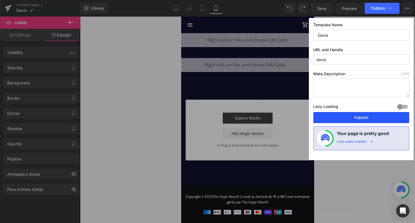
click at [335, 114] on button "Publish" at bounding box center [361, 117] width 96 height 11
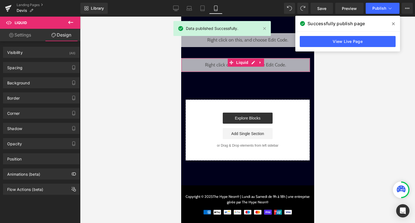
click at [253, 63] on div "Liquid" at bounding box center [245, 65] width 129 height 14
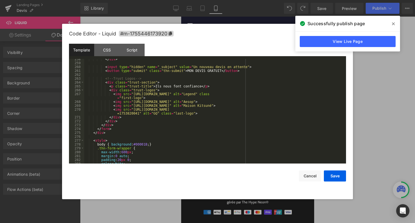
scroll to position [1041, 0]
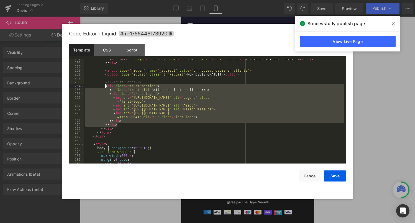
drag, startPoint x: 120, startPoint y: 125, endPoint x: 105, endPoint y: 85, distance: 43.7
click at [105, 85] on div "< label > < input type = "checkbox" name = "WhatsApp" value = "Oui" checked = "…" at bounding box center [214, 113] width 260 height 112
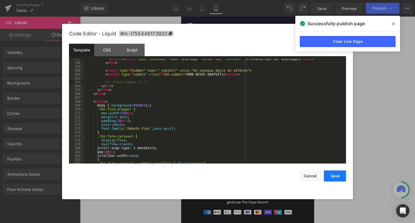
click at [332, 178] on button "Save" at bounding box center [335, 176] width 22 height 11
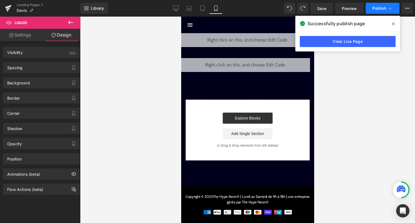
click at [387, 10] on button "Publish" at bounding box center [383, 8] width 34 height 11
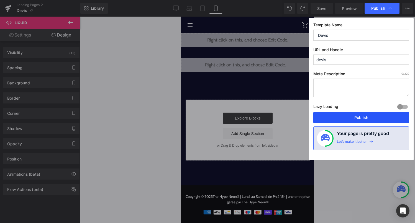
click at [379, 118] on button "Publish" at bounding box center [361, 117] width 96 height 11
